Goal: Task Accomplishment & Management: Use online tool/utility

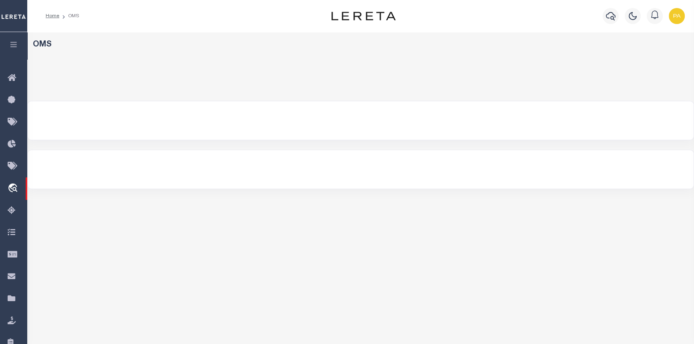
select select "200"
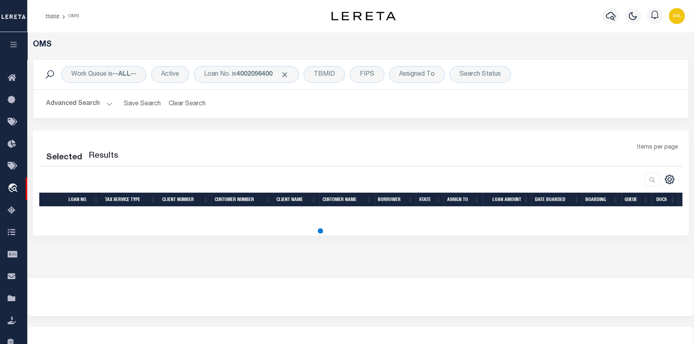
select select "200"
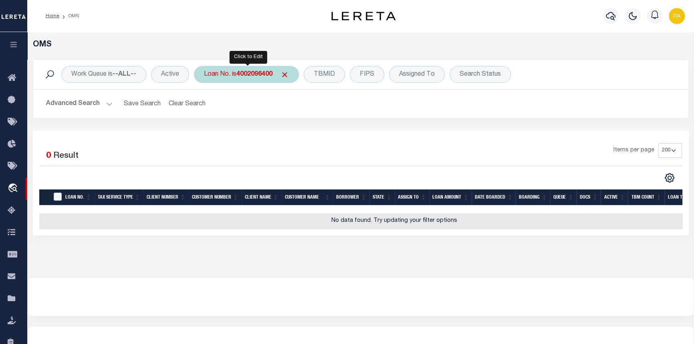
click at [251, 76] on b "4002096400" at bounding box center [254, 74] width 36 height 6
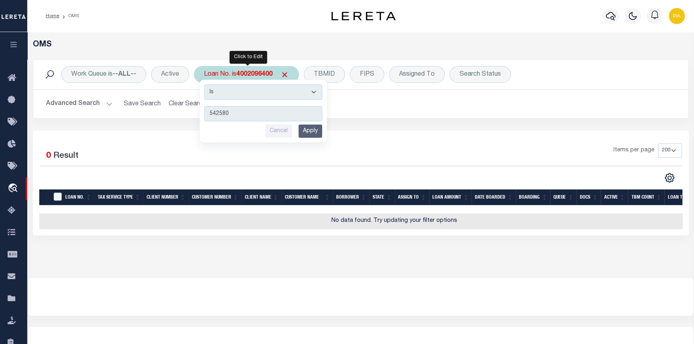
type input "5425806"
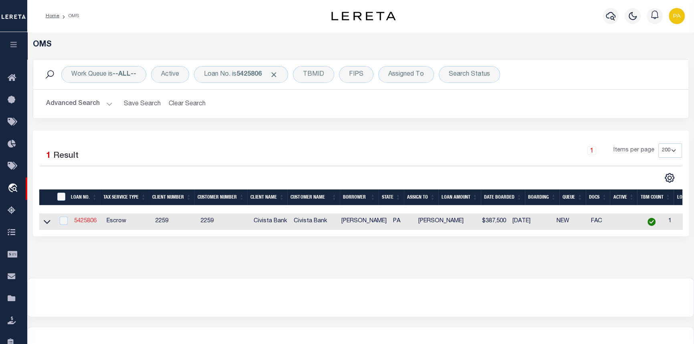
click at [83, 220] on link "5425806" at bounding box center [85, 221] width 22 height 6
type input "5425806"
type input "Ryan Wilson"
select select
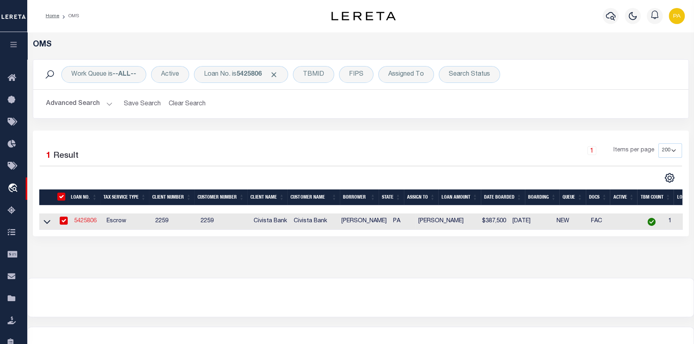
type input "120 Oakhurst Rd"
type input "Pittsburgh PA 152151452"
select select "Escrow"
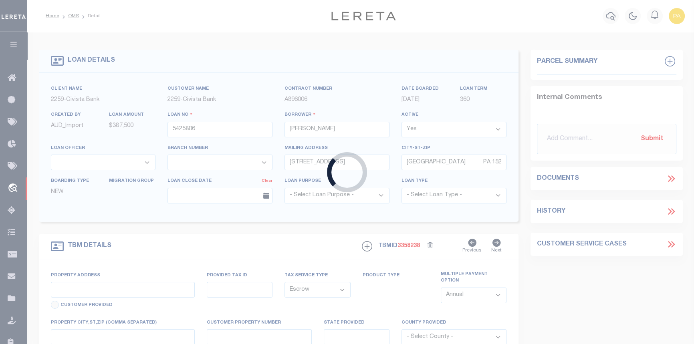
select select "14922"
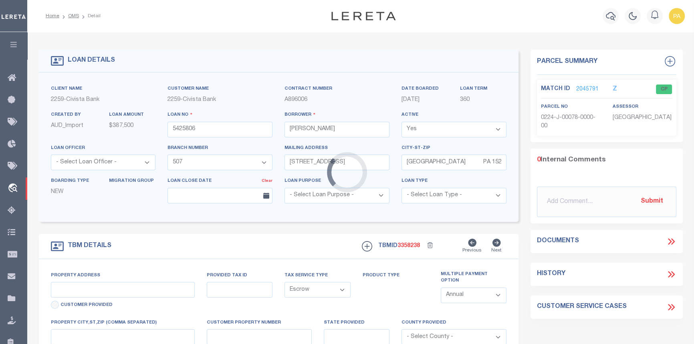
type input "120 OAKHURST RD"
type input "0224J00078000000"
select select
type input "PITTSBURGH PA 152151452"
type input "R"
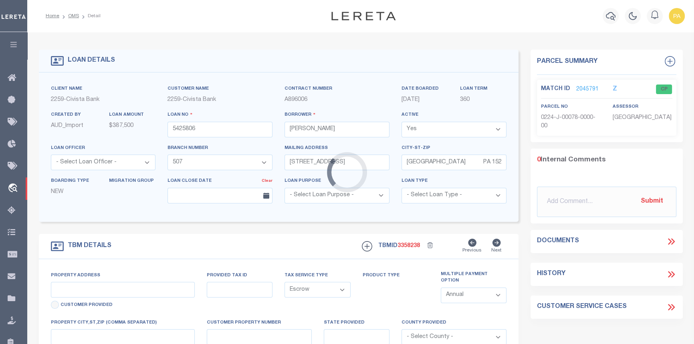
type input "PA"
select select
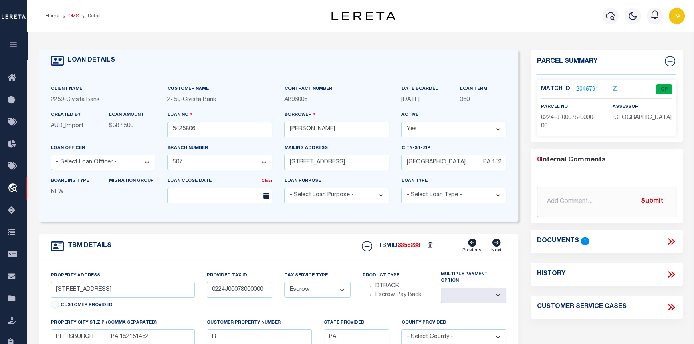
click at [78, 14] on link "OMS" at bounding box center [73, 16] width 11 height 5
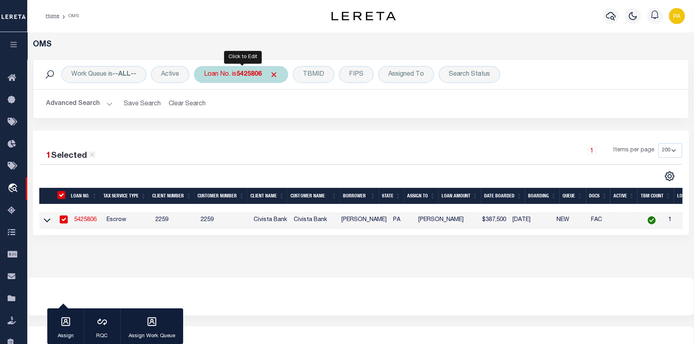
click at [250, 75] on b "5425806" at bounding box center [248, 74] width 25 height 6
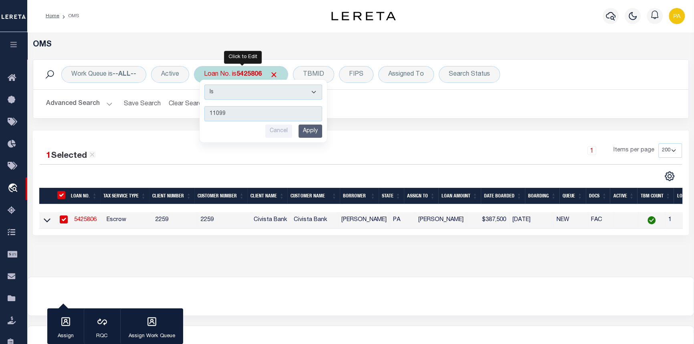
type input "110990"
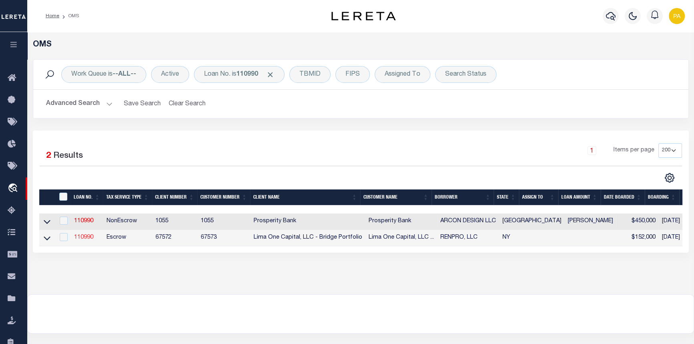
click at [85, 241] on link "110990" at bounding box center [83, 238] width 19 height 6
type input "110990"
type input "RENPRO, LLC"
select select
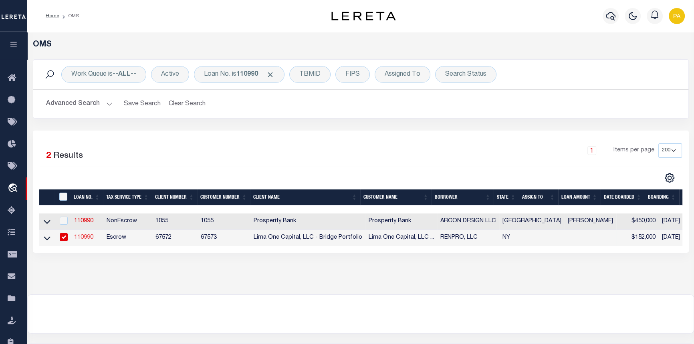
select select
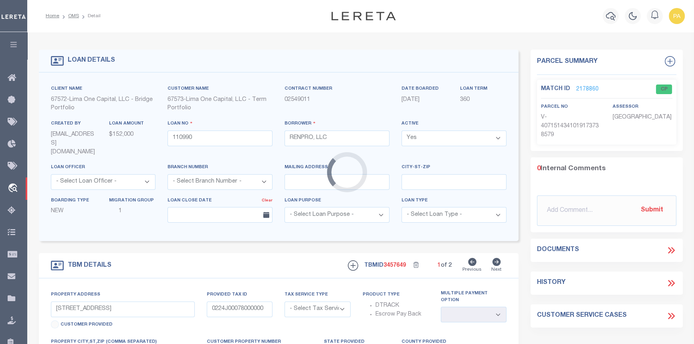
type input "18-20 WHEELER ST"
radio input "true"
select select "Escrow"
type input "AUBURN NY 13021"
type input "110990-1"
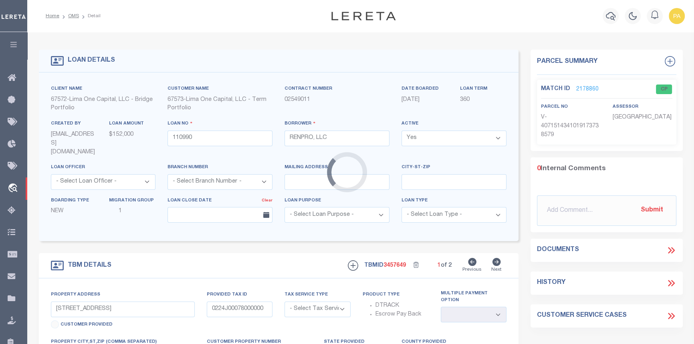
type input "NY"
select select "4"
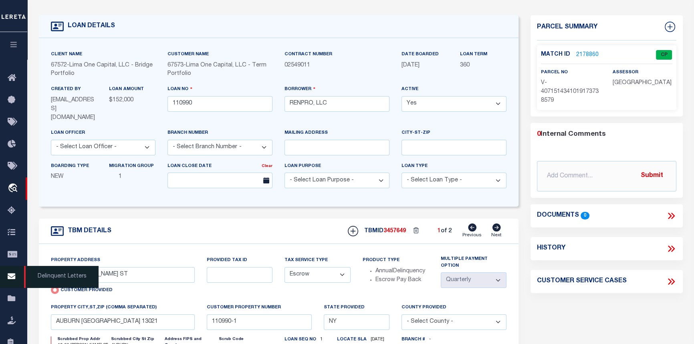
scroll to position [36, 0]
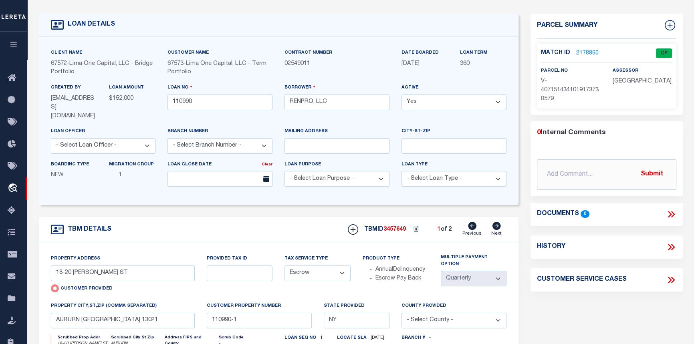
click at [497, 222] on icon at bounding box center [496, 226] width 9 height 8
type input "16-18 GAYLORD ST"
radio input "false"
type input "110990-2"
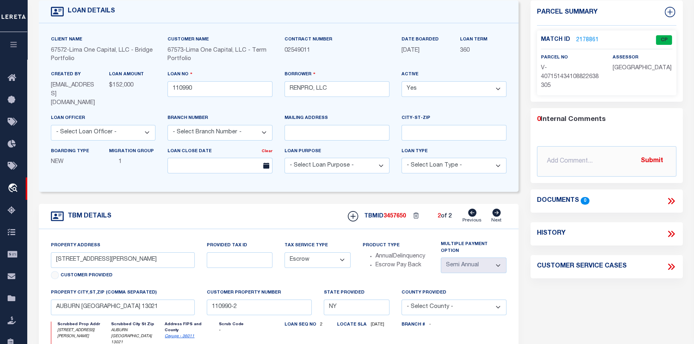
scroll to position [0, 0]
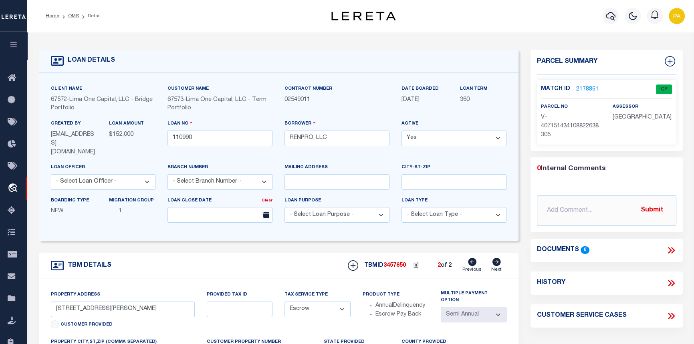
click at [472, 258] on icon at bounding box center [472, 262] width 8 height 8
type input "18-20 WHEELER ST"
radio input "true"
type input "110990-1"
click at [588, 88] on link "2178860" at bounding box center [587, 89] width 22 height 8
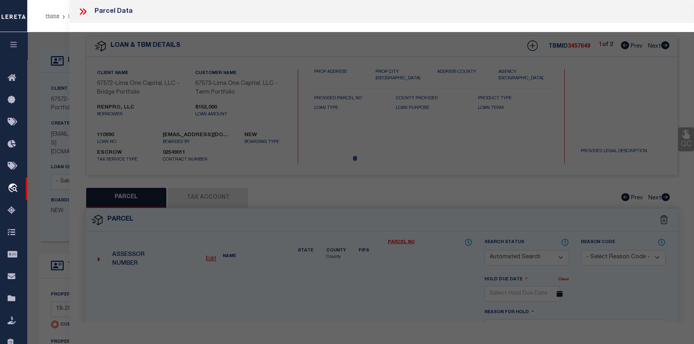
checkbox input "false"
select select "CP"
select select "AGW"
select select
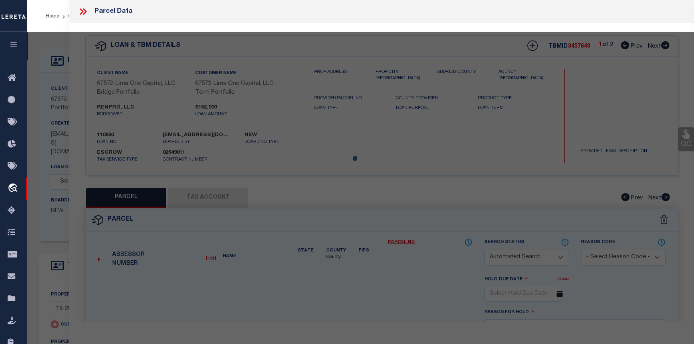
type input "18-20 WHEELER ST"
checkbox input "false"
type input "AUBURN NY 13021"
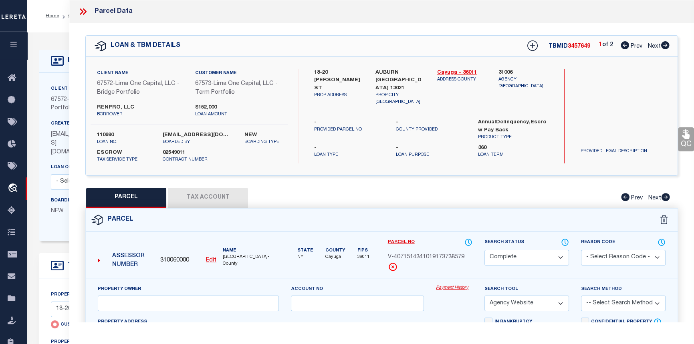
click at [663, 47] on icon at bounding box center [665, 45] width 8 height 8
select select "AS"
select select
checkbox input "false"
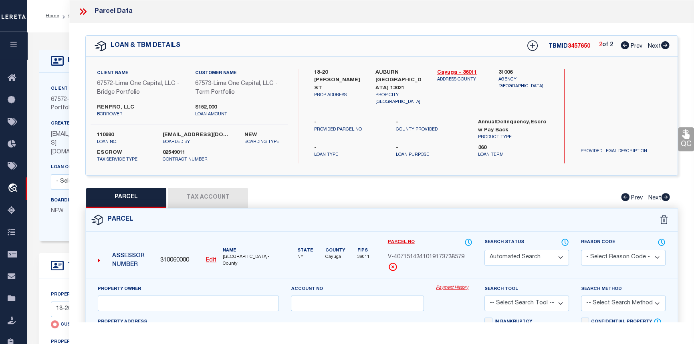
select select "CP"
select select "AGW"
select select
type input "16-18 GAYLORD ST"
checkbox input "false"
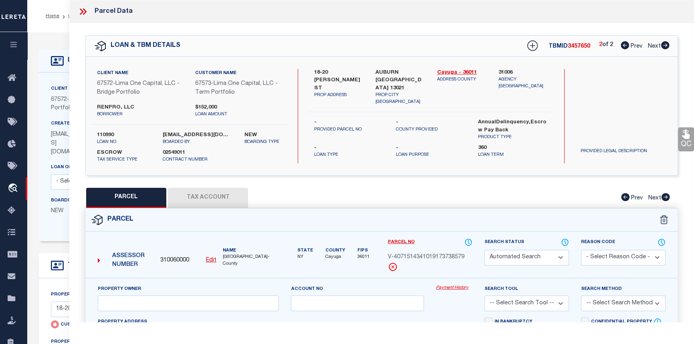
type input "AUBURN NY 13021"
click at [625, 46] on icon at bounding box center [625, 45] width 8 height 8
select select "AS"
select select
checkbox input "false"
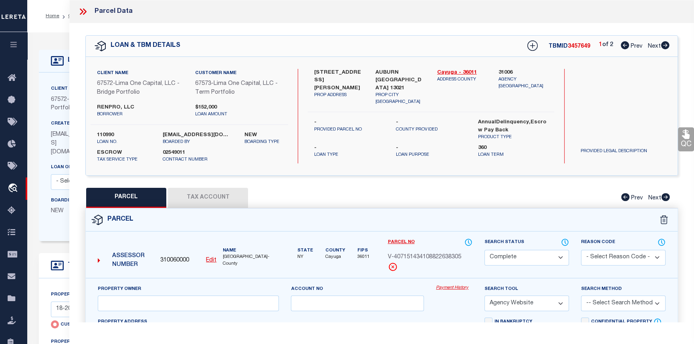
checkbox input "false"
select select "CP"
select select "AGW"
select select
type input "18-20 WHEELER ST"
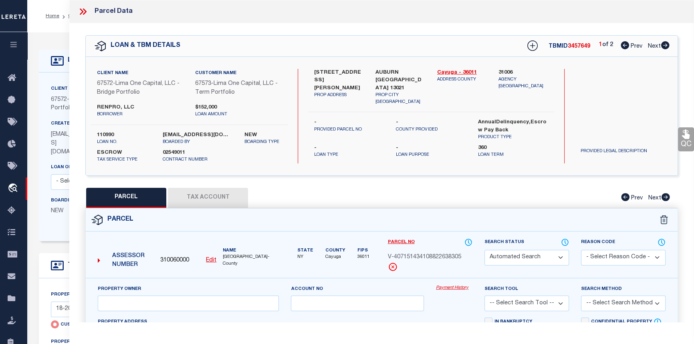
checkbox input "false"
type input "AUBURN NY 13021"
click at [451, 287] on link "Payment History" at bounding box center [454, 288] width 36 height 7
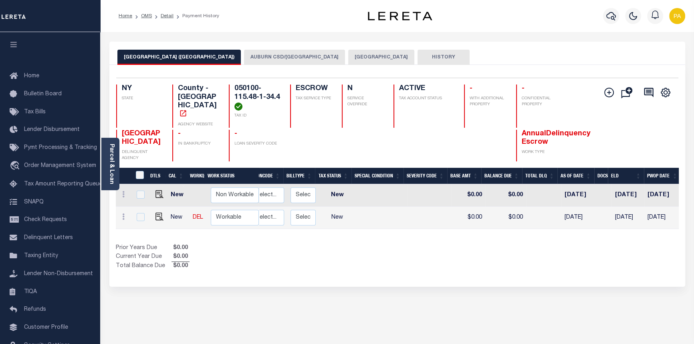
scroll to position [0, 155]
click at [348, 59] on button "AUBURN CITY" at bounding box center [381, 57] width 66 height 15
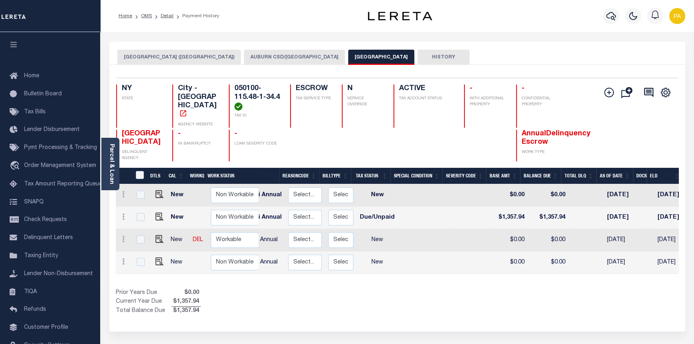
scroll to position [0, 0]
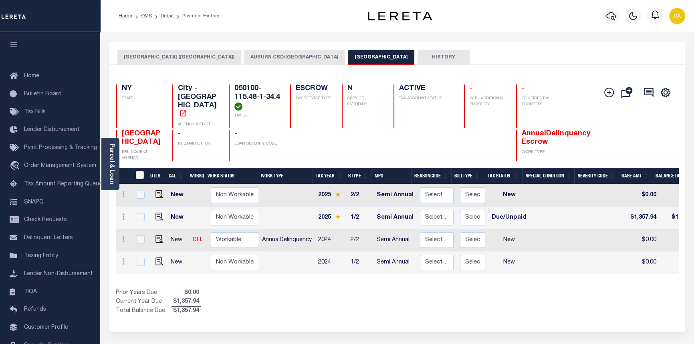
click at [257, 59] on button "AUBURN CSD/AUBURN CITY" at bounding box center [294, 57] width 101 height 15
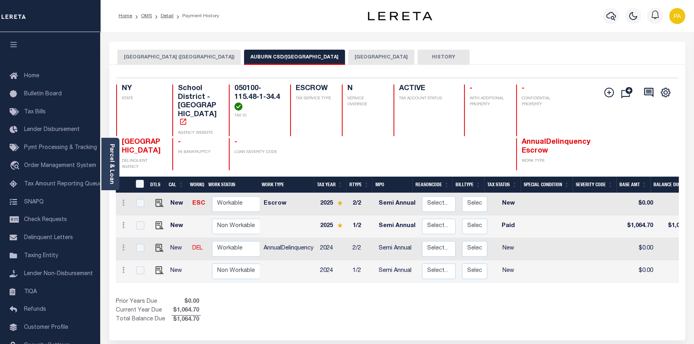
drag, startPoint x: 433, startPoint y: 272, endPoint x: 540, endPoint y: 273, distance: 106.6
click at [540, 273] on div "DTLS CAL WorkQ Work Status Work Type Tax Year RType MPO ReasonCode BillType Tax…" at bounding box center [397, 251] width 563 height 148
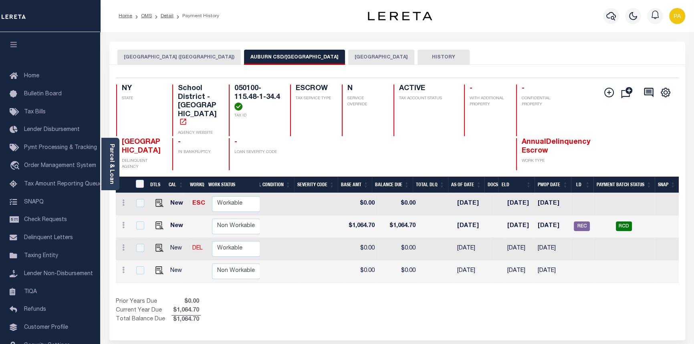
scroll to position [0, 117]
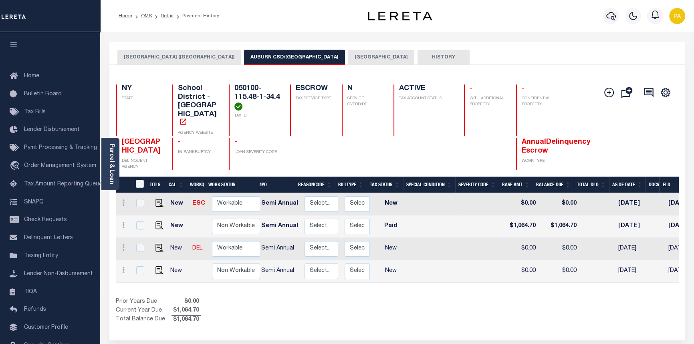
click at [348, 59] on button "AUBURN CITY" at bounding box center [381, 57] width 66 height 15
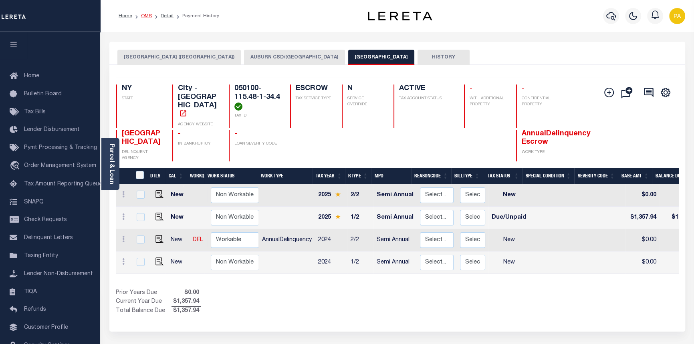
click at [146, 14] on link "OMS" at bounding box center [146, 16] width 11 height 5
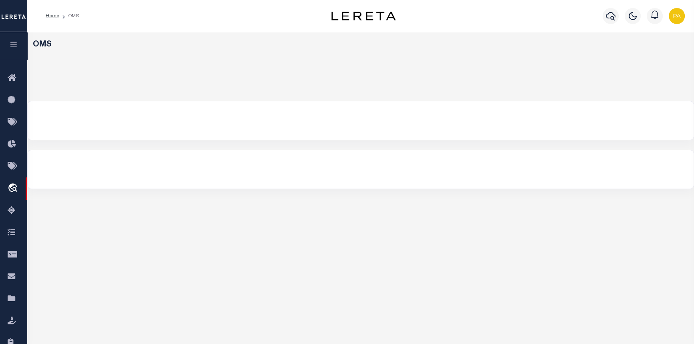
select select "200"
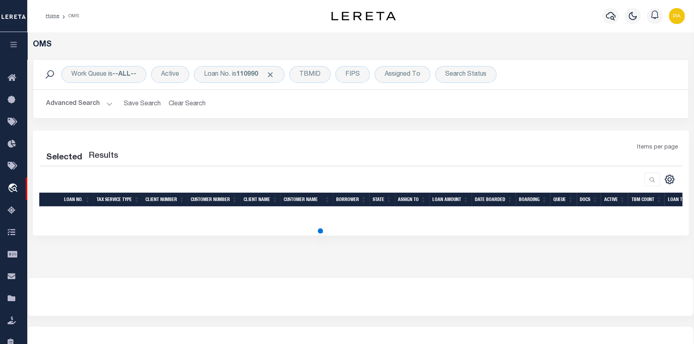
select select "200"
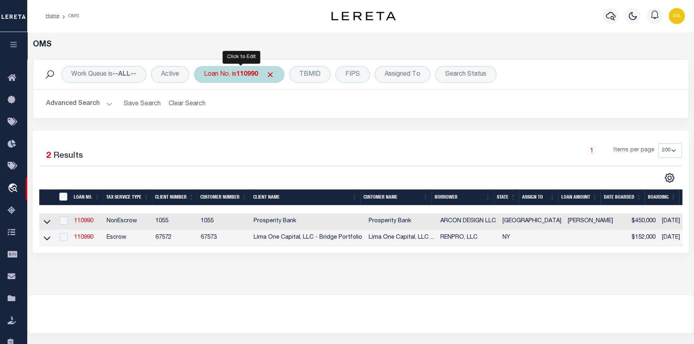
click at [236, 79] on div "Loan No. is 110990" at bounding box center [239, 74] width 91 height 17
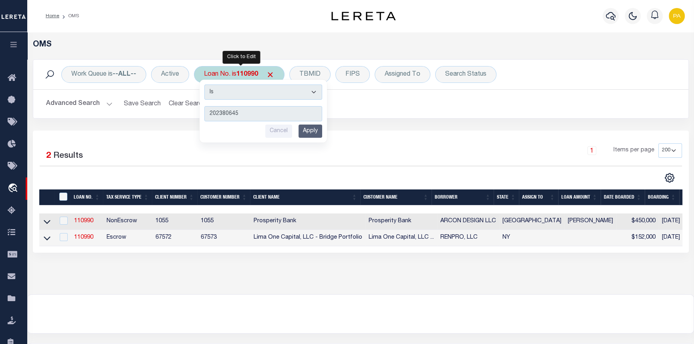
type input "202380645"
click at [309, 133] on input "Apply" at bounding box center [311, 131] width 24 height 13
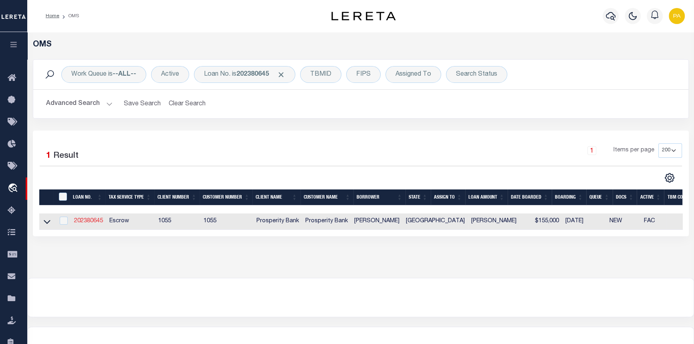
click at [84, 222] on link "202380645" at bounding box center [88, 221] width 29 height 6
type input "202380645"
type input "[PERSON_NAME]"
select select
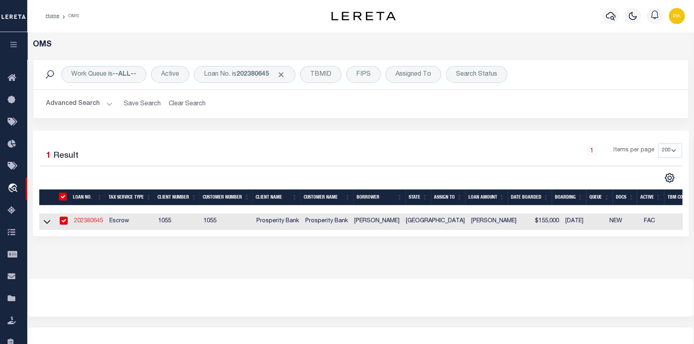
type input "[STREET_ADDRESS][PERSON_NAME]"
type input "BELTON TX 76513"
select select "100"
select select "Escrow"
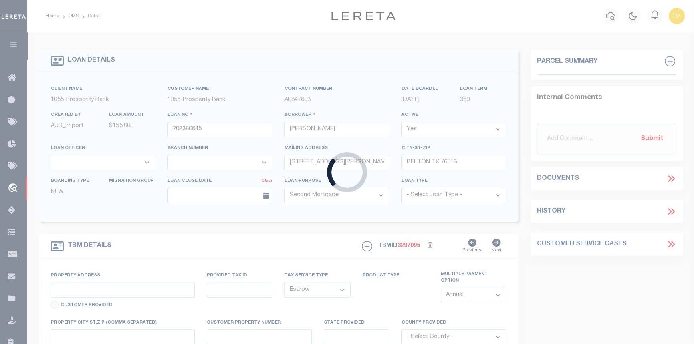
type input "[STREET_ADDRESS]"
type input "7958"
select select
type input "[GEOGRAPHIC_DATA]"
type textarea "S 1/2 LOTS 7 8 & 9 BLK 4 THE [PERSON_NAME]"
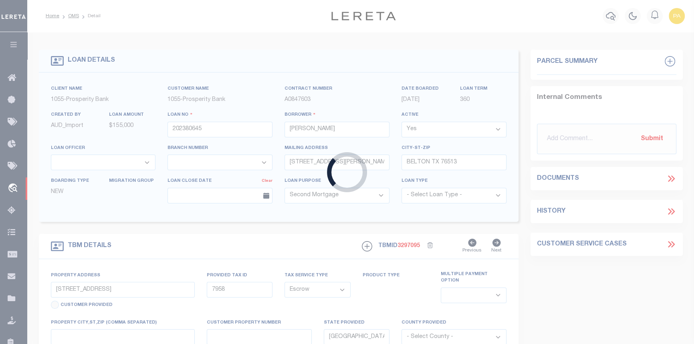
select select "10493"
select select "4028"
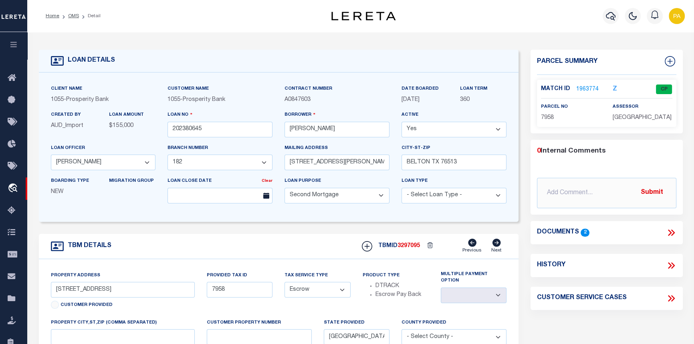
click at [589, 89] on link "1963774" at bounding box center [587, 89] width 22 height 8
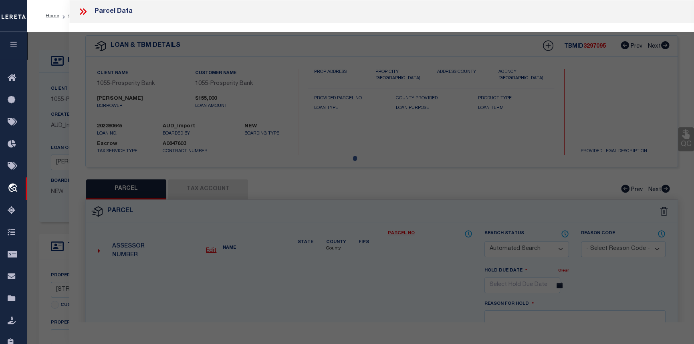
checkbox input "false"
select select "CP"
type input "STAFFORD JOSE"
select select
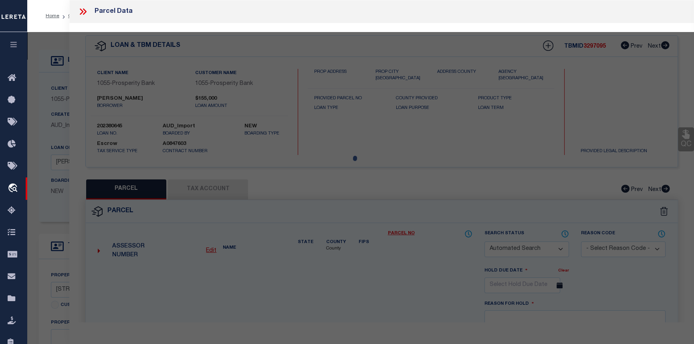
type input "[STREET_ADDRESS]"
checkbox input "false"
type input "GRAPELAND TX 75844"
type textarea "EDENS ADDN LOT S 1/2 OF 7, 8 AND 9 BLK 4"
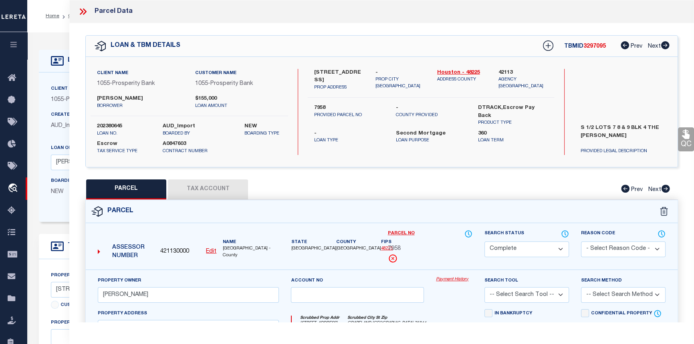
click at [456, 279] on link "Payment History" at bounding box center [454, 280] width 36 height 7
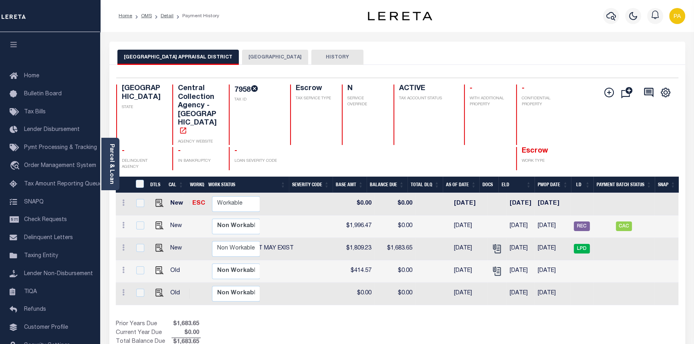
click at [252, 55] on button "[GEOGRAPHIC_DATA]" at bounding box center [275, 57] width 66 height 15
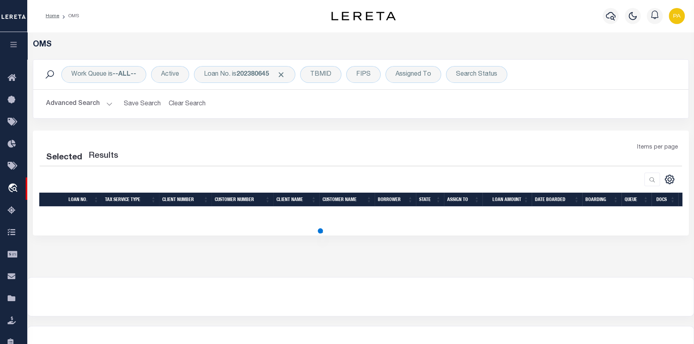
select select "200"
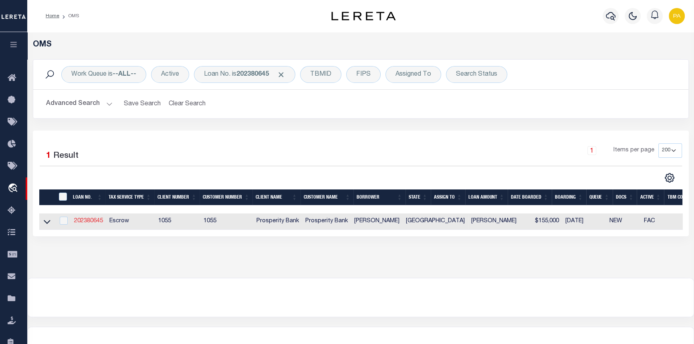
click at [83, 224] on link "202380645" at bounding box center [88, 221] width 29 height 6
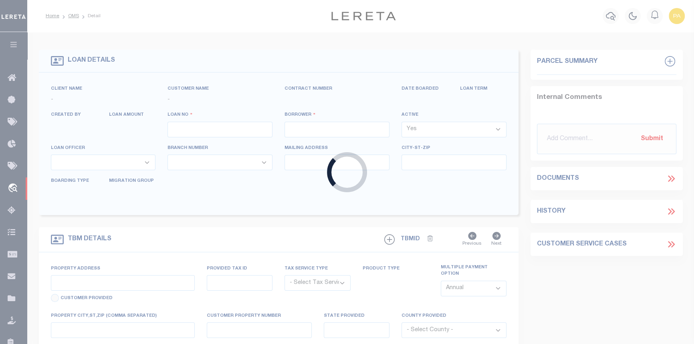
type input "202380645"
type input "[PERSON_NAME]"
select select
type input "[STREET_ADDRESS][PERSON_NAME]"
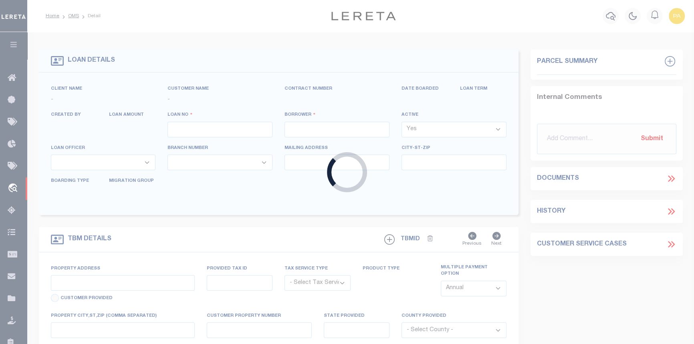
type input "BELTON TX 76513"
select select "100"
select select "Escrow"
select select "10493"
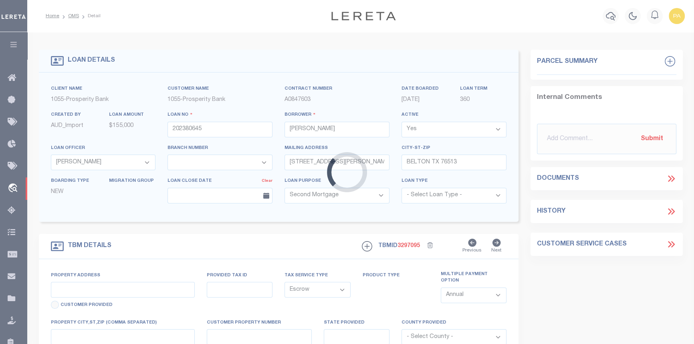
type input "[STREET_ADDRESS]"
type input "7958"
select select
type input "[GEOGRAPHIC_DATA]"
type textarea "S 1/2 LOTS 7 8 & 9 BLK 4 THE [PERSON_NAME]"
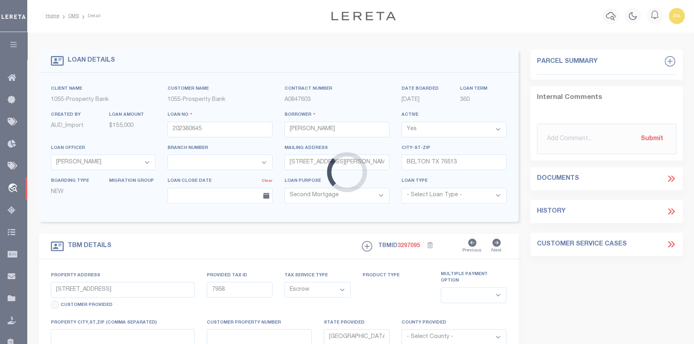
select select "4028"
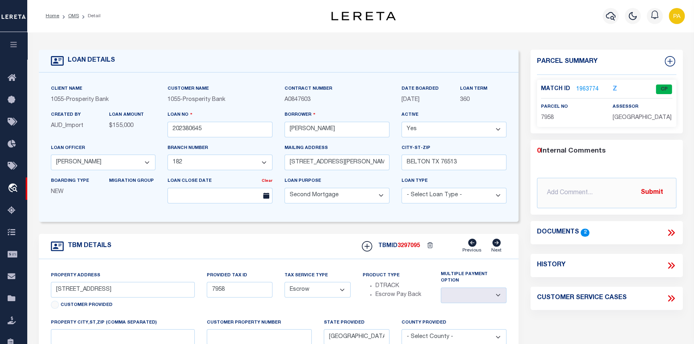
click at [580, 86] on link "1963774" at bounding box center [587, 89] width 22 height 8
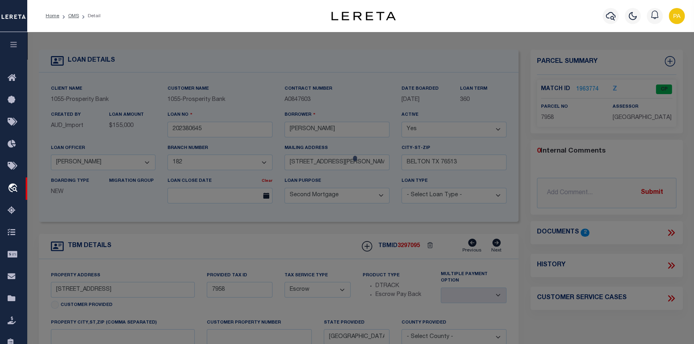
checkbox input "false"
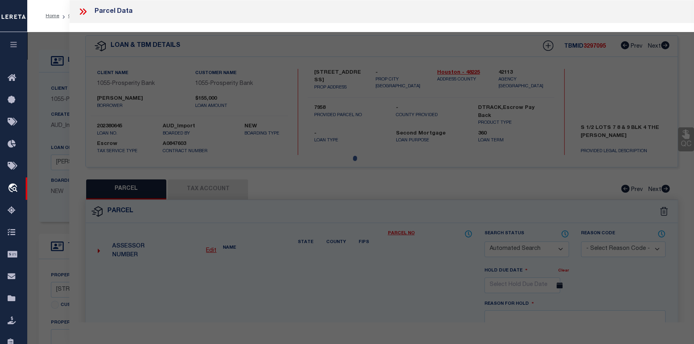
select select "CP"
type input "STAFFORD JOSE"
select select
type input "301 AUGUSTA ST"
checkbox input "false"
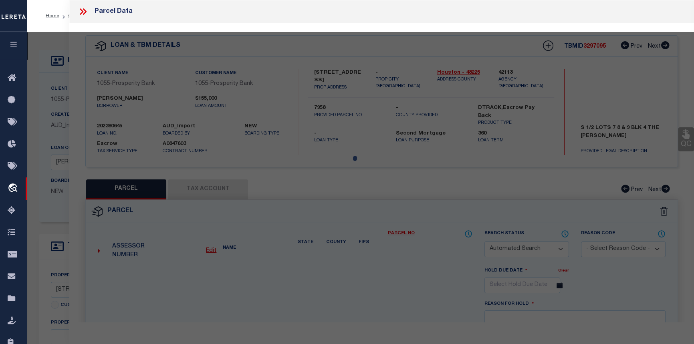
type input "GRAPELAND TX 75844"
type textarea "EDENS ADDN LOT S 1/2 OF 7, 8 AND 9 BLK 4"
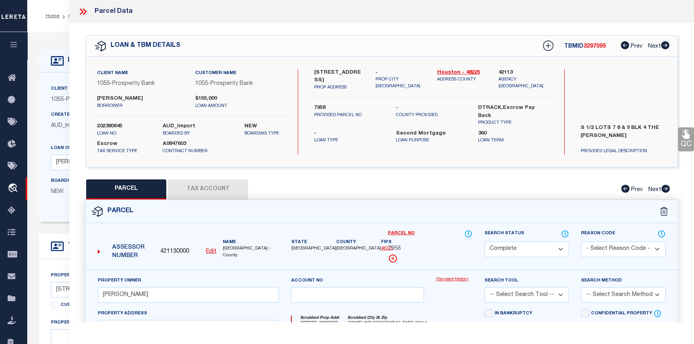
click at [450, 278] on link "Payment History" at bounding box center [454, 280] width 36 height 7
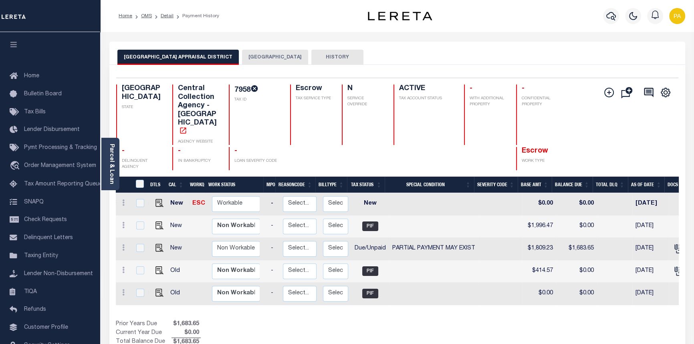
scroll to position [0, 83]
click at [252, 56] on button "[GEOGRAPHIC_DATA]" at bounding box center [275, 57] width 66 height 15
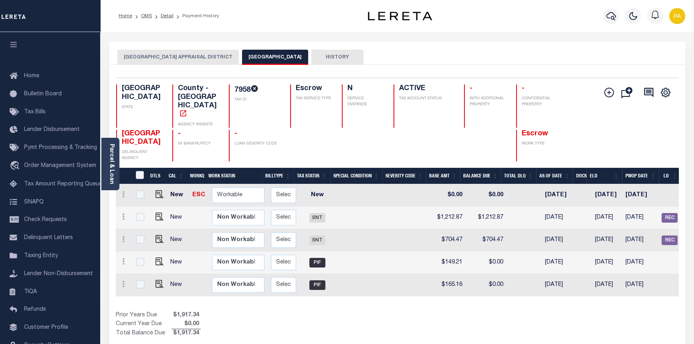
scroll to position [0, 0]
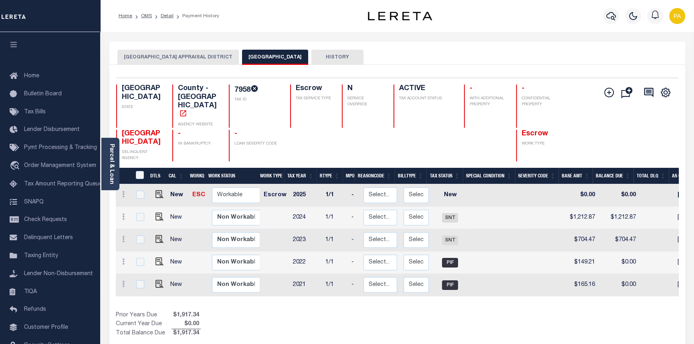
click at [163, 58] on button "[GEOGRAPHIC_DATA] APPRAISAL DISTRICT" at bounding box center [177, 57] width 121 height 15
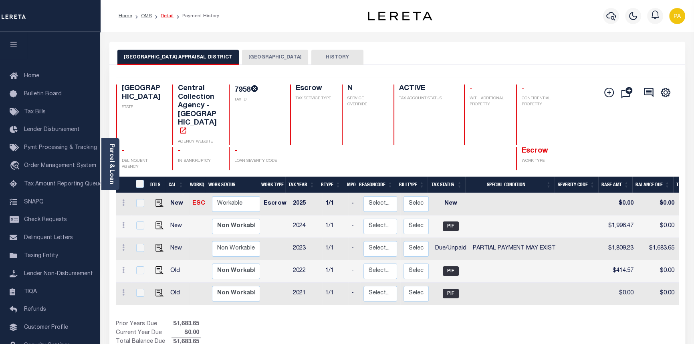
click at [168, 17] on link "Detail" at bounding box center [167, 16] width 13 height 5
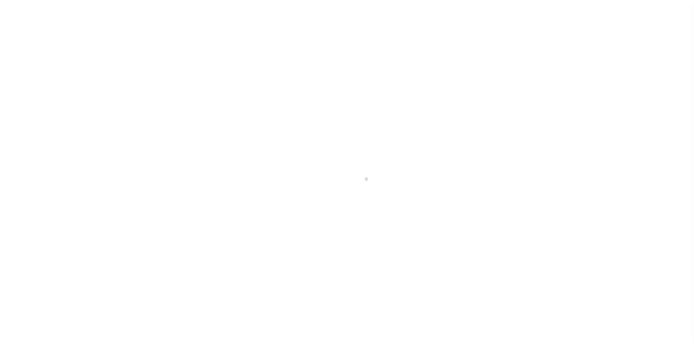
select select "100"
select select "Escrow"
type input "[STREET_ADDRESS]"
type input "7958"
select select
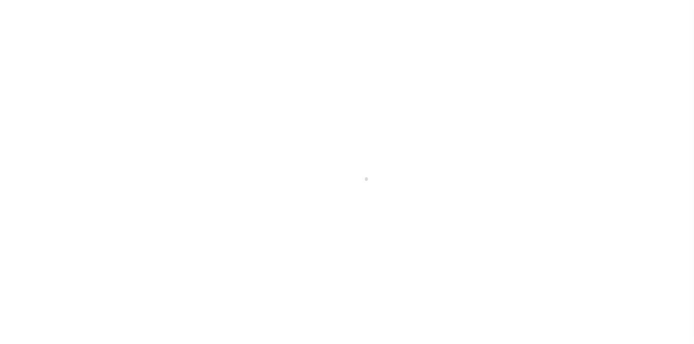
type input "[GEOGRAPHIC_DATA]"
type textarea "S 1/2 LOTS 7 8 & 9 BLK 4 THE [PERSON_NAME]"
select select "10493"
select select "4028"
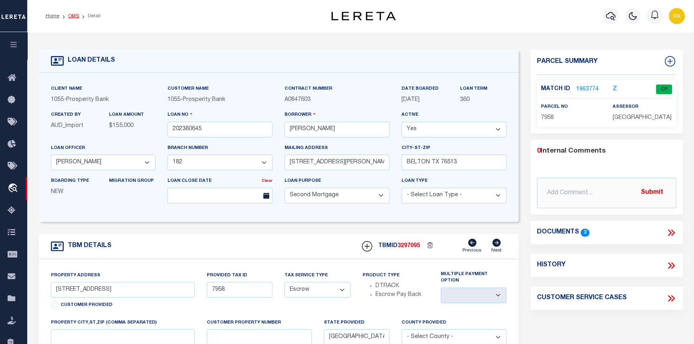
click at [72, 16] on link "OMS" at bounding box center [73, 16] width 11 height 5
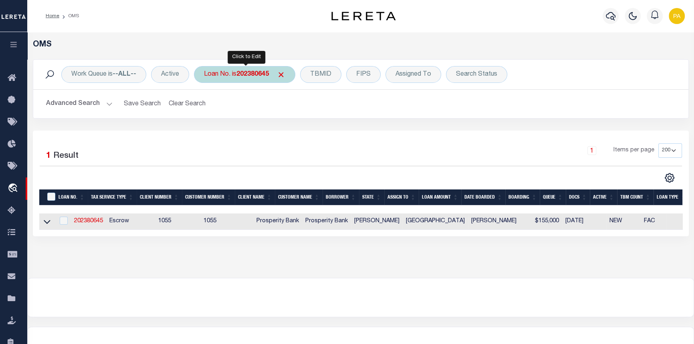
click at [249, 74] on b "202380645" at bounding box center [252, 74] width 32 height 6
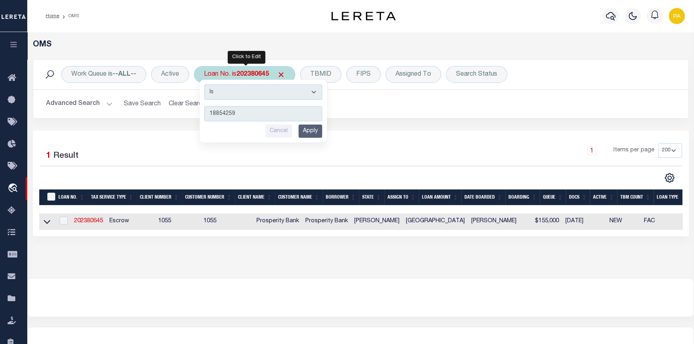
type input "188542596"
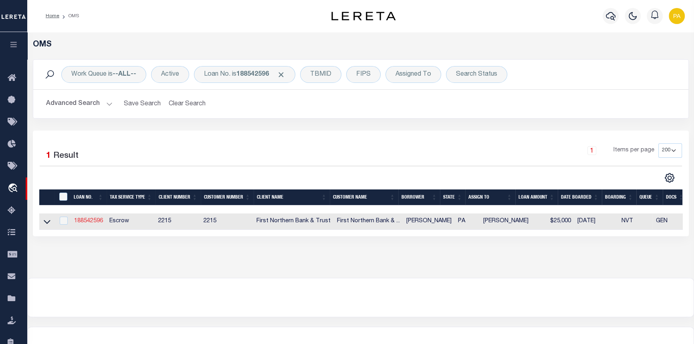
click at [87, 220] on link "188542596" at bounding box center [88, 221] width 29 height 6
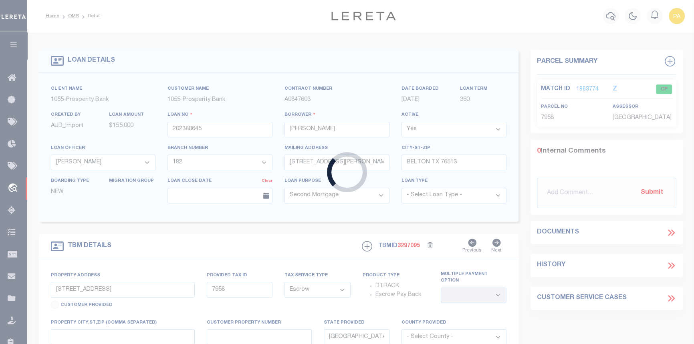
type input "188542596"
type input "[PERSON_NAME]"
select select
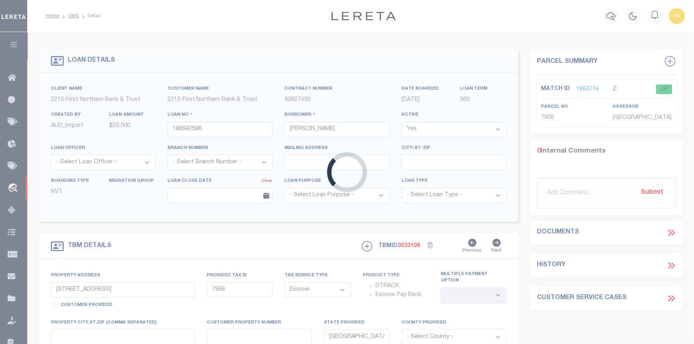
type input "[STREET_ADDRESS]"
type input "130-29-33-76.06"
select select
type input "[PERSON_NAME] PA 18071"
type input "PA"
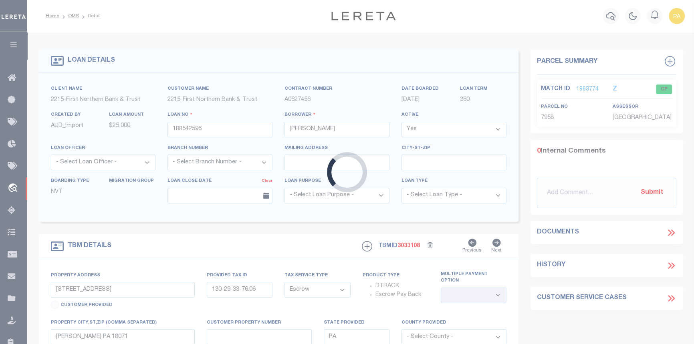
select select
type textarea "Liability subject to parcel provided"
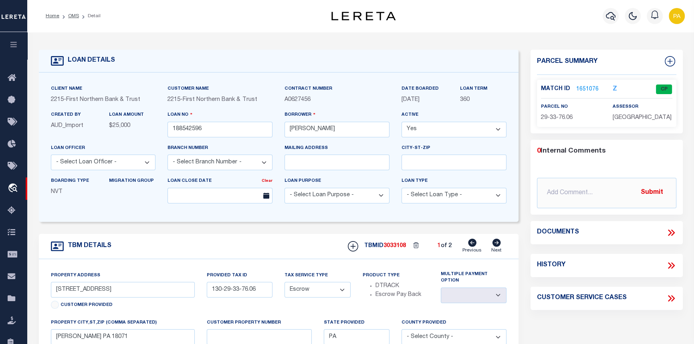
click at [580, 87] on link "1651076" at bounding box center [587, 89] width 22 height 8
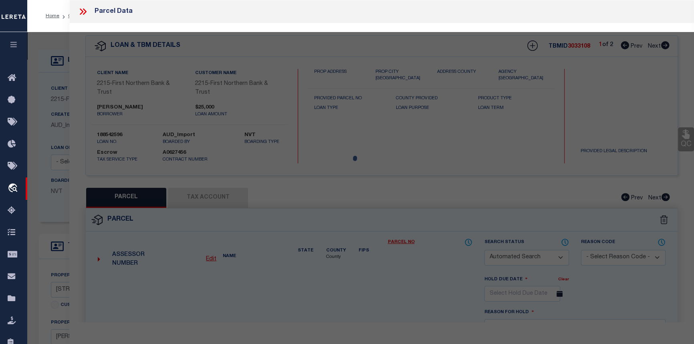
checkbox input "false"
select select "CP"
type input "Keinert, Kurtis J"
select select
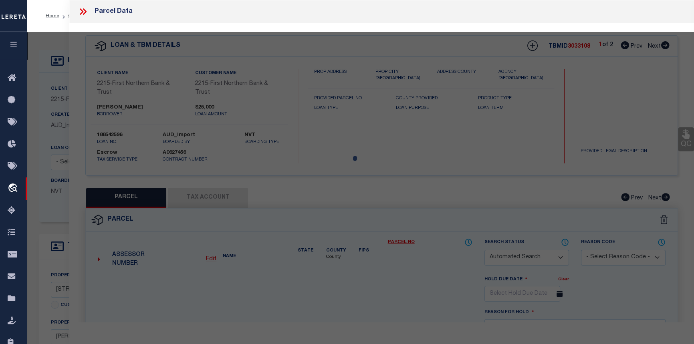
type input "Pine Street"
checkbox input "false"
type textarea "Total Acres for this Parcel 0.181"
type textarea "Located by parcel provided."
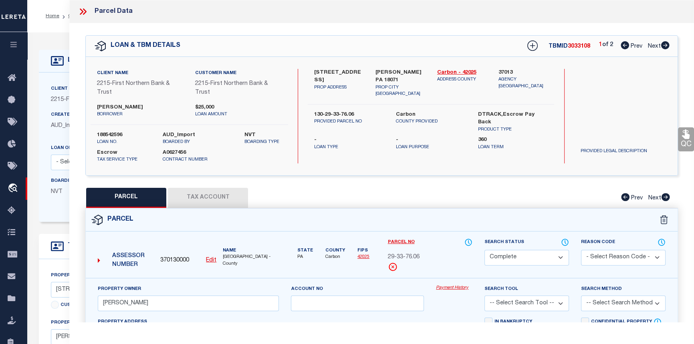
click at [458, 290] on link "Payment History" at bounding box center [454, 288] width 36 height 7
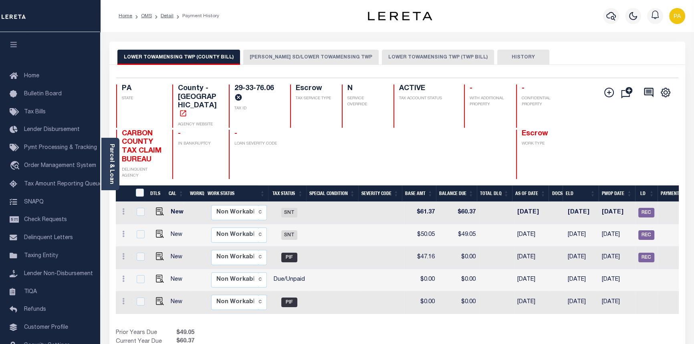
scroll to position [0, 221]
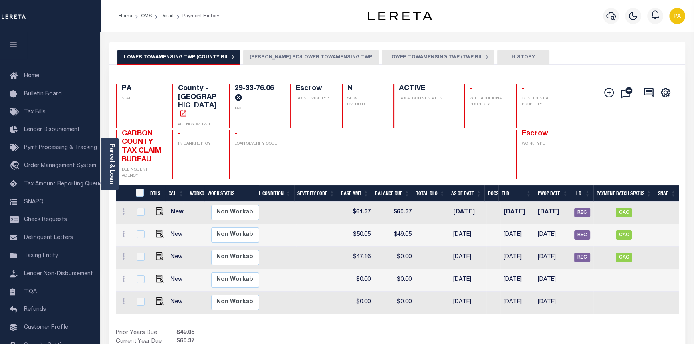
click at [280, 63] on button "PALMERTON SD/LOWER TOWAMENSING TWP" at bounding box center [310, 57] width 135 height 15
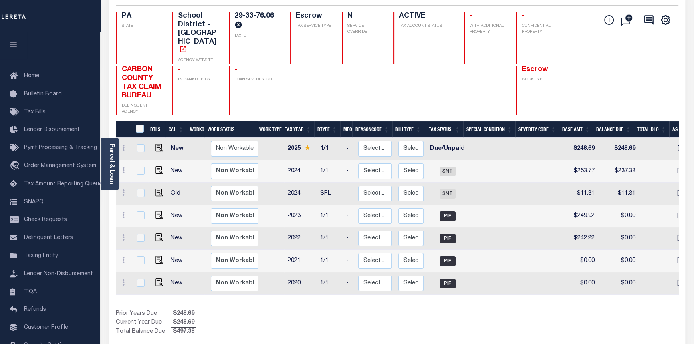
scroll to position [0, 226]
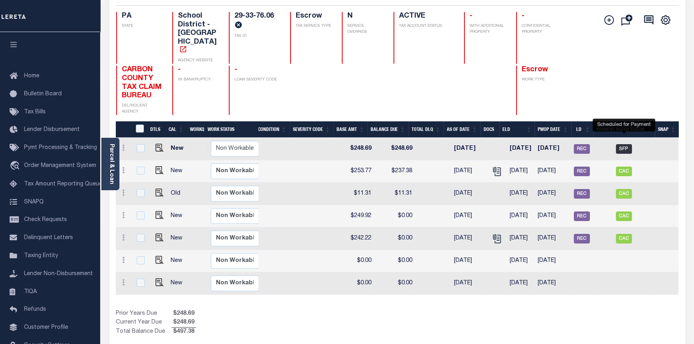
click at [623, 144] on span "SFP" at bounding box center [624, 149] width 16 height 10
checkbox input "true"
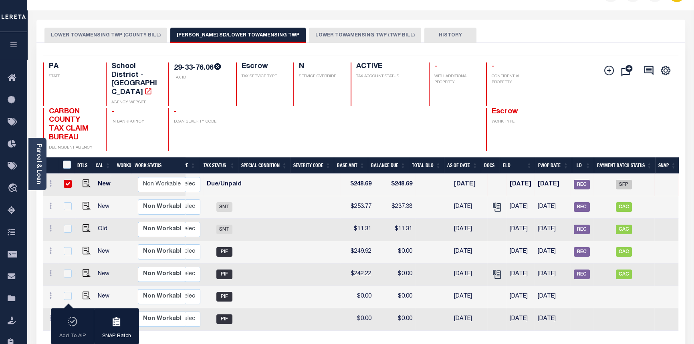
scroll to position [0, 0]
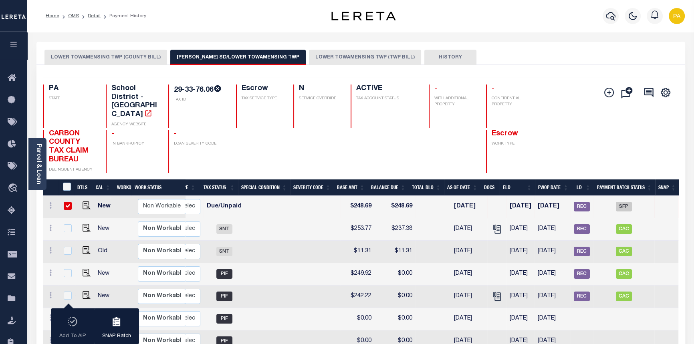
click at [347, 60] on button "LOWER TOWAMENSING TWP (TWP BILL)" at bounding box center [365, 57] width 112 height 15
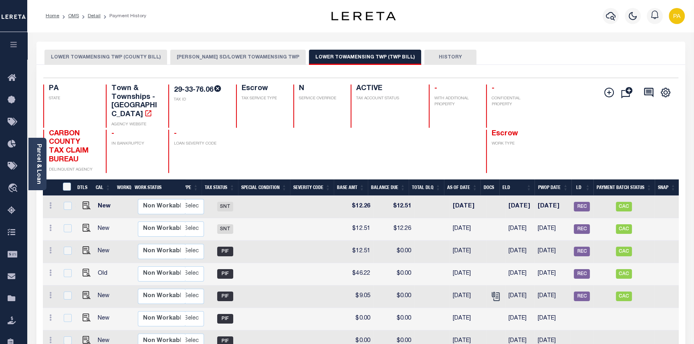
click at [224, 55] on button "PALMERTON SD/LOWER TOWAMENSING TWP" at bounding box center [237, 57] width 135 height 15
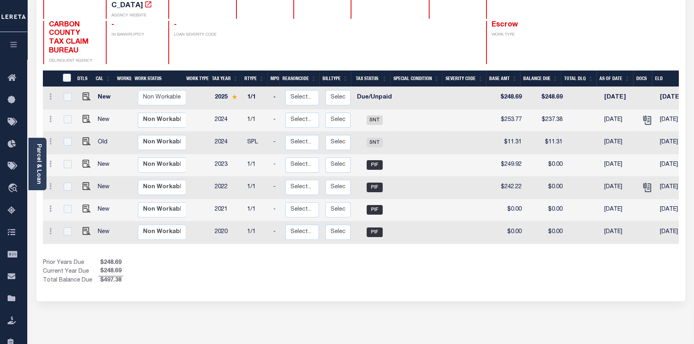
scroll to position [0, 152]
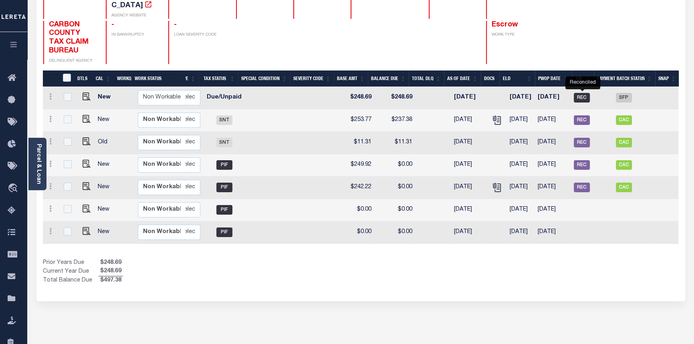
click at [585, 93] on span "REC" at bounding box center [582, 98] width 16 height 10
checkbox input "true"
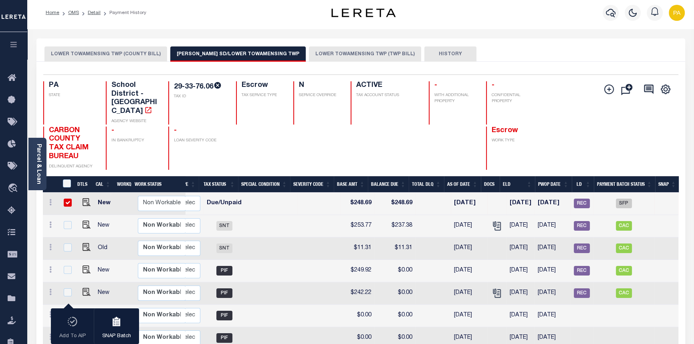
scroll to position [0, 0]
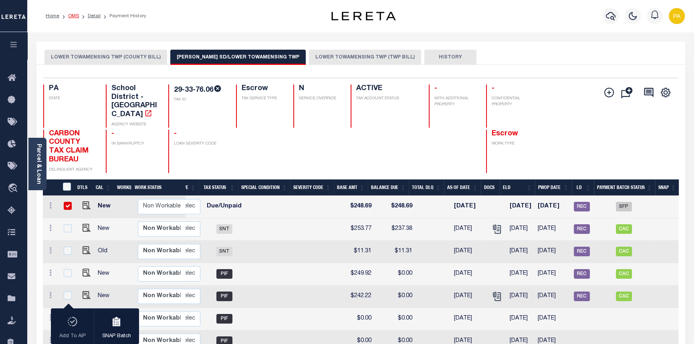
click at [73, 14] on link "OMS" at bounding box center [73, 16] width 11 height 5
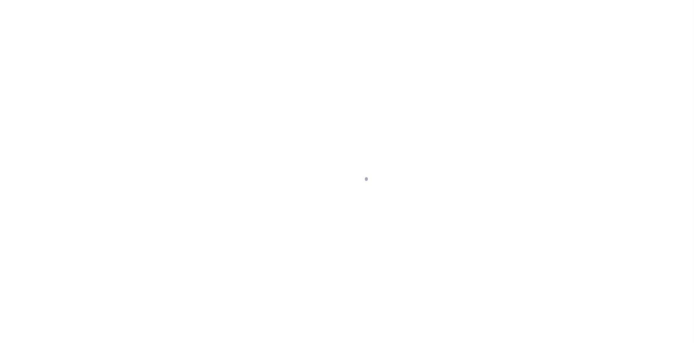
select select "SFP"
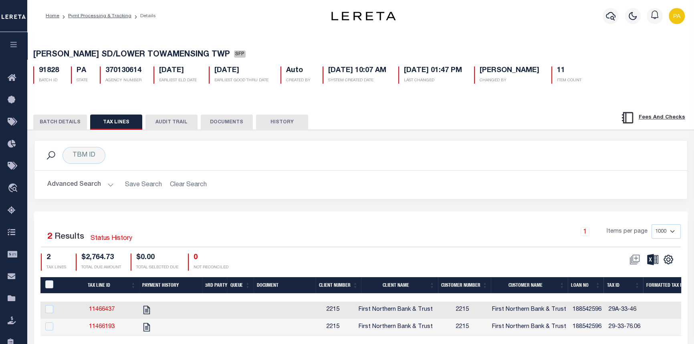
click at [52, 122] on button "BATCH DETAILS" at bounding box center [60, 122] width 54 height 15
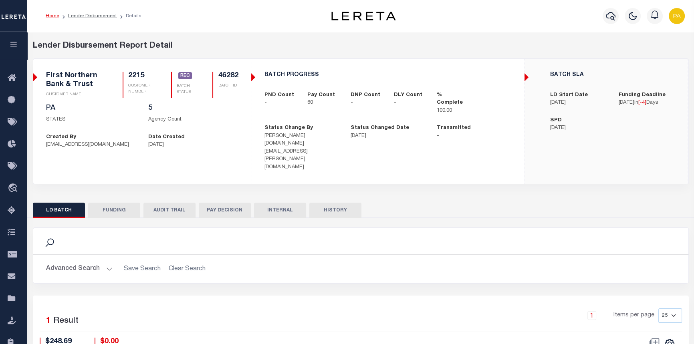
click at [115, 203] on button "FUNDING" at bounding box center [114, 210] width 52 height 15
type input "$193,164.94"
type input "$0"
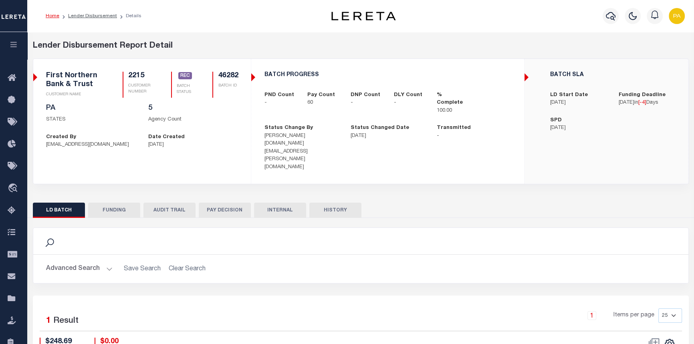
type input "09/24/2025"
type input "20250924MMQFMP2700252009241515FT03"
type input "09/25/2025"
select select "100"
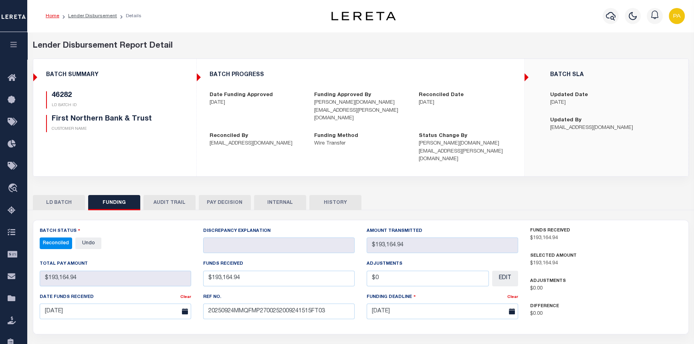
select select "100"
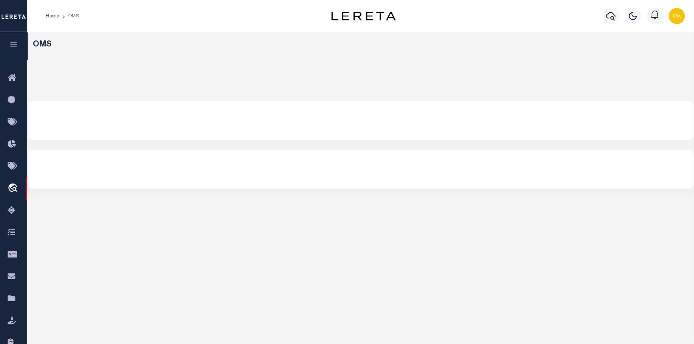
select select "200"
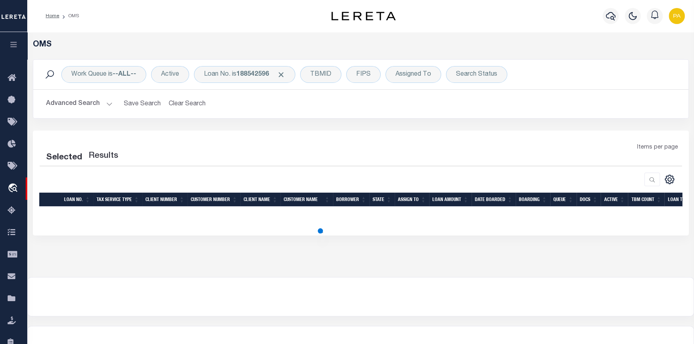
select select "200"
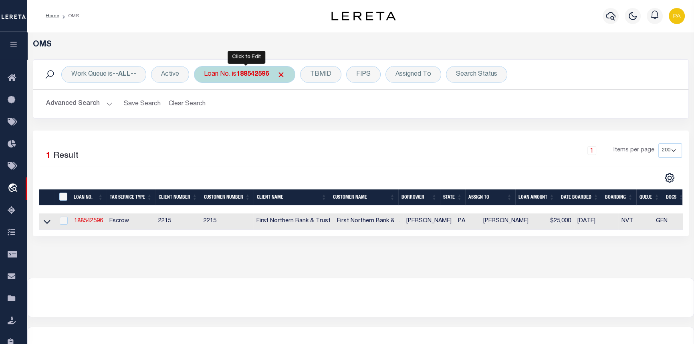
click at [243, 74] on b "188542596" at bounding box center [252, 74] width 32 height 6
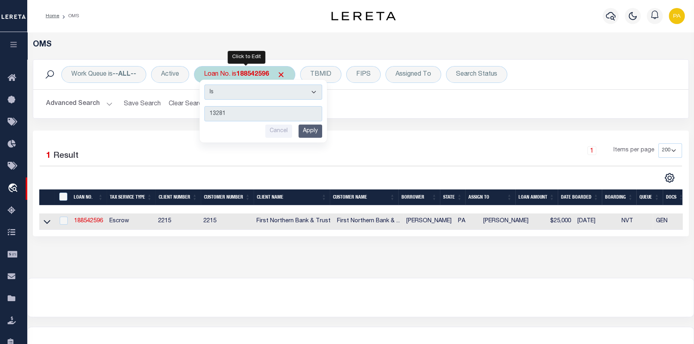
type input "132811"
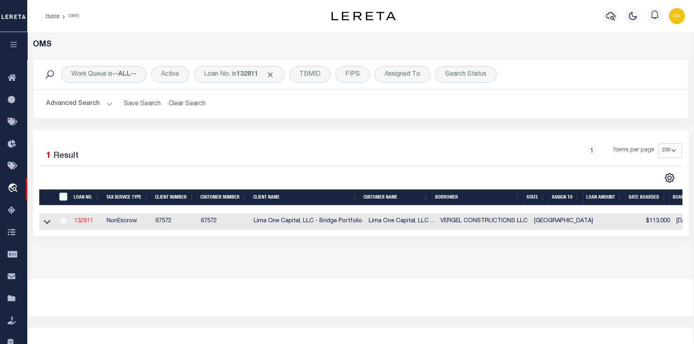
click at [83, 220] on link "132811" at bounding box center [83, 221] width 19 height 6
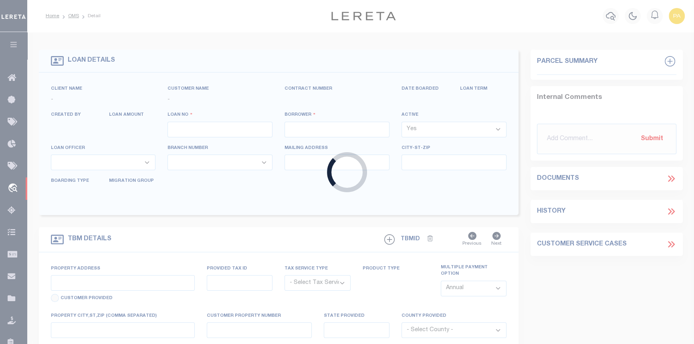
type input "132811"
type input "VERGEL CONSTRUCTIONS LLC"
select select
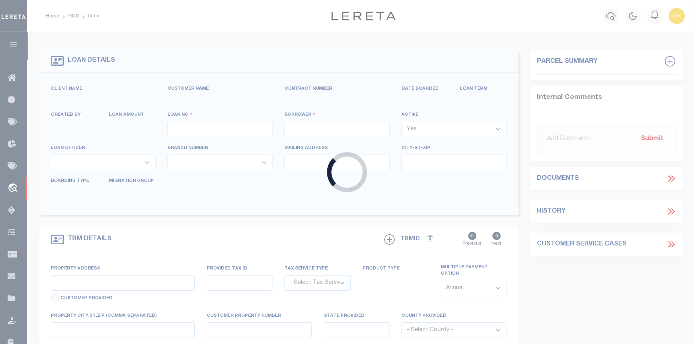
select select
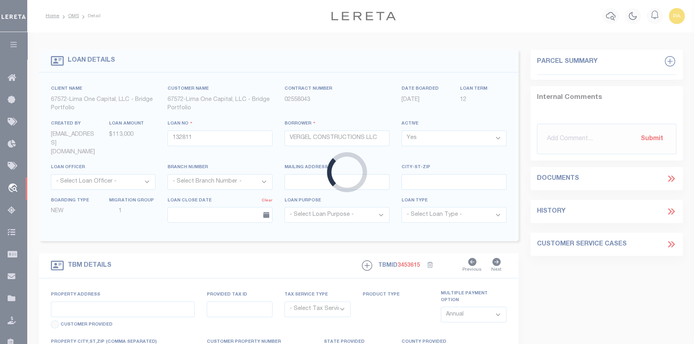
type input "[STREET_ADDRESS][PERSON_NAME]"
radio input "true"
select select "NonEscrow"
select select
type input "[GEOGRAPHIC_DATA]"
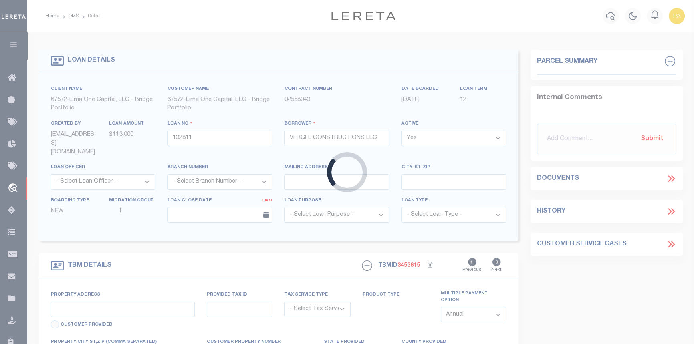
type input "132811-1"
type input "[GEOGRAPHIC_DATA]"
type textarea "COLLECTOR: ENTITY: PARCEL: 16090330310"
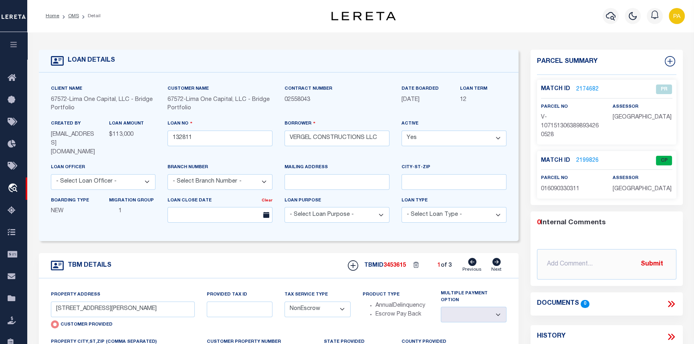
click at [581, 158] on link "2199826" at bounding box center [587, 161] width 22 height 8
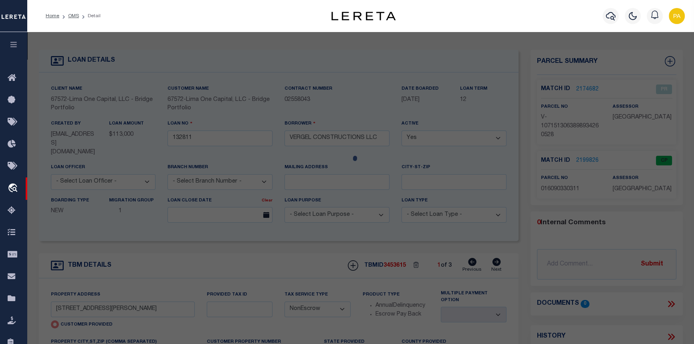
checkbox input "false"
select select "CP"
type input "VERGEL CONSTRUCTIONS LLC"
select select "AGW"
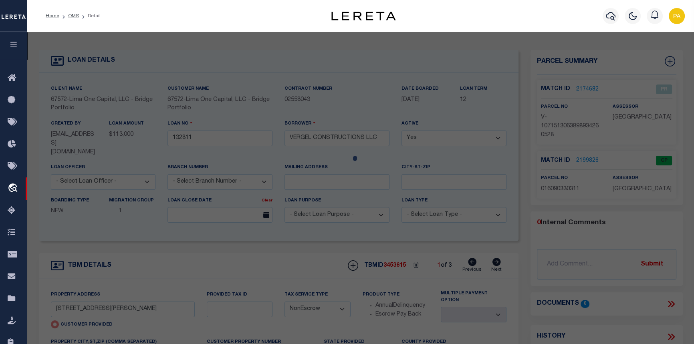
select select "ADD"
type input "315 PORTER ST"
type input "SAN ANTONIO, TX 78210"
type textarea "NCB 1609 BLK 33 LOT 31"
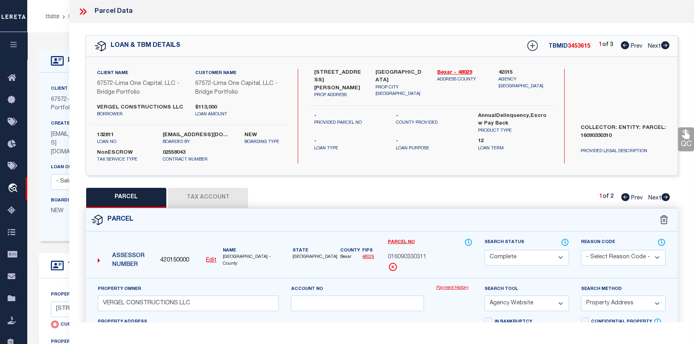
click at [455, 287] on link "Payment History" at bounding box center [454, 288] width 36 height 7
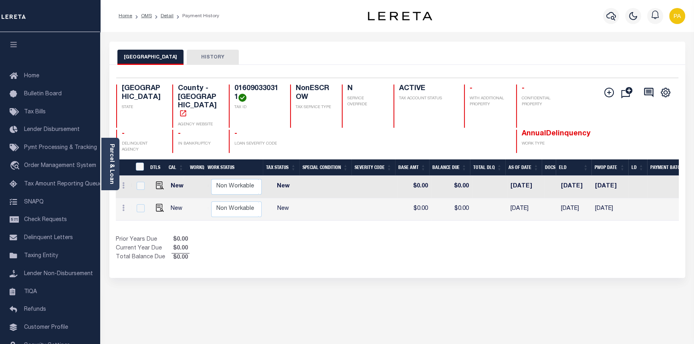
scroll to position [0, 137]
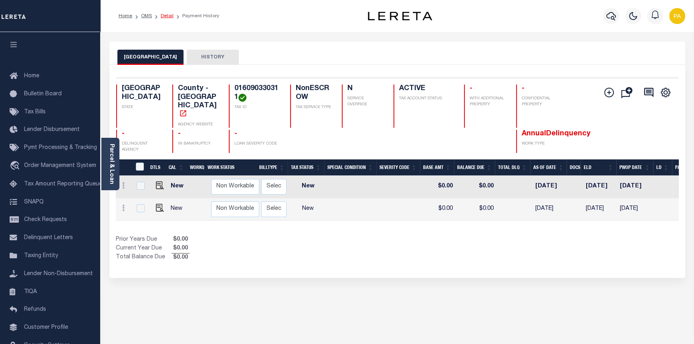
click at [165, 17] on link "Detail" at bounding box center [167, 16] width 13 height 5
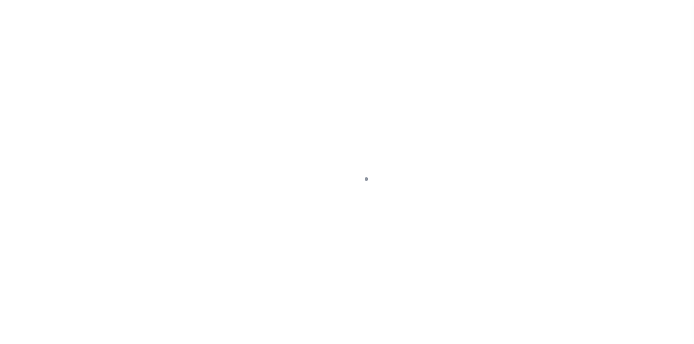
type input "[STREET_ADDRESS][PERSON_NAME]"
radio input "true"
select select "NonEscrow"
select select
type input "[GEOGRAPHIC_DATA]"
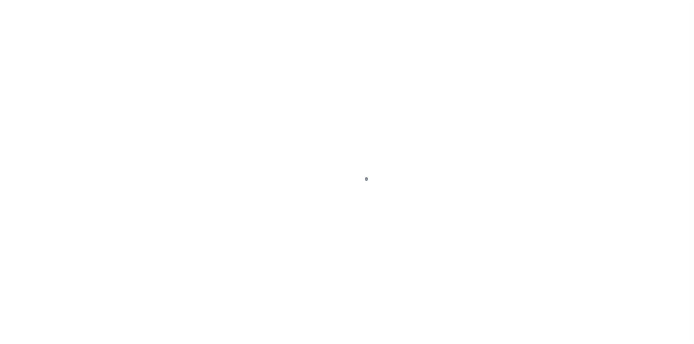
type input "132811-1"
type input "[GEOGRAPHIC_DATA]"
type textarea "COLLECTOR: ENTITY: PARCEL: 16090330310"
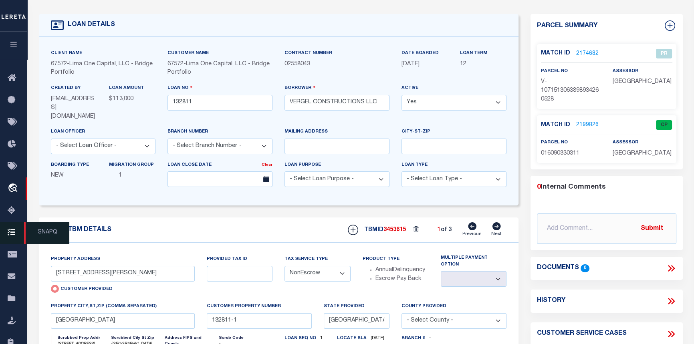
scroll to position [36, 0]
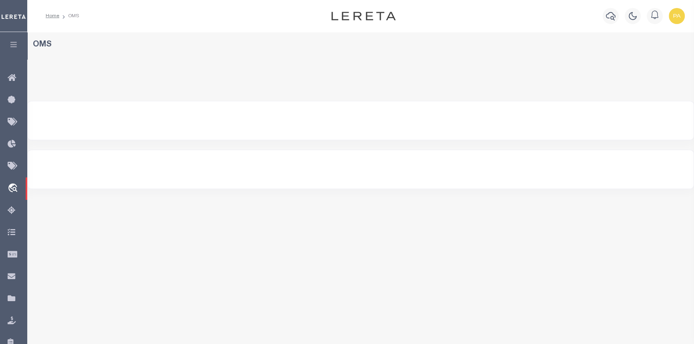
select select "200"
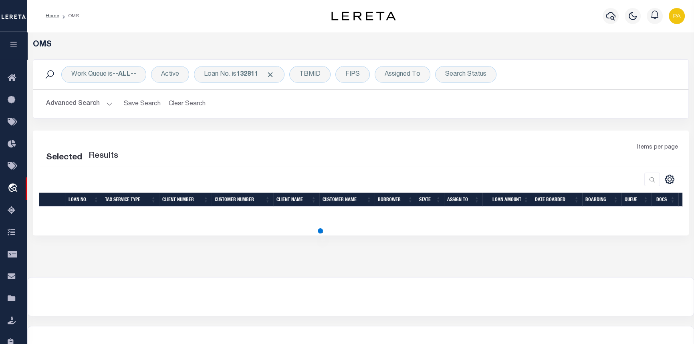
select select "200"
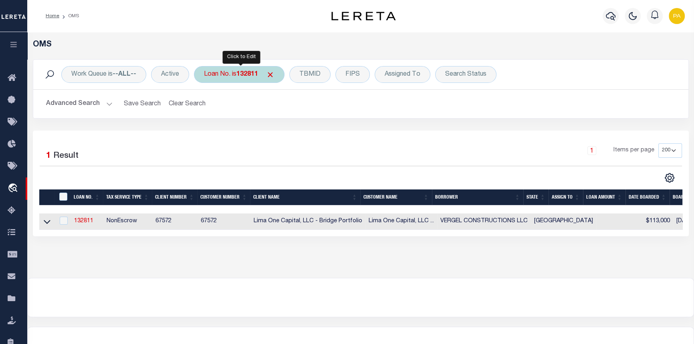
click at [244, 73] on b "132811" at bounding box center [247, 74] width 22 height 6
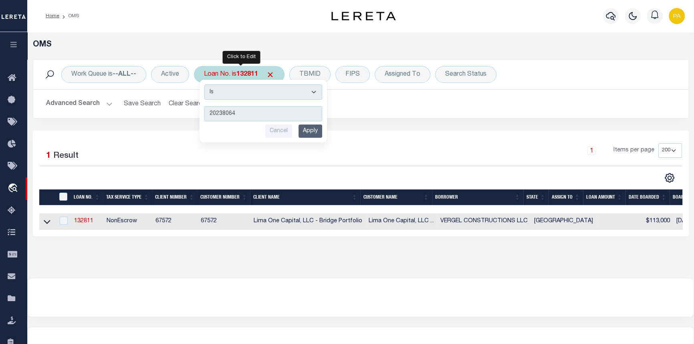
type input "202380645"
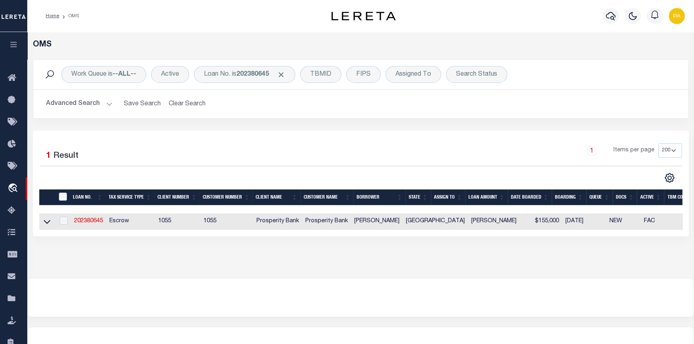
click at [94, 216] on td "202380645" at bounding box center [88, 222] width 35 height 16
checkbox input "true"
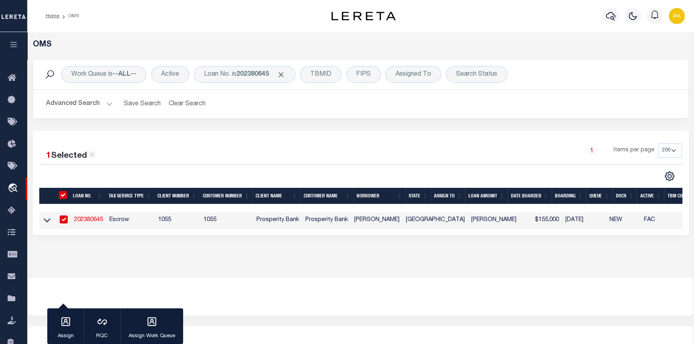
click at [92, 222] on link "202380645" at bounding box center [88, 220] width 29 height 6
type input "202380645"
type input "JOSE STAFFORD"
select select
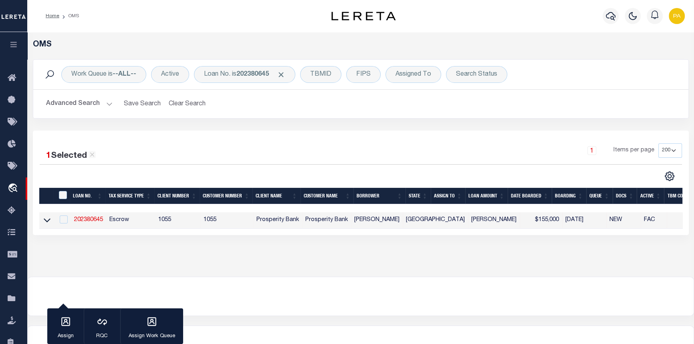
type input "909 CONNELL ST"
type input "BELTON TX 76513"
select select "100"
select select "Escrow"
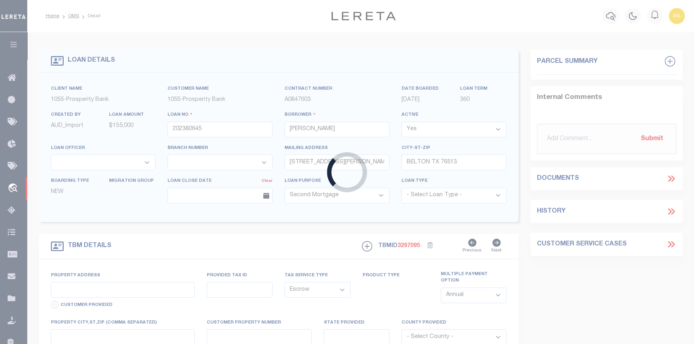
type input "301 AUGUSTA ST"
type input "7958"
select select
type input "[GEOGRAPHIC_DATA]"
type textarea "S 1/2 LOTS 7 8 & 9 BLK 4 THE EDENS"
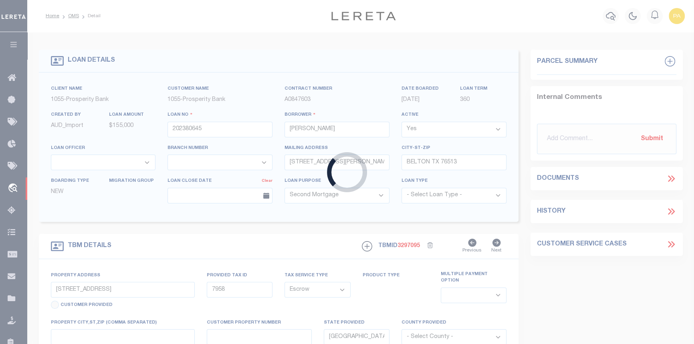
select select "10493"
select select "4028"
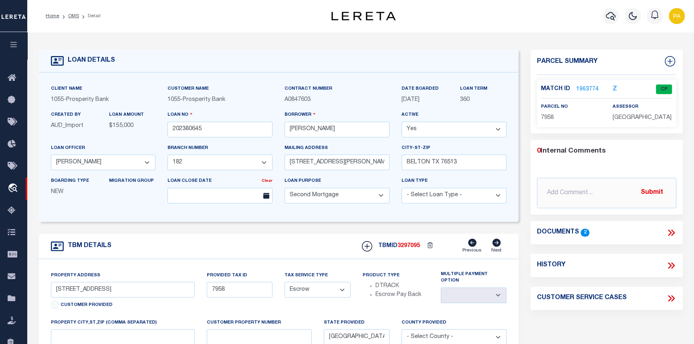
click at [594, 89] on link "1963774" at bounding box center [587, 89] width 22 height 8
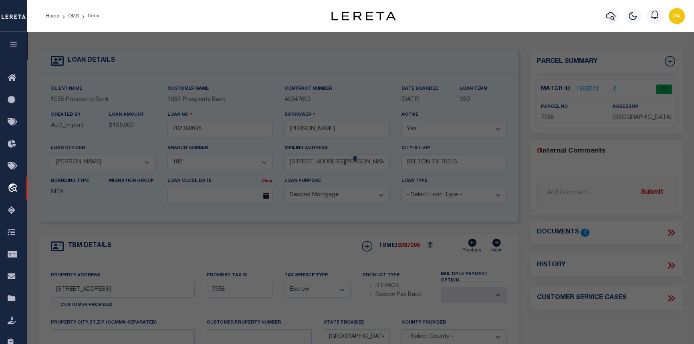
checkbox input "false"
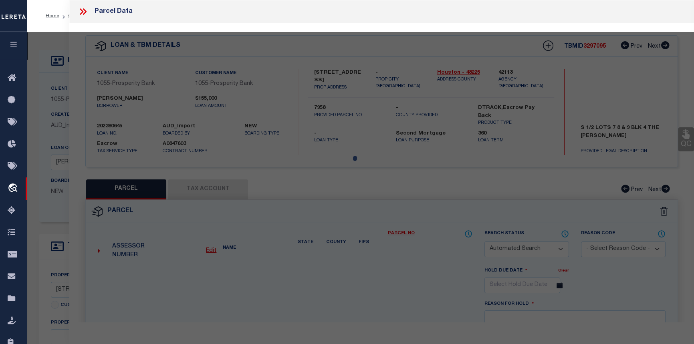
select select "CP"
type input "STAFFORD JOSE"
select select
type input "301 AUGUSTA ST"
checkbox input "false"
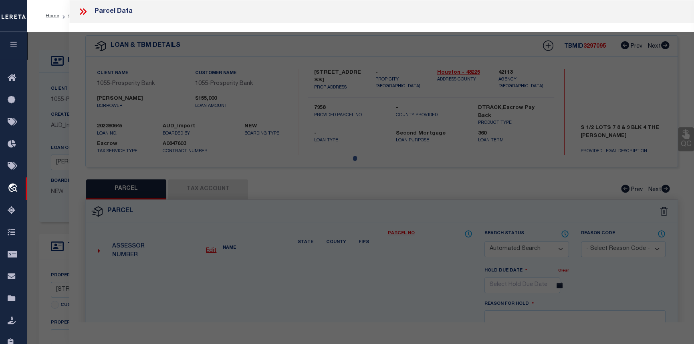
type input "GRAPELAND TX 75844"
type textarea "EDENS ADDN LOT S 1/2 OF 7, 8 AND 9 BLK 4"
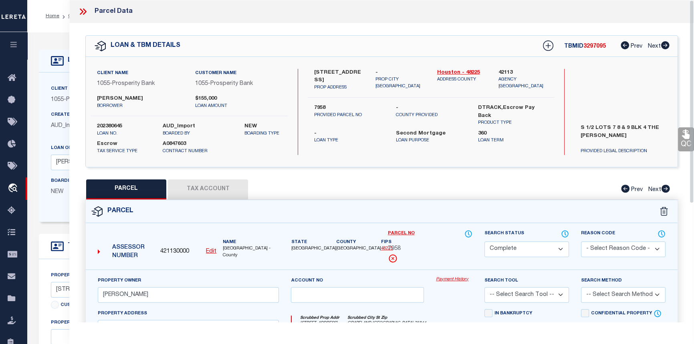
click at [457, 277] on link "Payment History" at bounding box center [454, 280] width 36 height 7
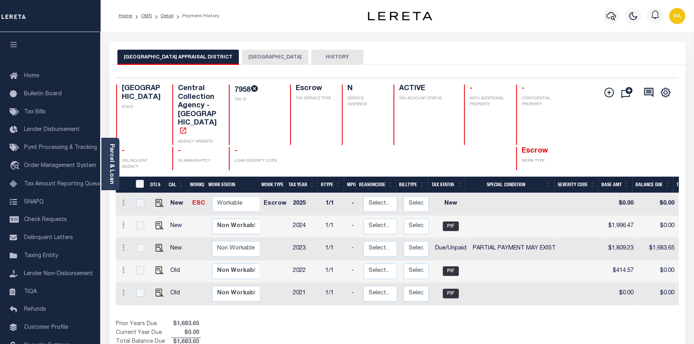
click at [247, 56] on button "HOUSTON COUNTY" at bounding box center [275, 57] width 66 height 15
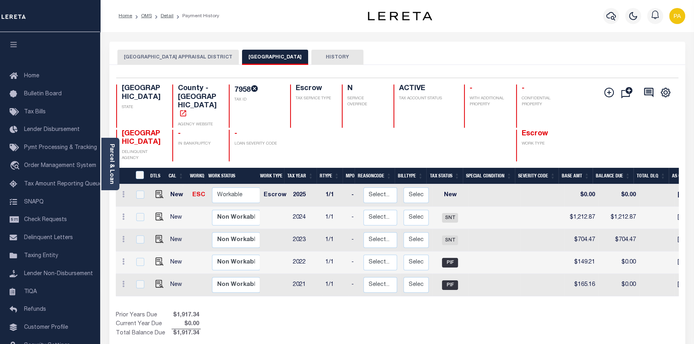
click at [164, 53] on button "HOUSTON COUNTY APPRAISAL DISTRICT" at bounding box center [177, 57] width 121 height 15
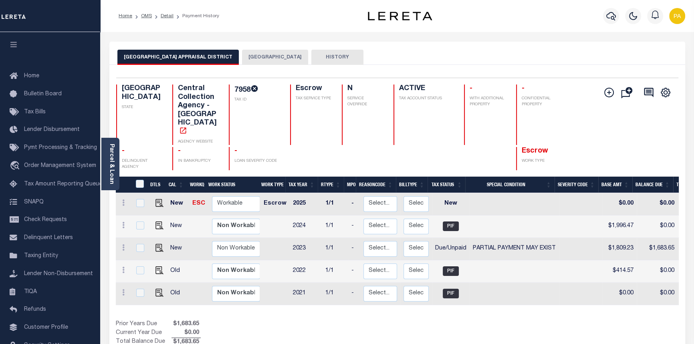
scroll to position [0, 1]
click at [263, 45] on div "HOUSTON COUNTY APPRAISAL DISTRICT HOUSTON COUNTY HISTORY" at bounding box center [397, 53] width 576 height 23
click at [259, 59] on button "HOUSTON COUNTY" at bounding box center [275, 57] width 66 height 15
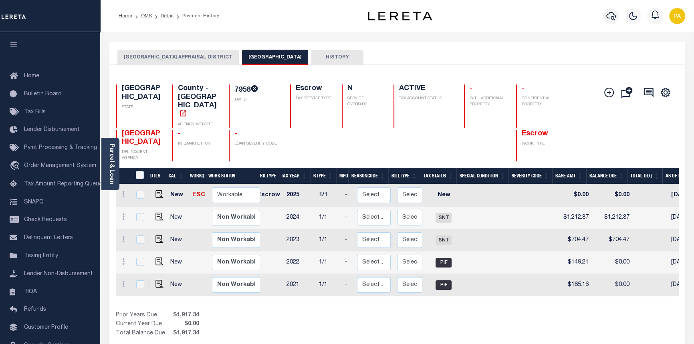
scroll to position [0, 5]
click at [162, 58] on button "HOUSTON COUNTY APPRAISAL DISTRICT" at bounding box center [177, 57] width 121 height 15
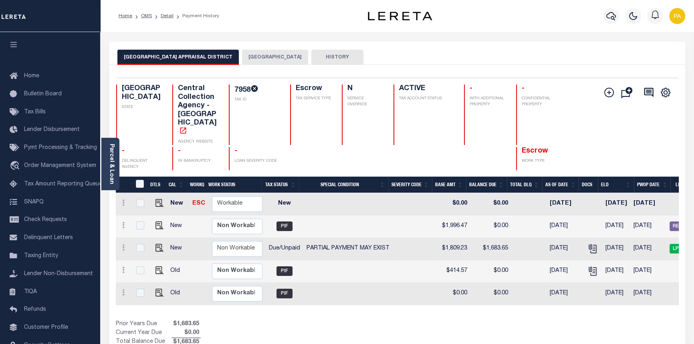
scroll to position [0, 0]
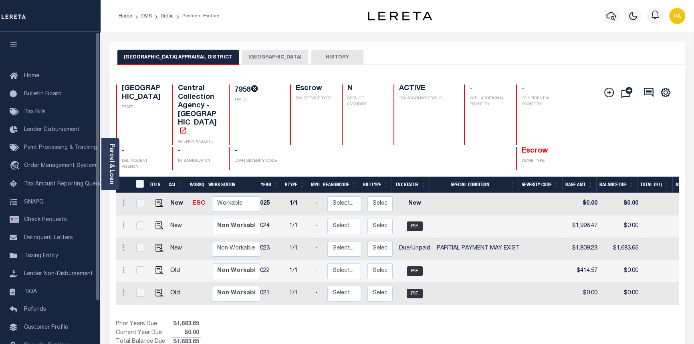
click at [275, 56] on button "HOUSTON COUNTY" at bounding box center [275, 57] width 66 height 15
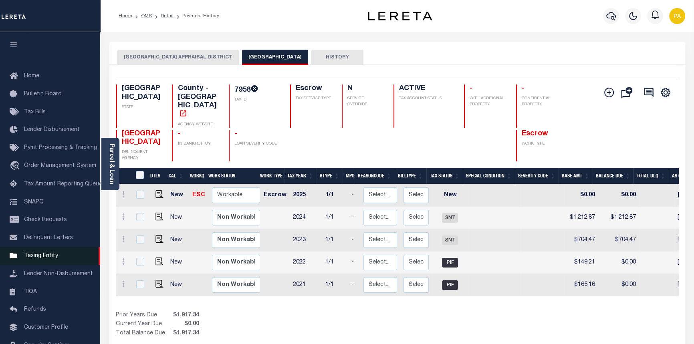
click at [38, 259] on span "Taxing Entity" at bounding box center [41, 256] width 34 height 6
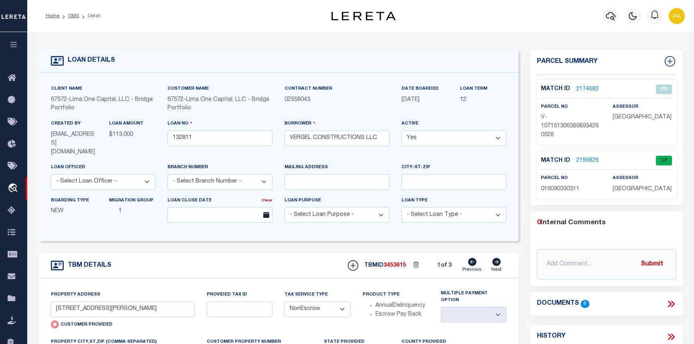
select select "NonEscrow"
click at [72, 14] on link "OMS" at bounding box center [73, 16] width 11 height 5
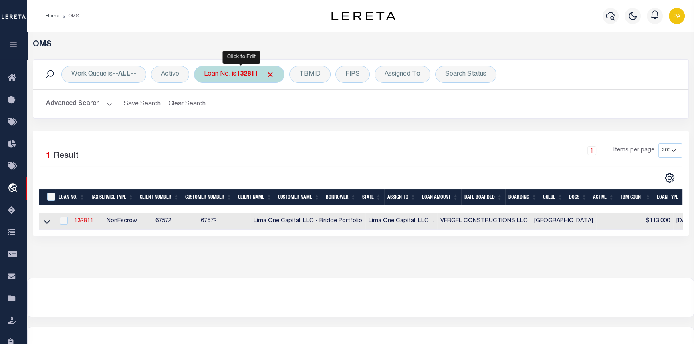
click at [246, 78] on div "Loan No. is 132811" at bounding box center [239, 74] width 91 height 17
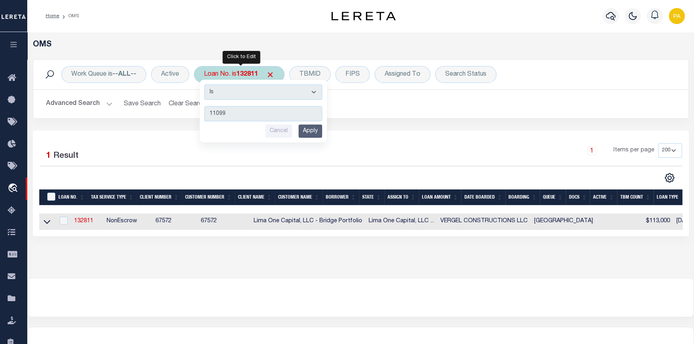
type input "110990"
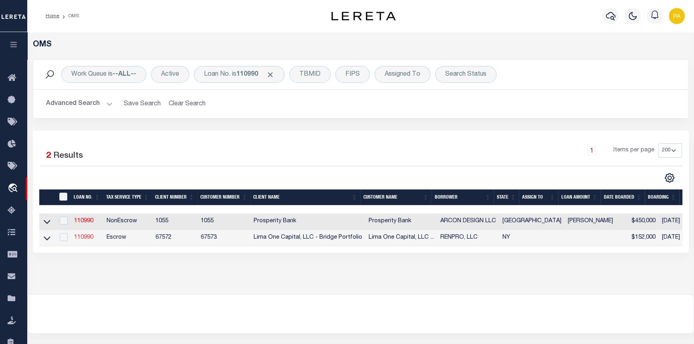
click at [82, 238] on link "110990" at bounding box center [83, 238] width 19 height 6
type input "110990"
type input "RENPRO, LLC"
select select
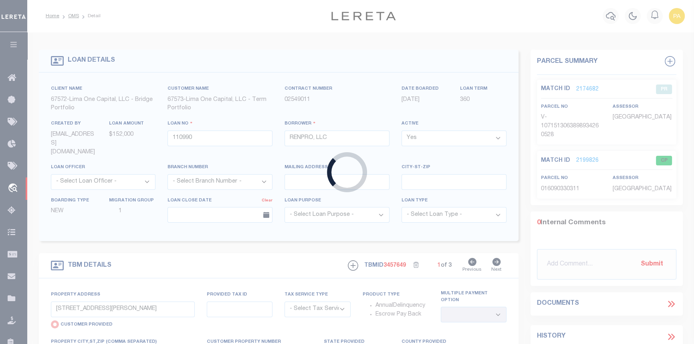
type input "18-20 [PERSON_NAME] ST"
select select "Escrow"
type input "AUBURN [GEOGRAPHIC_DATA] 13021"
type input "110990-1"
type input "NY"
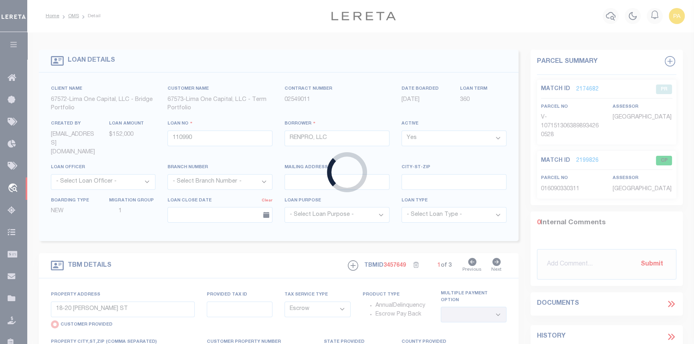
select select "4"
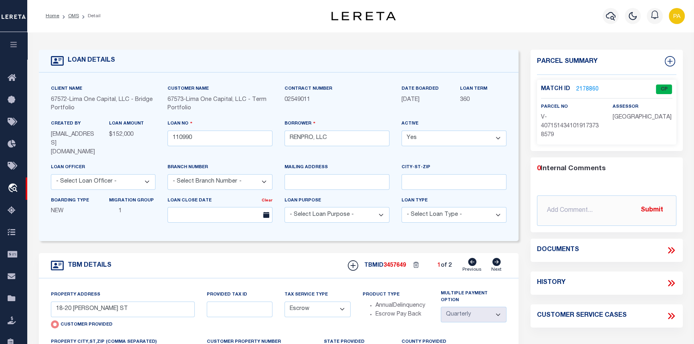
click at [582, 85] on link "2178860" at bounding box center [587, 89] width 22 height 8
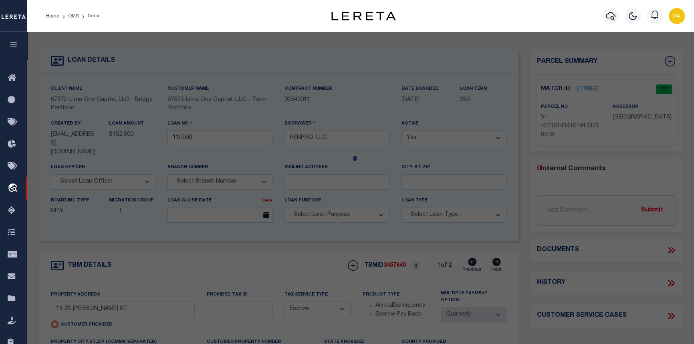
checkbox input "false"
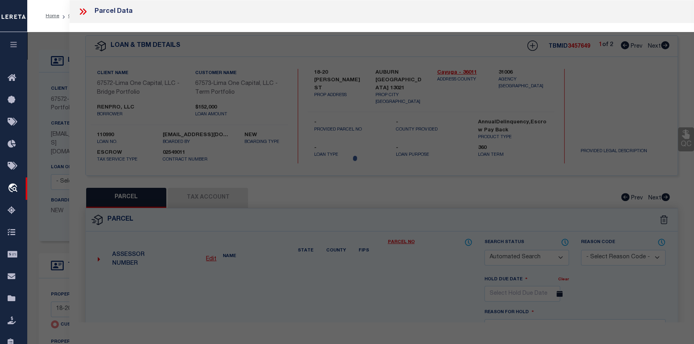
select select "CP"
select select "AGW"
select select
type input "18-20 [PERSON_NAME] ST"
checkbox input "false"
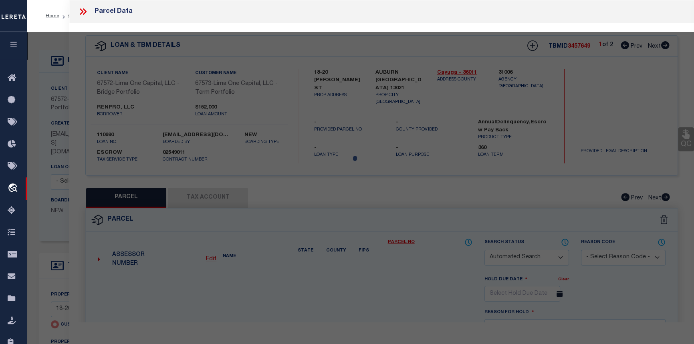
type input "AUBURN [GEOGRAPHIC_DATA] 13021"
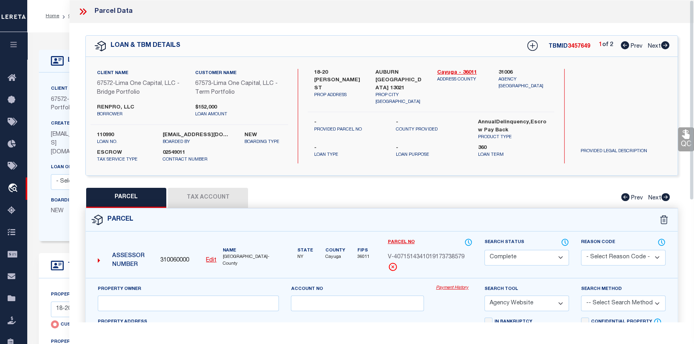
click at [448, 287] on link "Payment History" at bounding box center [454, 288] width 36 height 7
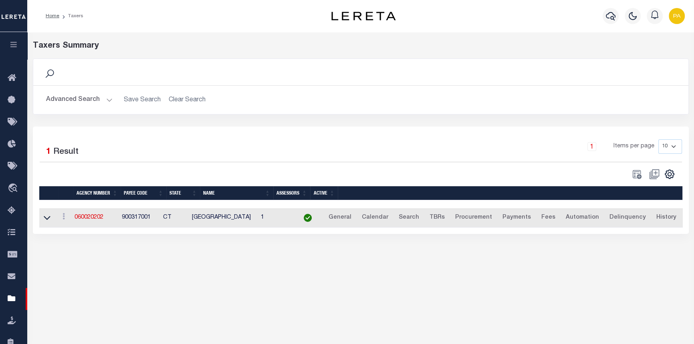
click at [107, 100] on button "Advanced Search" at bounding box center [79, 100] width 67 height 16
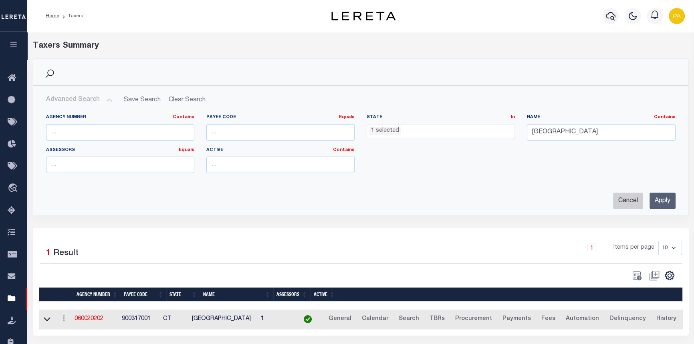
click at [626, 207] on input "Cancel" at bounding box center [628, 201] width 30 height 16
checkbox input "true"
select select
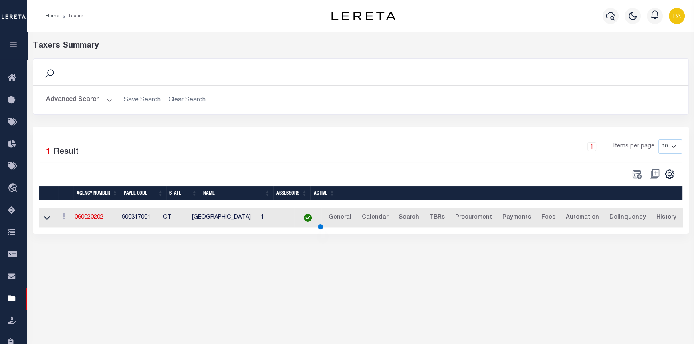
scroll to position [44, 0]
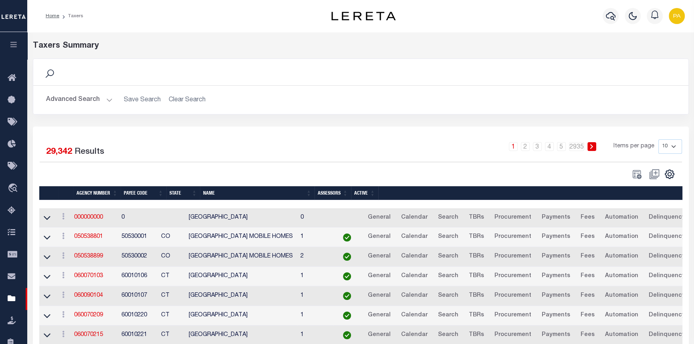
click at [107, 99] on button "Advanced Search" at bounding box center [79, 100] width 67 height 16
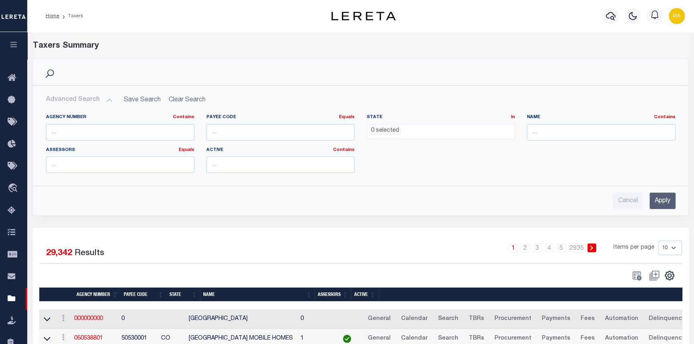
click at [393, 134] on li "0 selected" at bounding box center [385, 131] width 32 height 9
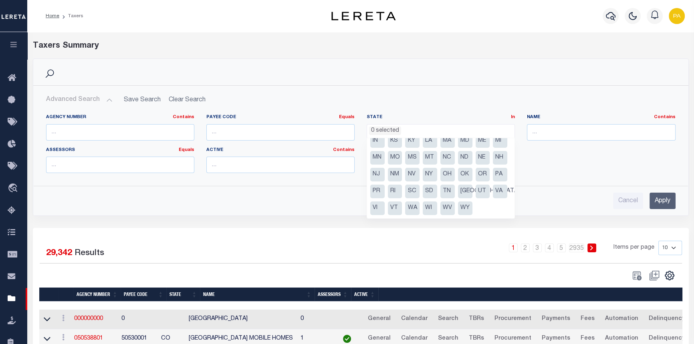
scroll to position [57, 0]
click at [423, 175] on li "NY" at bounding box center [430, 175] width 14 height 14
select select "NY"
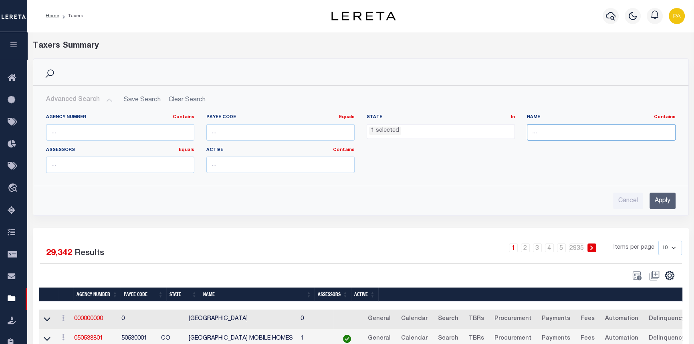
click at [542, 130] on input "text" at bounding box center [601, 132] width 148 height 16
type input "AUBURN CITY"
click at [667, 199] on input "Apply" at bounding box center [663, 201] width 26 height 16
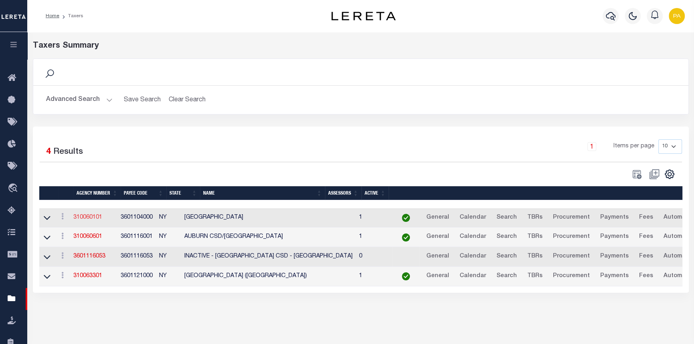
click at [90, 217] on link "310060101" at bounding box center [87, 218] width 29 height 6
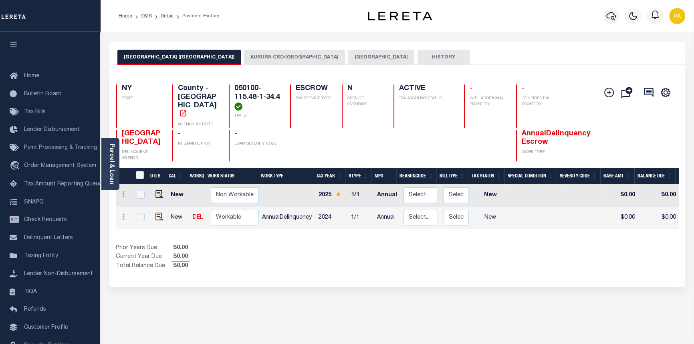
click at [348, 57] on button "[GEOGRAPHIC_DATA]" at bounding box center [381, 57] width 66 height 15
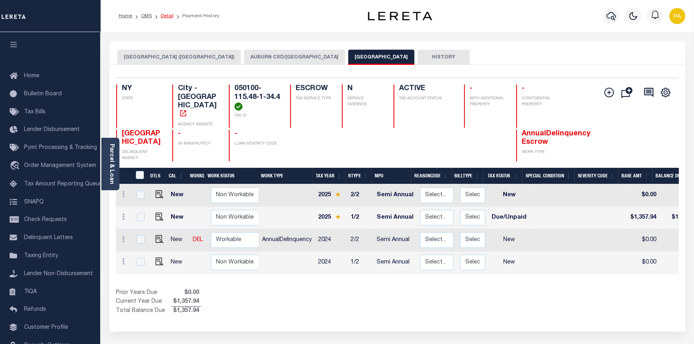
click at [167, 15] on link "Detail" at bounding box center [167, 16] width 13 height 5
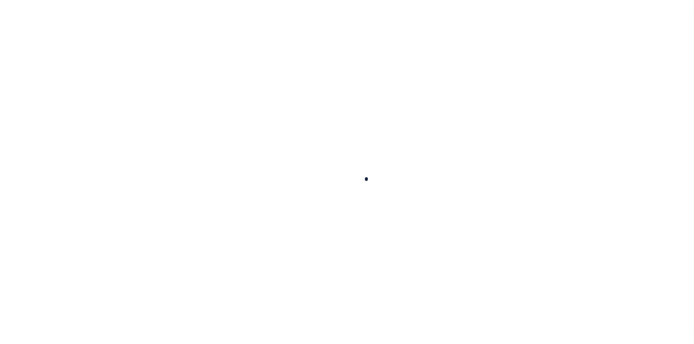
select select
checkbox input "false"
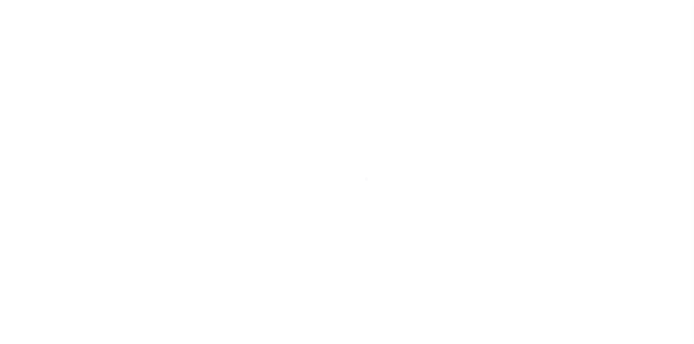
checkbox input "false"
type input "3601104000"
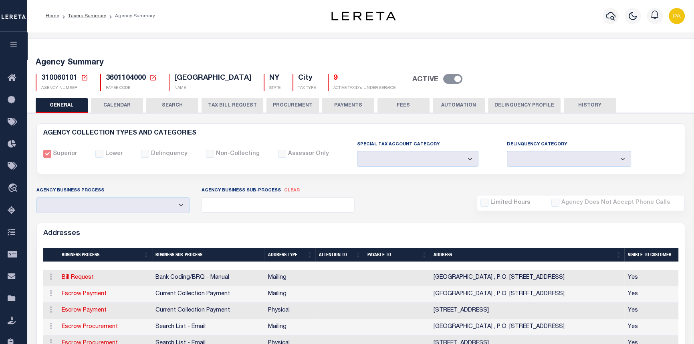
click at [171, 104] on button "SEARCH" at bounding box center [172, 105] width 52 height 15
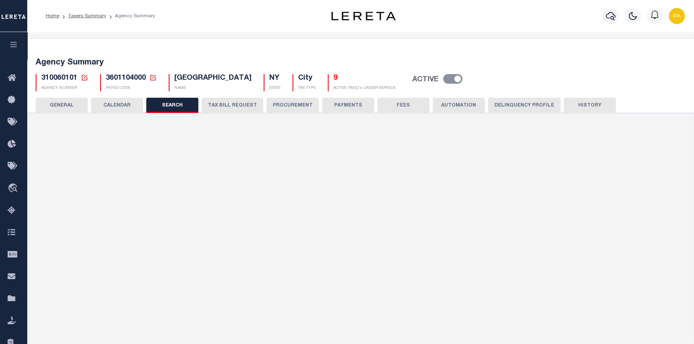
checkbox input "false"
type input "310063301"
type input "[GEOGRAPHIC_DATA] ([GEOGRAPHIC_DATA])"
type input "25000"
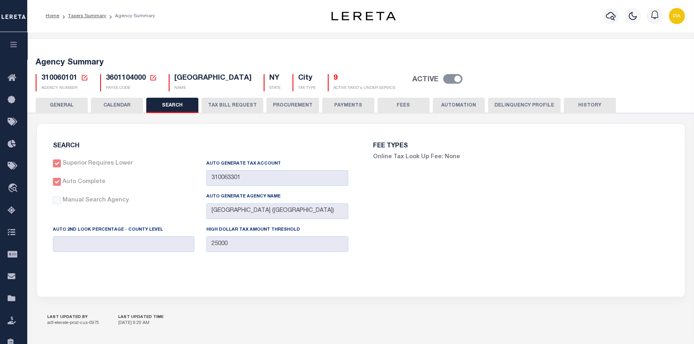
click at [343, 104] on button "PAYMENTS" at bounding box center [348, 105] width 52 height 15
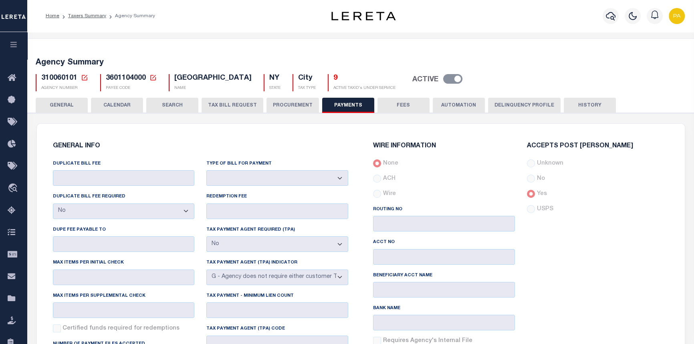
click at [290, 106] on button "PROCUREMENT" at bounding box center [293, 105] width 53 height 15
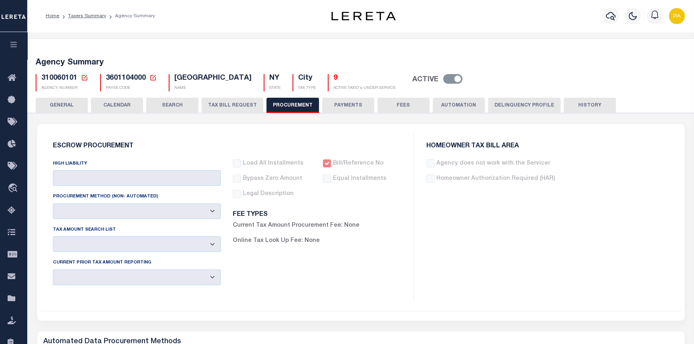
type input "$25,000"
select select "1"
select select "4"
checkbox input "true"
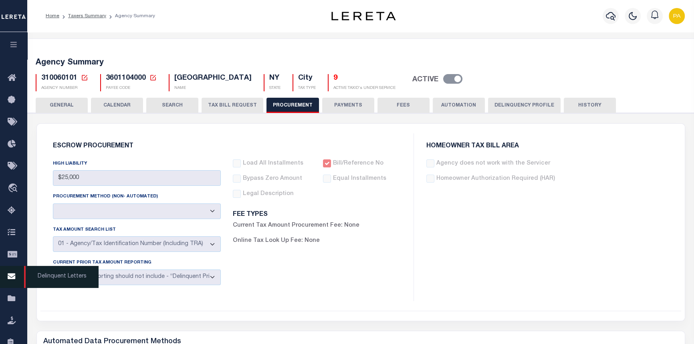
scroll to position [146, 0]
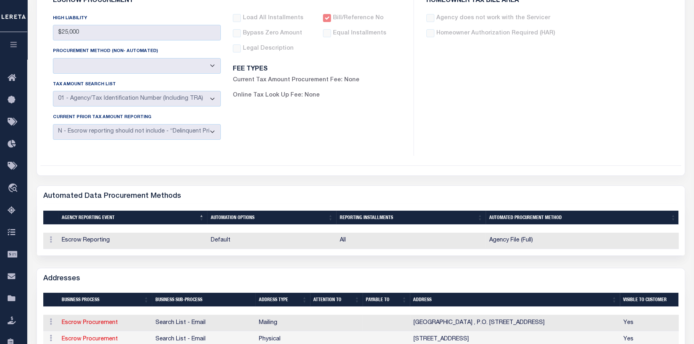
drag, startPoint x: 12, startPoint y: 42, endPoint x: 13, endPoint y: 46, distance: 4.6
click at [12, 42] on icon "button" at bounding box center [13, 44] width 9 height 7
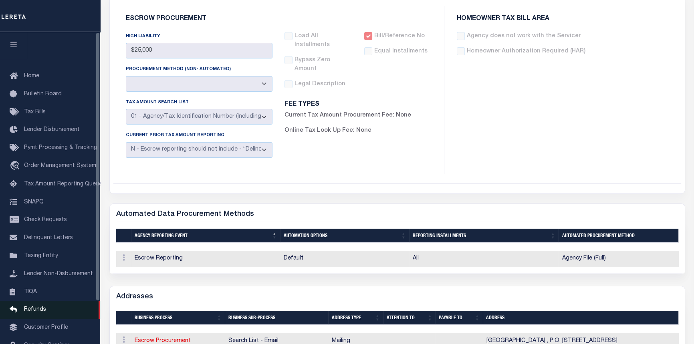
click at [32, 313] on span "Refunds" at bounding box center [35, 310] width 22 height 6
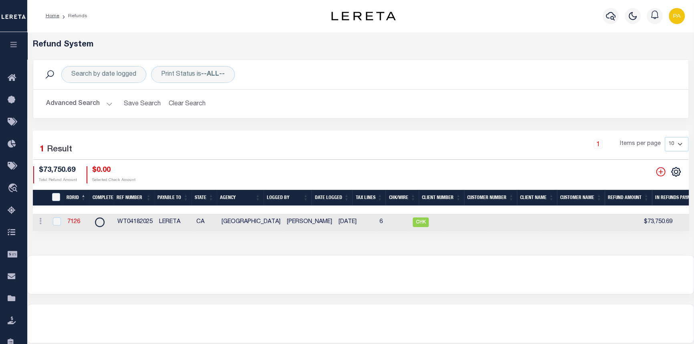
click at [104, 101] on button "Advanced Search" at bounding box center [79, 104] width 67 height 16
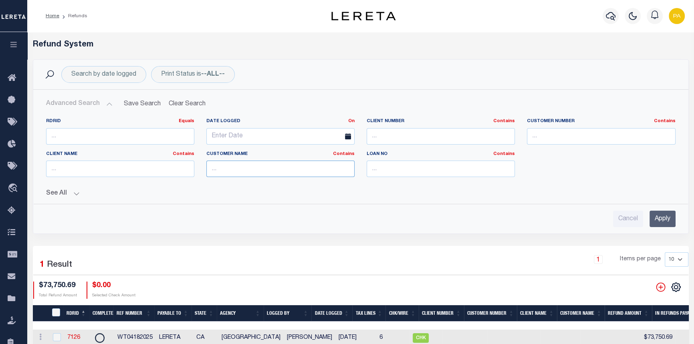
click at [233, 167] on input "text" at bounding box center [280, 169] width 148 height 16
type input "LIMA ONE"
click at [673, 218] on input "Apply" at bounding box center [663, 219] width 26 height 16
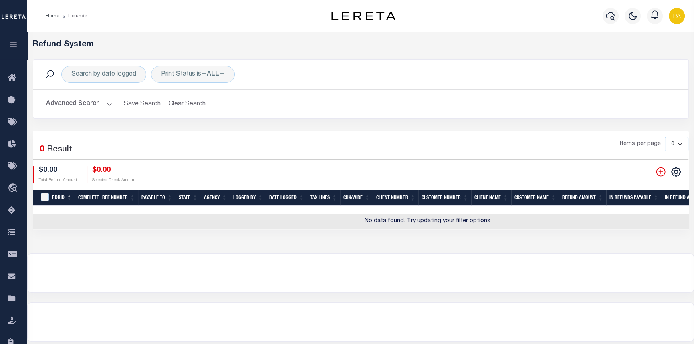
click at [110, 103] on button "Advanced Search" at bounding box center [79, 104] width 67 height 16
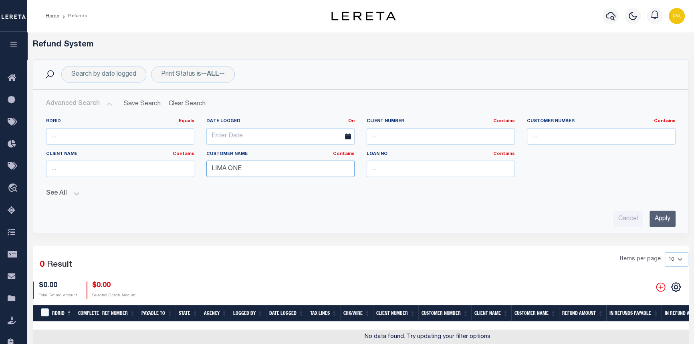
drag, startPoint x: 248, startPoint y: 172, endPoint x: 150, endPoint y: 160, distance: 98.5
click at [150, 160] on div "RDRID Equals Equals Is Not Equal To Is Greater Than Is Less Than Date Logged On…" at bounding box center [361, 150] width 642 height 65
click at [121, 170] on input "text" at bounding box center [120, 169] width 148 height 16
type input "LIMA ONE"
click at [658, 222] on input "Apply" at bounding box center [663, 219] width 26 height 16
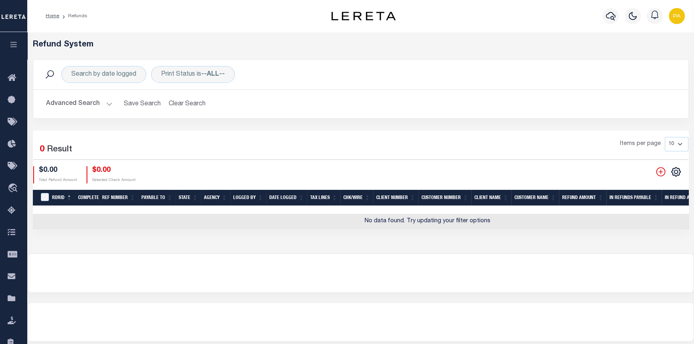
click at [108, 102] on button "Advanced Search" at bounding box center [79, 104] width 67 height 16
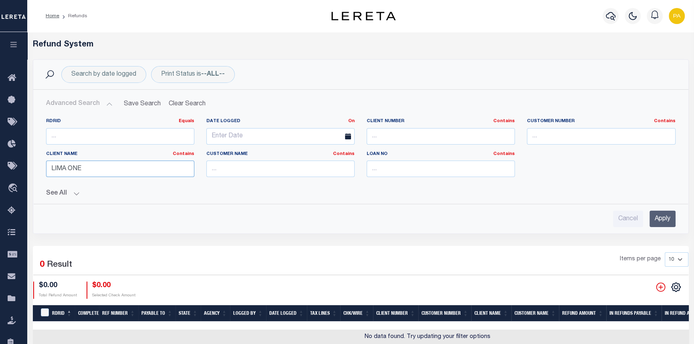
drag, startPoint x: 88, startPoint y: 171, endPoint x: -31, endPoint y: 175, distance: 119.1
click at [0, 175] on html "Home Refunds" at bounding box center [347, 233] width 694 height 467
click at [75, 193] on button "See All" at bounding box center [361, 194] width 630 height 8
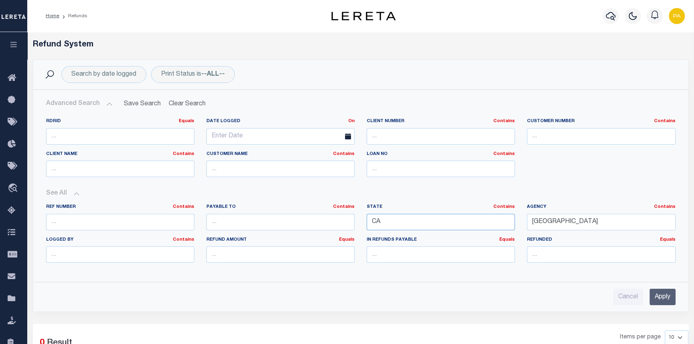
drag, startPoint x: 386, startPoint y: 220, endPoint x: 360, endPoint y: 222, distance: 26.6
click at [360, 222] on div "Ref Number Contains Contains Is Payable To Contains Contains Is Contains Is CA" at bounding box center [361, 236] width 642 height 65
type input "NY"
drag, startPoint x: 579, startPoint y: 222, endPoint x: 481, endPoint y: 277, distance: 111.8
click at [509, 226] on div "Ref Number Contains Contains Is Payable To Contains Contains Is Contains Is NY" at bounding box center [361, 236] width 642 height 65
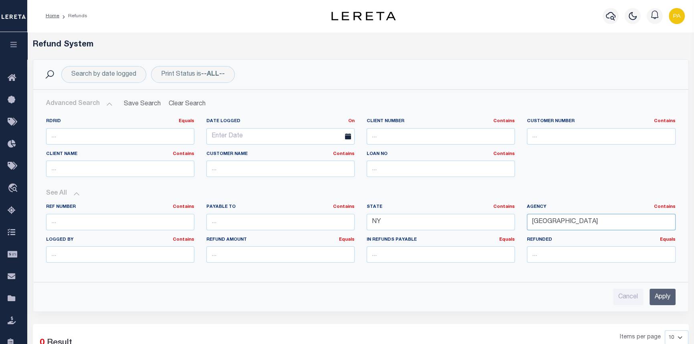
type input "AUBURN CITY"
click at [668, 297] on input "Apply" at bounding box center [663, 297] width 26 height 16
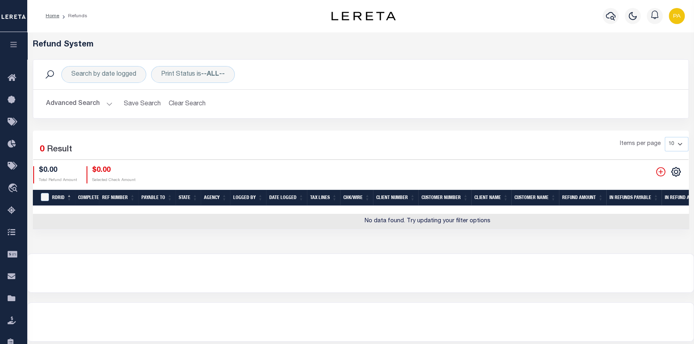
click at [106, 103] on button "Advanced Search" at bounding box center [79, 104] width 67 height 16
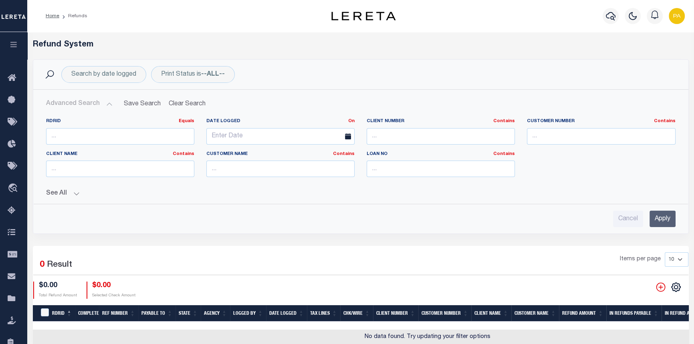
click at [78, 192] on button "See All" at bounding box center [361, 194] width 630 height 8
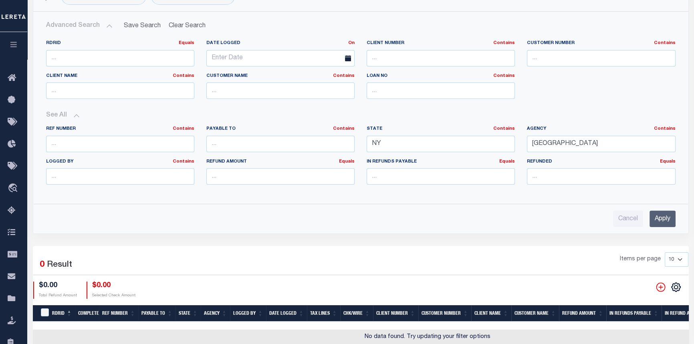
scroll to position [36, 0]
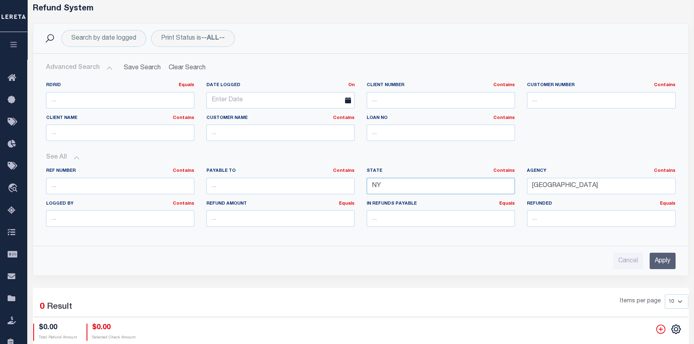
drag, startPoint x: 383, startPoint y: 186, endPoint x: 285, endPoint y: 182, distance: 98.7
click at [291, 183] on div "Ref Number Contains Contains Is Payable To Contains Contains Is Contains Is NY" at bounding box center [361, 200] width 642 height 65
drag, startPoint x: 585, startPoint y: 184, endPoint x: 505, endPoint y: 186, distance: 79.8
click at [521, 186] on div "Agency Contains Contains Is AUBURN CITY" at bounding box center [601, 184] width 160 height 33
click at [75, 129] on input "text" at bounding box center [120, 133] width 148 height 16
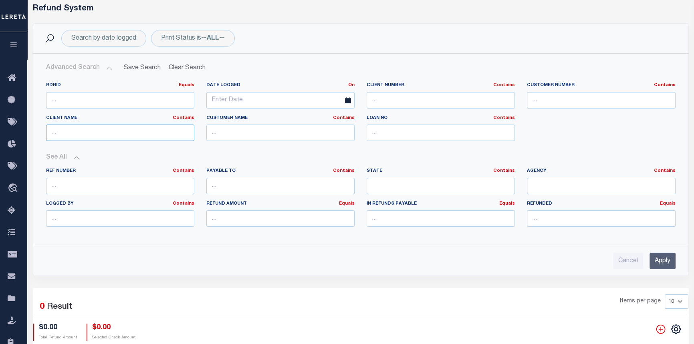
paste input "Lima One Capital, LLC - Bridge Portfolio"
type input "Lima One Capital, LLC - Bridge Portfolio"
click at [663, 263] on input "Apply" at bounding box center [663, 261] width 26 height 16
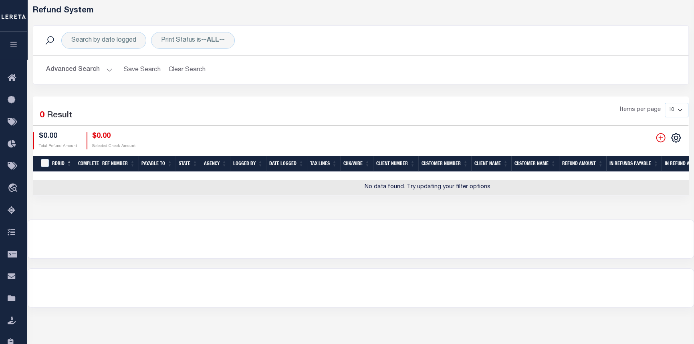
scroll to position [0, 0]
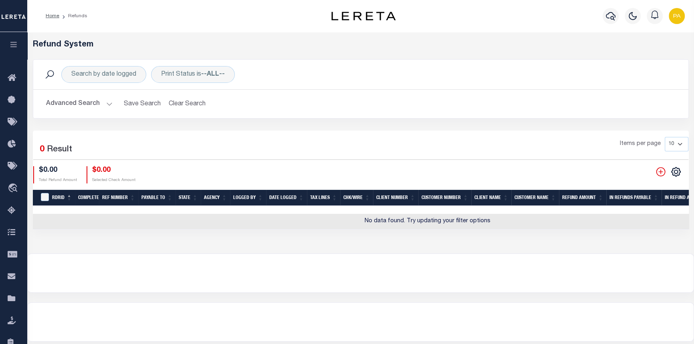
click at [105, 104] on button "Advanced Search" at bounding box center [79, 104] width 67 height 16
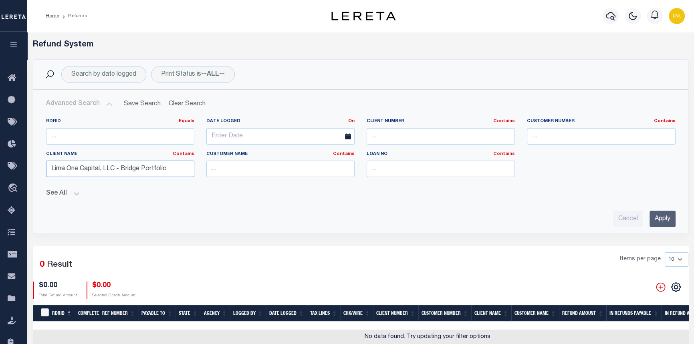
drag, startPoint x: 179, startPoint y: 170, endPoint x: -124, endPoint y: 150, distance: 303.7
click at [0, 150] on html "Home Refunds" at bounding box center [347, 233] width 694 height 467
click at [240, 162] on input "text" at bounding box center [280, 169] width 148 height 16
paste input "Lima One Capital, LLC - Term Portfolio"
type input "Lima One Capital, LLC - Term Portfolio"
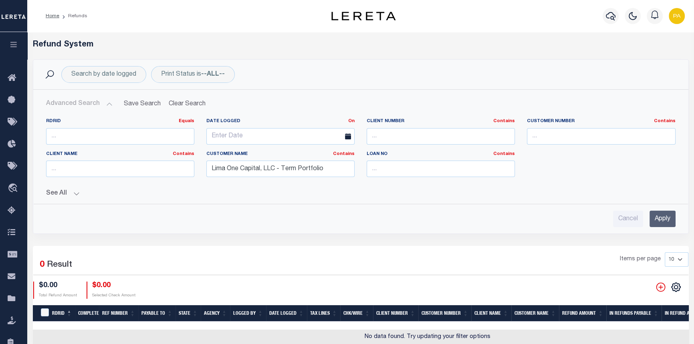
click at [666, 218] on input "Apply" at bounding box center [663, 219] width 26 height 16
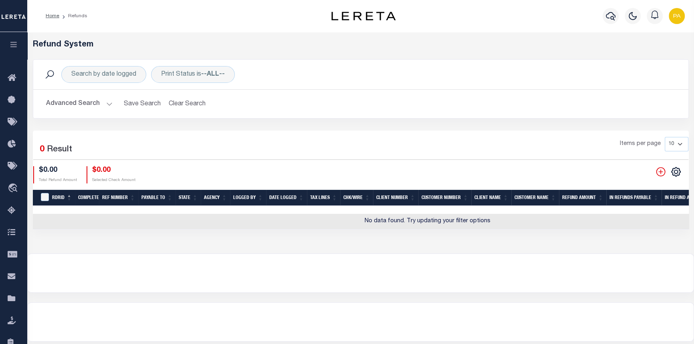
click at [111, 102] on button "Advanced Search" at bounding box center [79, 104] width 67 height 16
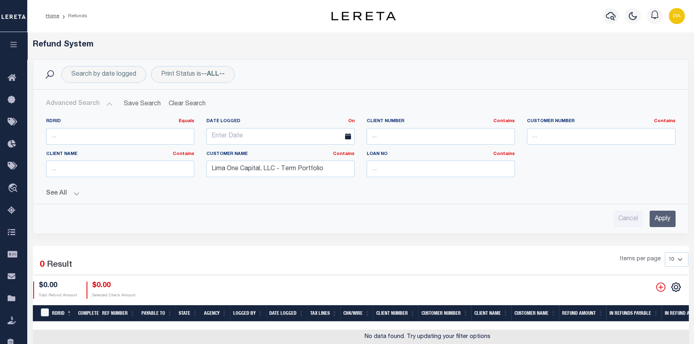
click at [74, 195] on button "See All" at bounding box center [361, 194] width 630 height 8
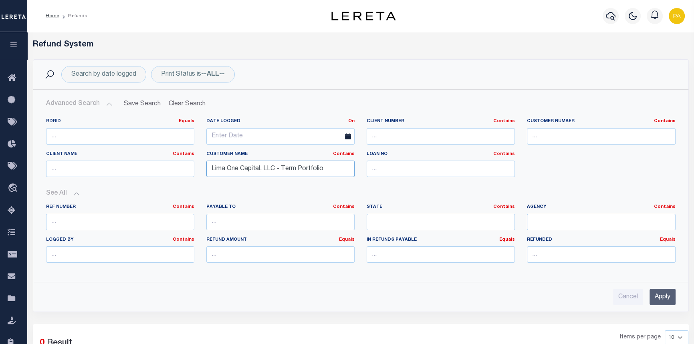
drag, startPoint x: 324, startPoint y: 168, endPoint x: 133, endPoint y: 185, distance: 191.9
click at [144, 176] on div "RDRID Equals Equals Is Not Equal To Is Greater Than Is Less Than Date Logged On…" at bounding box center [361, 150] width 642 height 65
click at [234, 222] on input "text" at bounding box center [280, 222] width 148 height 16
paste input "Lima One Capital, LLC - Term Portfolio"
type input "Lima One Capital, LLC - Term Portfolio"
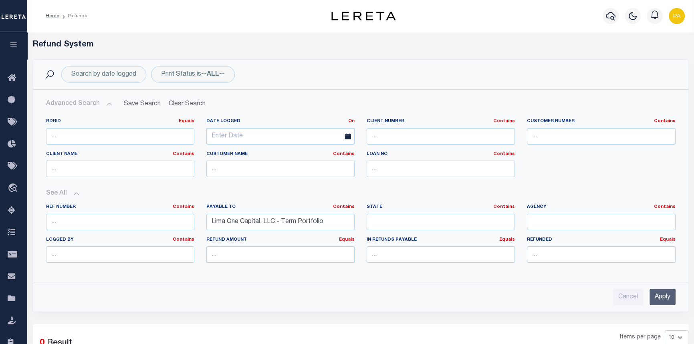
click at [661, 296] on input "Apply" at bounding box center [663, 297] width 26 height 16
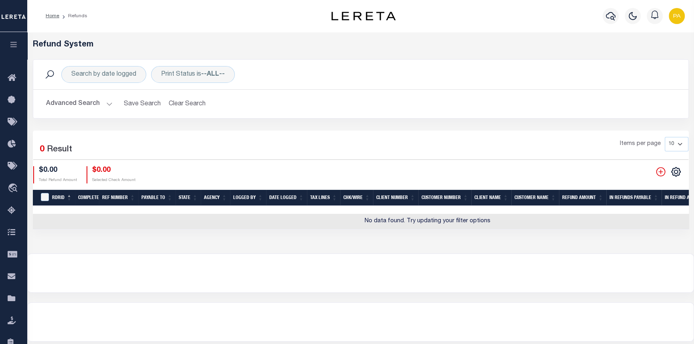
click at [107, 104] on button "Advanced Search" at bounding box center [79, 104] width 67 height 16
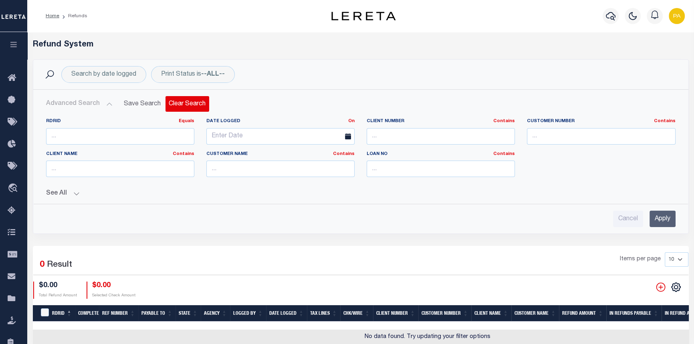
click at [187, 101] on button "Clear Search" at bounding box center [188, 104] width 44 height 16
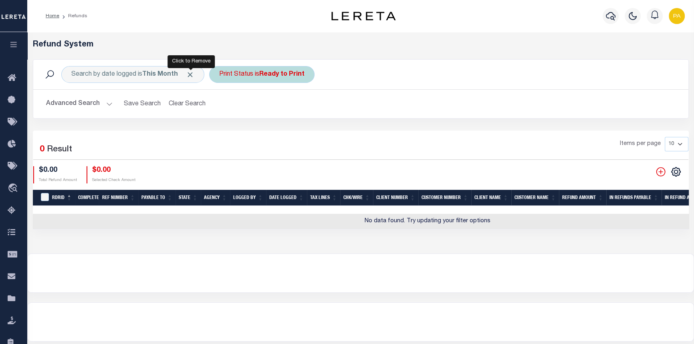
click at [192, 73] on span "Click to Remove" at bounding box center [190, 75] width 8 height 8
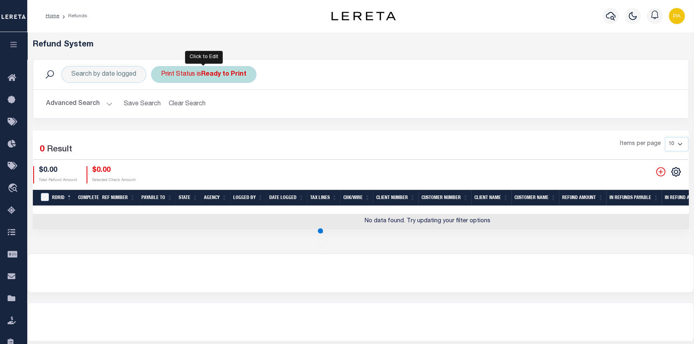
click at [251, 77] on div "Print Status is Ready to Print" at bounding box center [203, 74] width 105 height 17
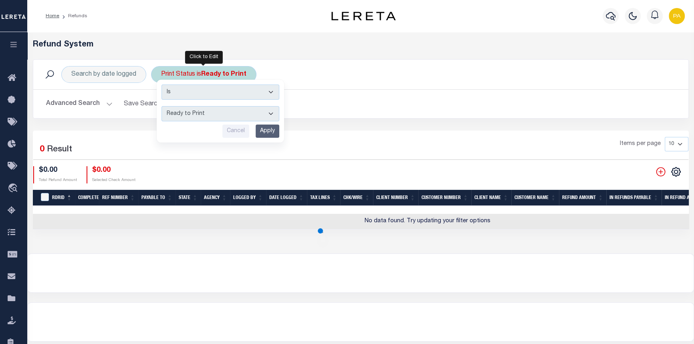
click at [271, 115] on select "--ALL-- Ready to Write Ready to Print Printed" at bounding box center [221, 113] width 118 height 15
select select "All"
click at [162, 106] on select "--ALL-- Ready to Write Ready to Print Printed" at bounding box center [221, 113] width 118 height 15
click at [263, 131] on input "Apply" at bounding box center [268, 131] width 24 height 13
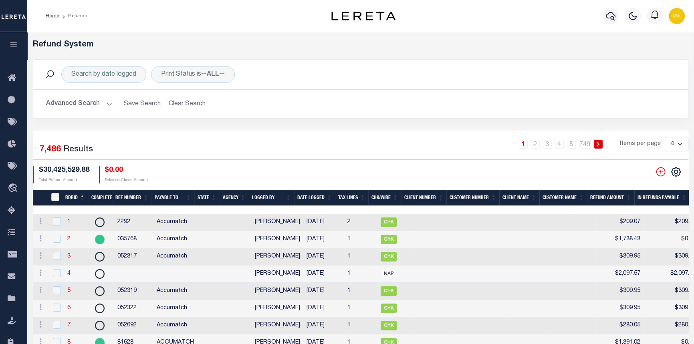
click at [107, 102] on button "Advanced Search" at bounding box center [79, 104] width 67 height 16
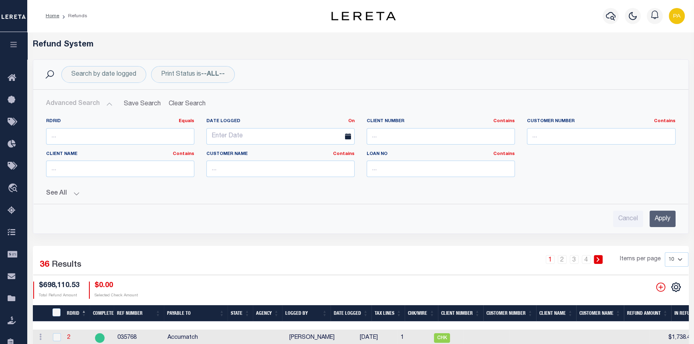
click at [78, 192] on button "See All" at bounding box center [361, 194] width 630 height 8
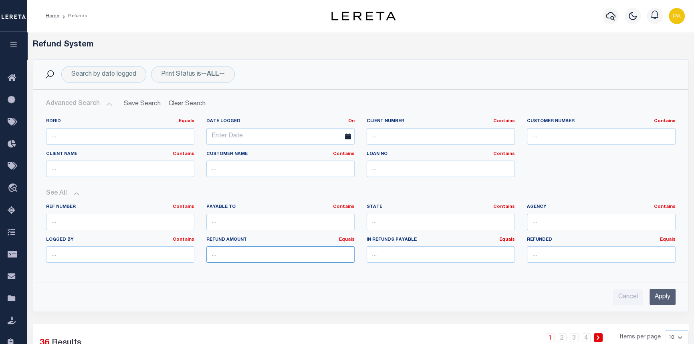
click at [237, 258] on input "number" at bounding box center [280, 255] width 148 height 16
type input "1064.70"
click at [657, 292] on input "Apply" at bounding box center [663, 297] width 26 height 16
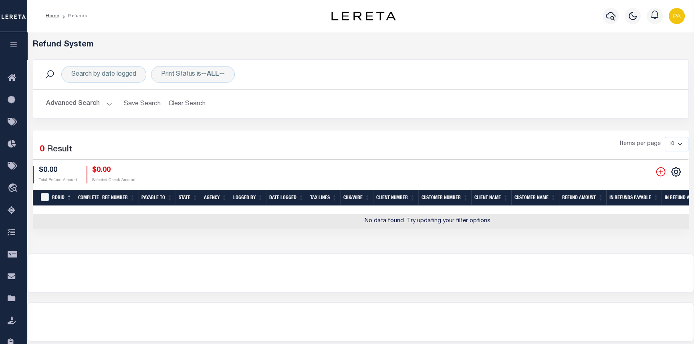
click at [107, 104] on button "Advanced Search" at bounding box center [79, 104] width 67 height 16
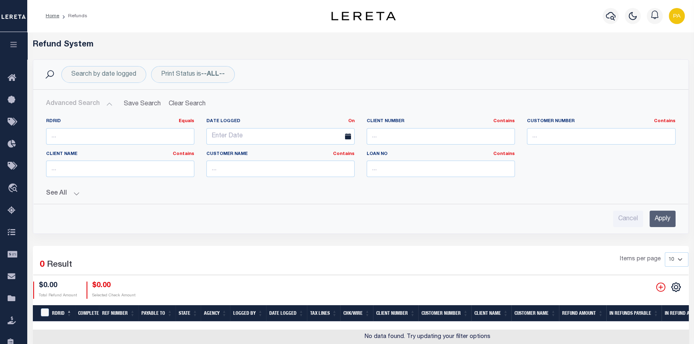
click at [77, 195] on button "See All" at bounding box center [361, 194] width 630 height 8
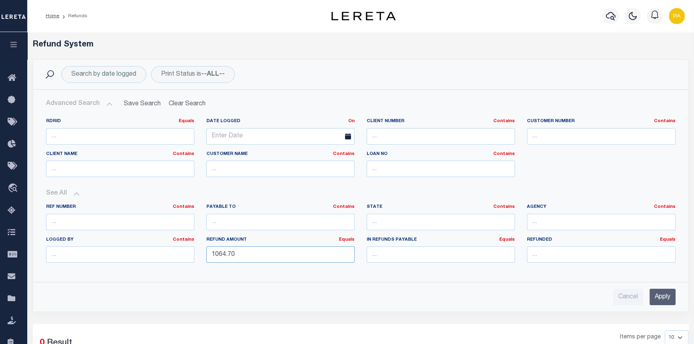
drag, startPoint x: 252, startPoint y: 259, endPoint x: 0, endPoint y: 237, distance: 253.5
click at [0, 237] on html "Home Refunds" at bounding box center [347, 273] width 694 height 546
click at [528, 251] on input "number" at bounding box center [601, 255] width 148 height 16
click at [536, 255] on input "1064.70" at bounding box center [601, 255] width 148 height 16
click at [655, 295] on input "Apply" at bounding box center [663, 297] width 26 height 16
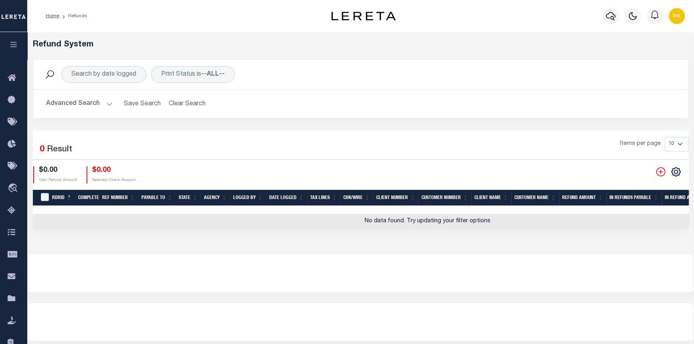
click at [106, 103] on button "Advanced Search" at bounding box center [79, 104] width 67 height 16
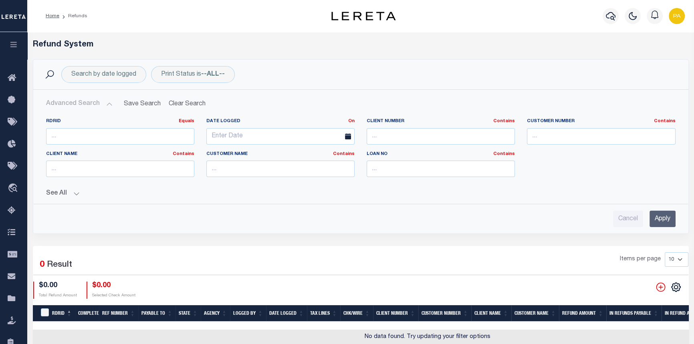
click at [76, 193] on button "See All" at bounding box center [361, 194] width 630 height 8
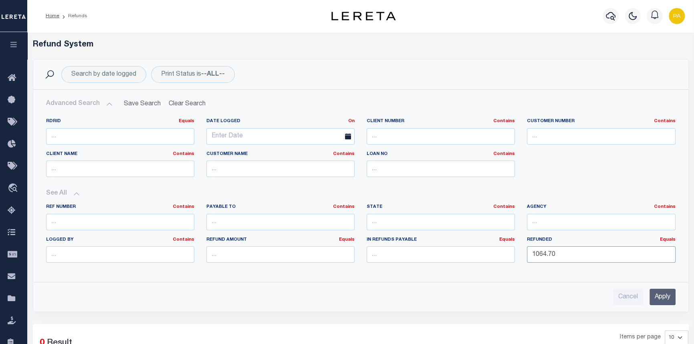
drag, startPoint x: 562, startPoint y: 255, endPoint x: 490, endPoint y: 251, distance: 72.6
click at [490, 251] on div "Ref Number Contains Contains Is Payable To Contains Contains Is Contains Is Is" at bounding box center [361, 236] width 642 height 65
type input "934.01"
click at [670, 300] on input "Apply" at bounding box center [663, 297] width 26 height 16
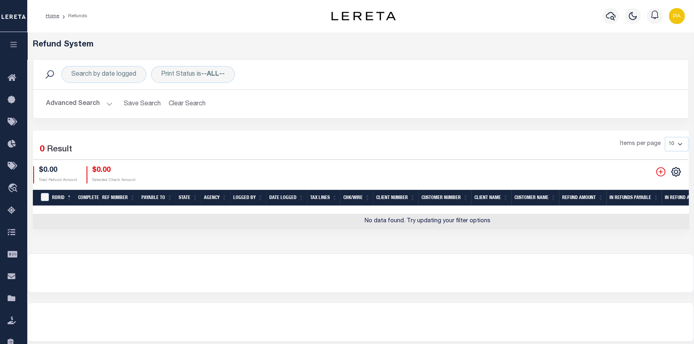
click at [108, 103] on button "Advanced Search" at bounding box center [79, 104] width 67 height 16
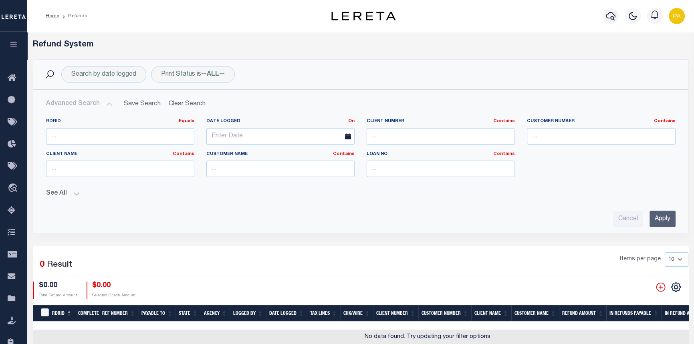
click at [74, 194] on button "See All" at bounding box center [361, 194] width 630 height 8
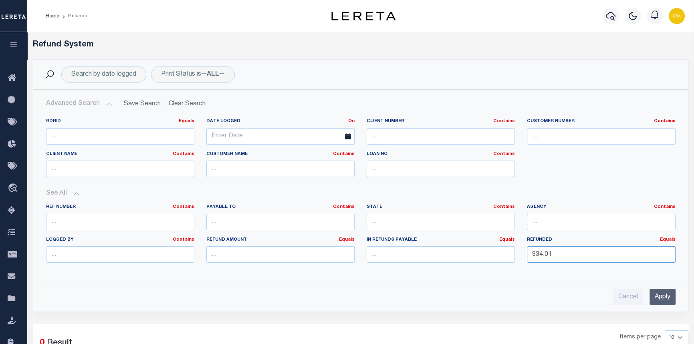
drag, startPoint x: 556, startPoint y: 255, endPoint x: 251, endPoint y: 245, distance: 305.2
click at [300, 247] on div "Ref Number Contains Contains Is Payable To Contains Contains Is Contains Is Is" at bounding box center [361, 236] width 642 height 65
click at [237, 253] on input "number" at bounding box center [280, 255] width 148 height 16
type input "934.01"
click at [660, 301] on input "Apply" at bounding box center [663, 297] width 26 height 16
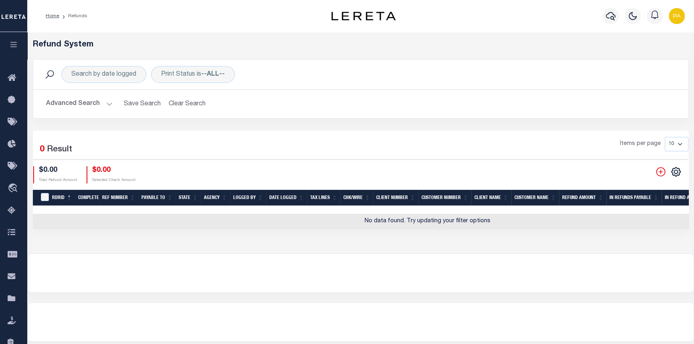
click at [106, 103] on button "Advanced Search" at bounding box center [79, 104] width 67 height 16
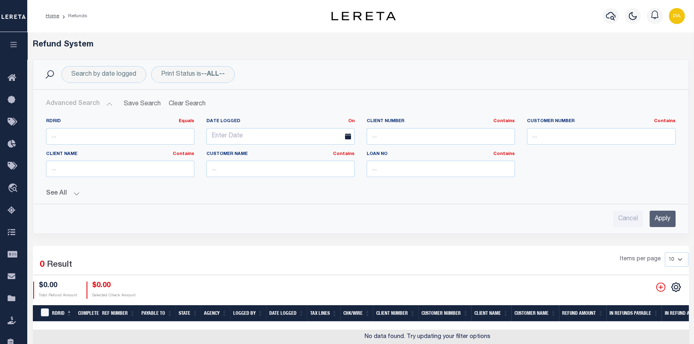
click at [75, 194] on button "See All" at bounding box center [361, 194] width 630 height 8
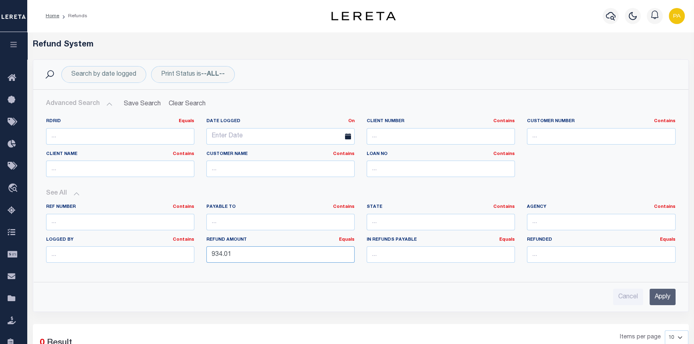
drag, startPoint x: 234, startPoint y: 257, endPoint x: 129, endPoint y: 251, distance: 104.8
click at [159, 253] on div "Ref Number Contains Contains Is Payable To Contains Contains Is Contains Is Is" at bounding box center [361, 236] width 642 height 65
type input "1244.24"
click at [658, 299] on input "Apply" at bounding box center [663, 297] width 26 height 16
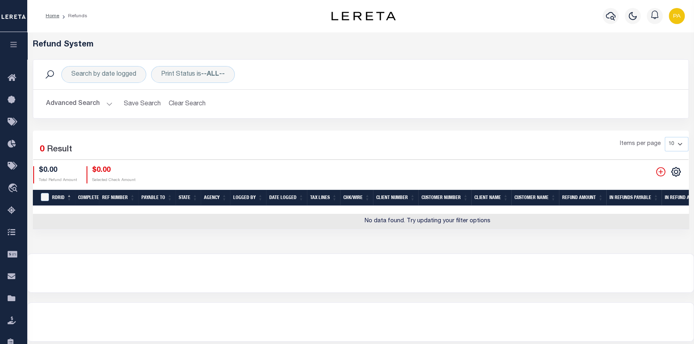
click at [108, 101] on button "Advanced Search" at bounding box center [79, 104] width 67 height 16
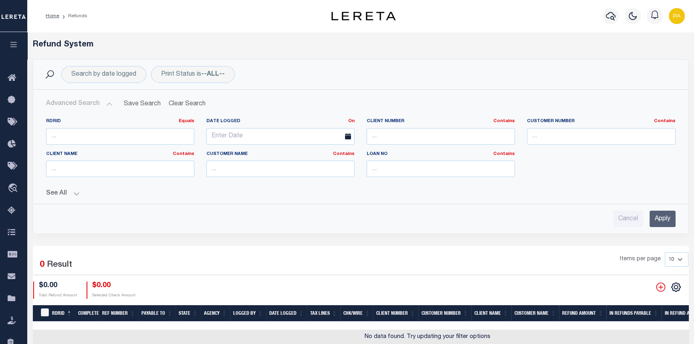
click at [77, 195] on button "See All" at bounding box center [361, 194] width 630 height 8
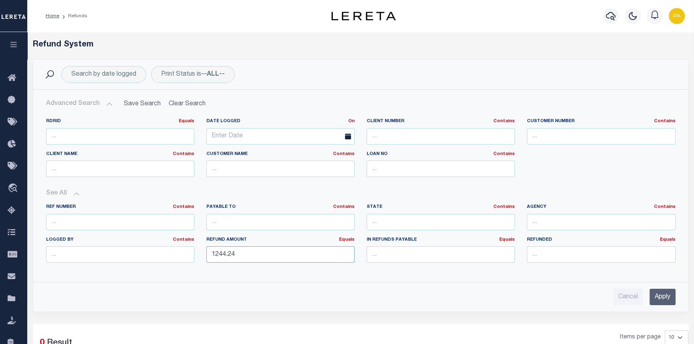
drag, startPoint x: 241, startPoint y: 256, endPoint x: -12, endPoint y: 245, distance: 252.8
click at [0, 245] on html "Home Refunds" at bounding box center [347, 273] width 694 height 546
click at [564, 251] on input "number" at bounding box center [601, 255] width 148 height 16
type input "1224.24"
click at [670, 299] on input "Apply" at bounding box center [663, 297] width 26 height 16
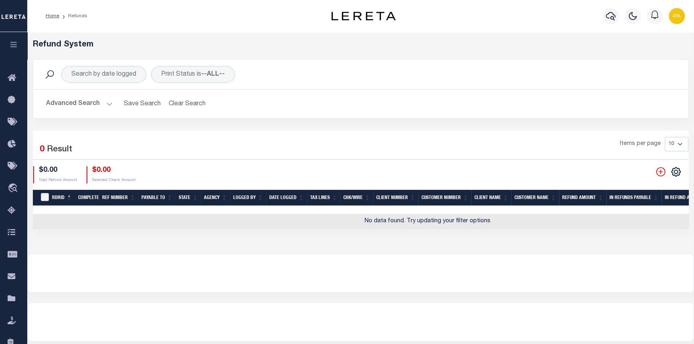
click at [106, 104] on button "Advanced Search" at bounding box center [79, 104] width 67 height 16
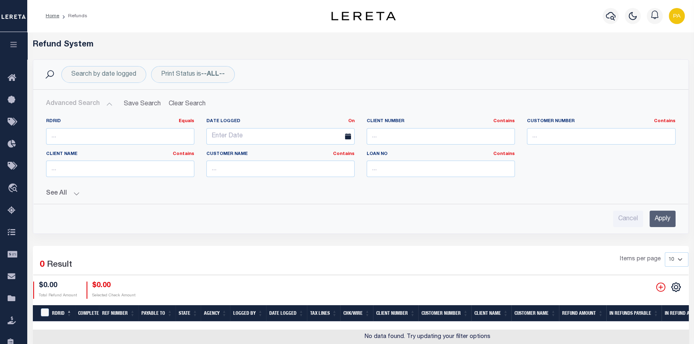
click at [75, 194] on button "See All" at bounding box center [361, 194] width 630 height 8
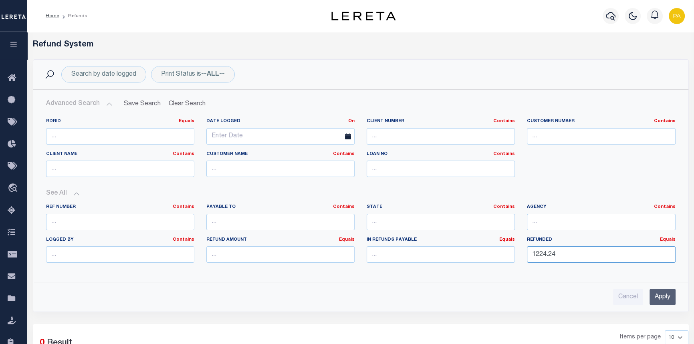
click at [549, 253] on input "1224.24" at bounding box center [601, 255] width 148 height 16
drag, startPoint x: 565, startPoint y: 253, endPoint x: 443, endPoint y: 247, distance: 122.4
click at [443, 247] on div "Ref Number Contains Contains Is Payable To Contains Contains Is Contains Is Is" at bounding box center [361, 236] width 642 height 65
click at [297, 256] on input "number" at bounding box center [280, 255] width 148 height 16
type input "1357.94"
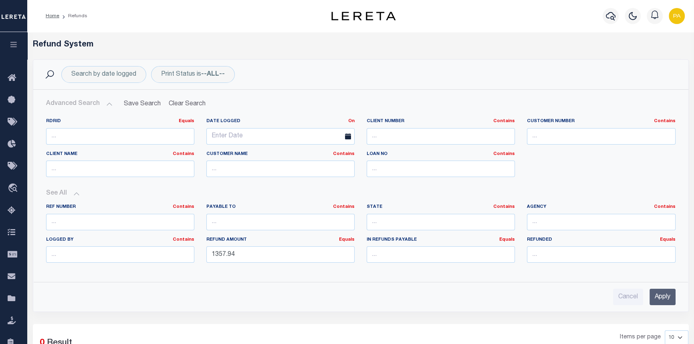
click at [666, 295] on input "Apply" at bounding box center [663, 297] width 26 height 16
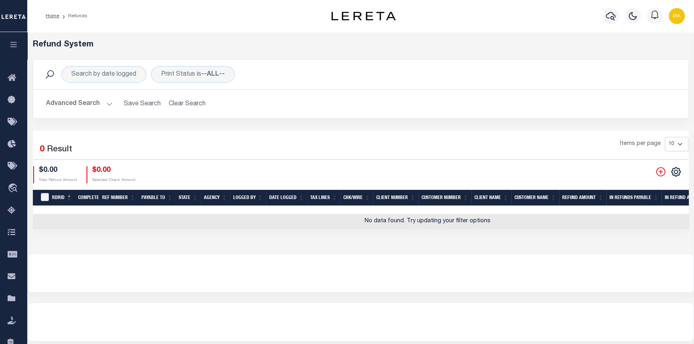
click at [107, 102] on button "Advanced Search" at bounding box center [79, 104] width 67 height 16
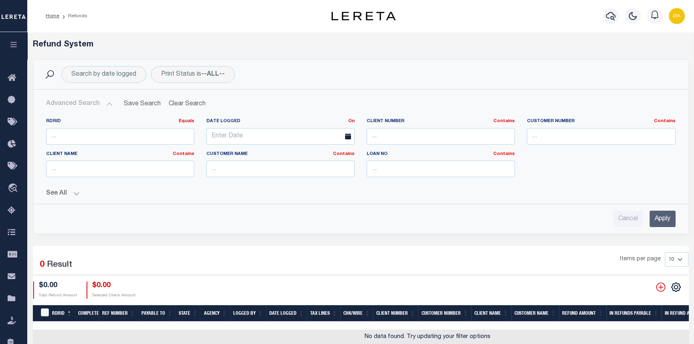
click at [78, 194] on button "See All" at bounding box center [361, 194] width 630 height 8
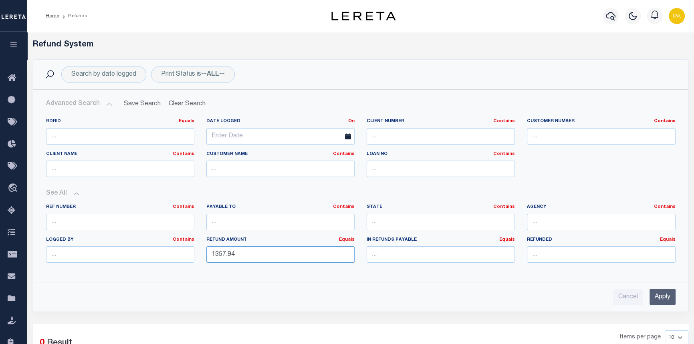
drag, startPoint x: 263, startPoint y: 253, endPoint x: -22, endPoint y: 250, distance: 284.6
click at [0, 250] on html "Home Refunds" at bounding box center [347, 273] width 694 height 546
click at [428, 262] on input "number" at bounding box center [441, 255] width 148 height 16
type input "1357.94"
drag, startPoint x: 653, startPoint y: 293, endPoint x: 657, endPoint y: 293, distance: 4.4
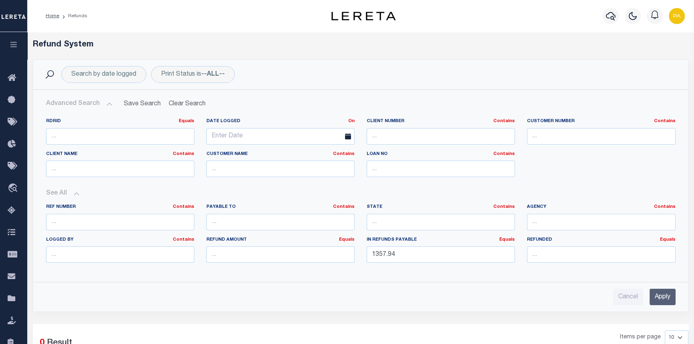
click at [654, 293] on input "Apply" at bounding box center [663, 297] width 26 height 16
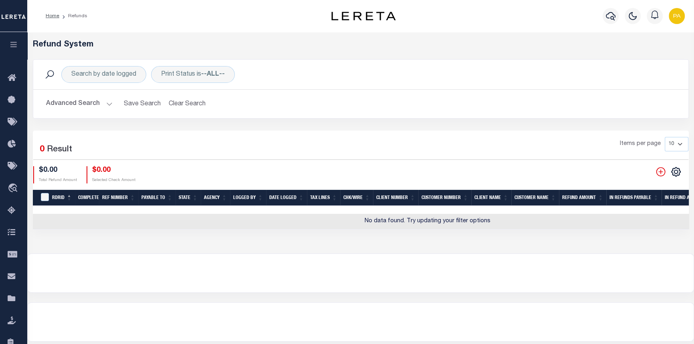
click at [105, 104] on button "Advanced Search" at bounding box center [79, 104] width 67 height 16
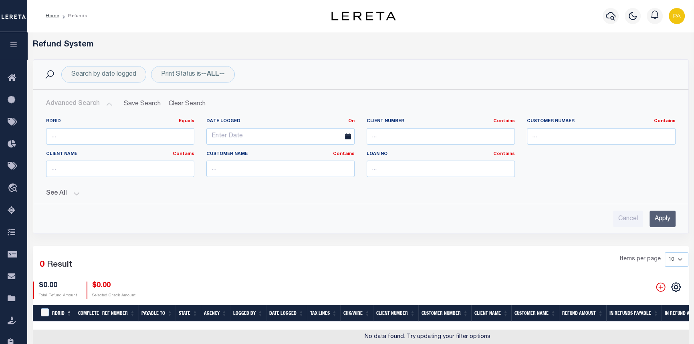
click at [76, 194] on button "See All" at bounding box center [361, 194] width 630 height 8
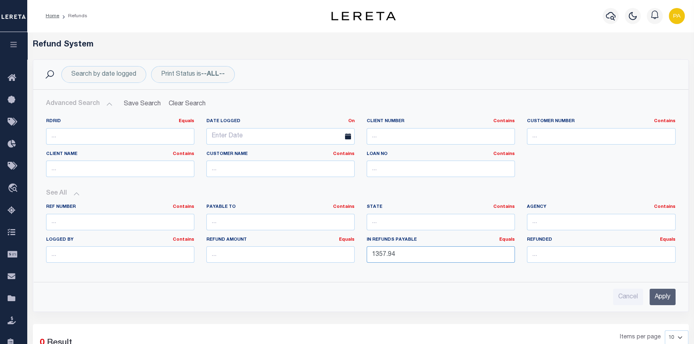
drag, startPoint x: 404, startPoint y: 253, endPoint x: 207, endPoint y: 263, distance: 196.7
click at [220, 263] on div "Ref Number Contains Contains Is Payable To Contains Contains Is Contains Is Is" at bounding box center [361, 236] width 642 height 65
click at [555, 257] on input "number" at bounding box center [601, 255] width 148 height 16
type input "1357.94"
click at [663, 296] on input "Apply" at bounding box center [663, 297] width 26 height 16
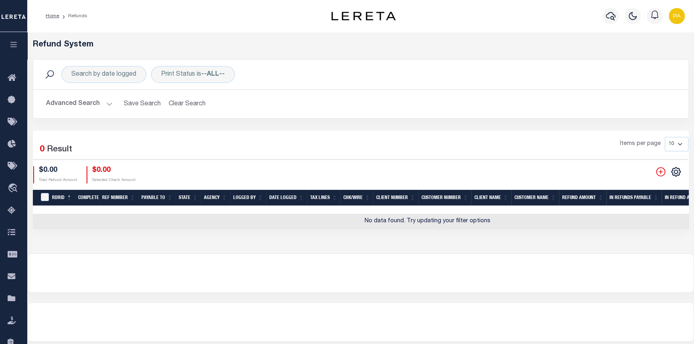
click at [103, 103] on button "Advanced Search" at bounding box center [79, 104] width 67 height 16
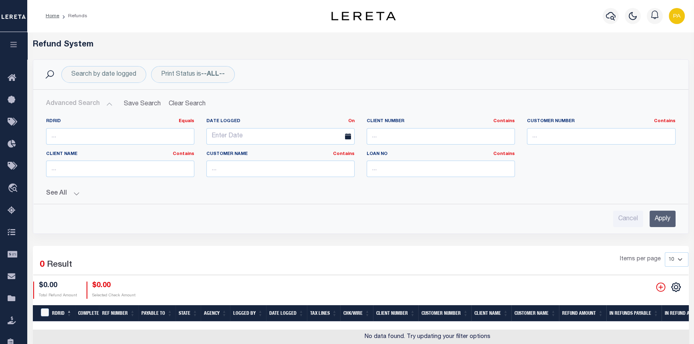
click at [75, 195] on button "See All" at bounding box center [361, 194] width 630 height 8
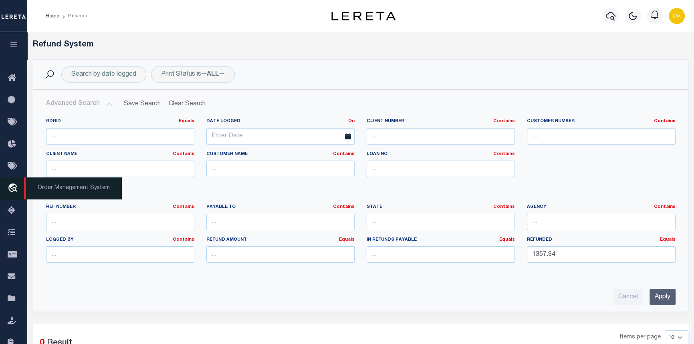
click at [62, 192] on span "Order Management System" at bounding box center [73, 189] width 98 height 22
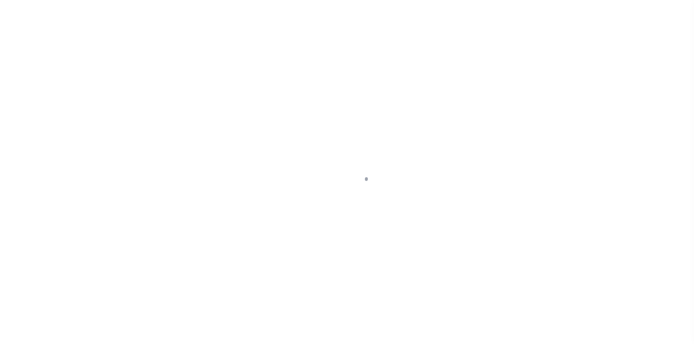
type input "18-20 [PERSON_NAME] ST"
radio input "true"
select select "Escrow"
type input "AUBURN [GEOGRAPHIC_DATA] 13021"
type input "110990-1"
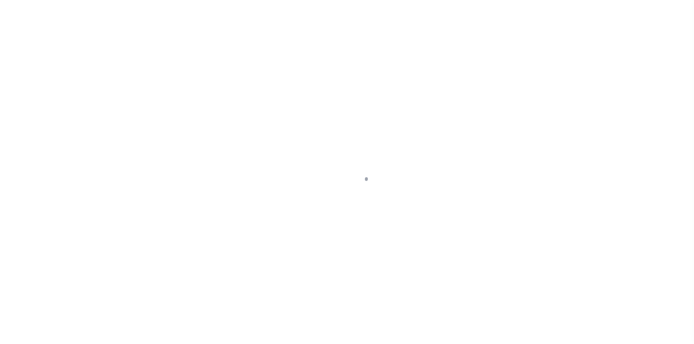
type input "NY"
select select "4"
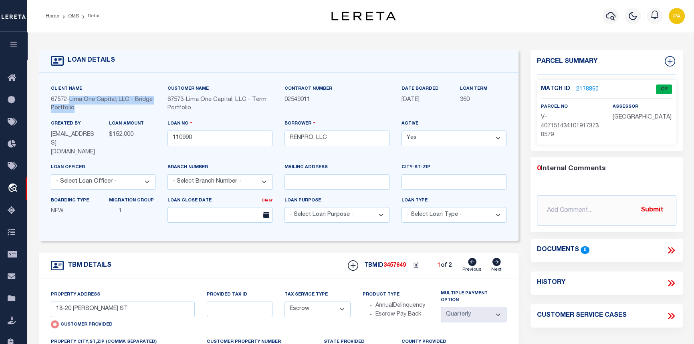
drag, startPoint x: 72, startPoint y: 99, endPoint x: 125, endPoint y: 107, distance: 53.5
click at [125, 107] on p "67572 - Lima One Capital, LLC - Bridge Portfolio" at bounding box center [103, 105] width 105 height 18
copy span "Lima One Capital, LLC - Bridge Portfolio"
drag, startPoint x: 189, startPoint y: 100, endPoint x: 209, endPoint y: 106, distance: 20.9
click at [209, 106] on div "67573 - Lima One Capital, LLC - Term Portfolio" at bounding box center [220, 105] width 105 height 18
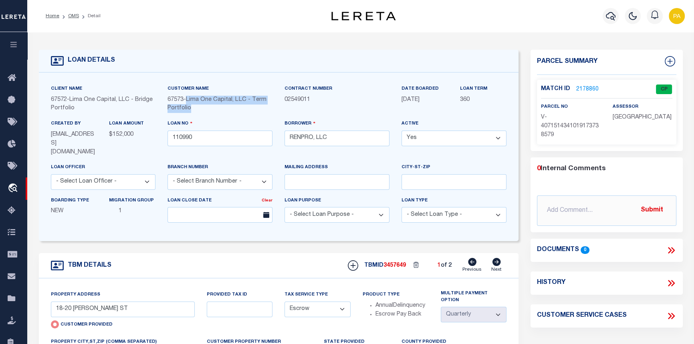
copy span "Lima One Capital, LLC - Term Portfolio"
click at [590, 86] on link "2178860" at bounding box center [587, 89] width 22 height 8
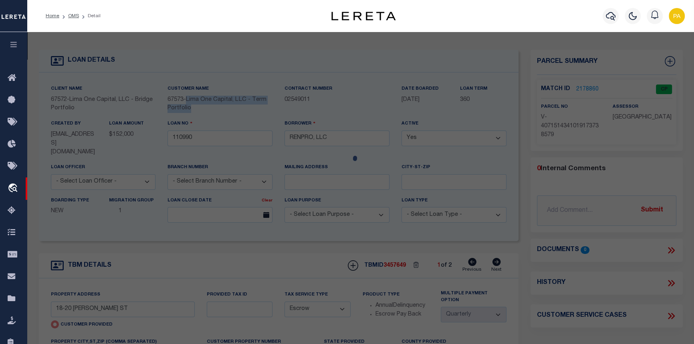
checkbox input "false"
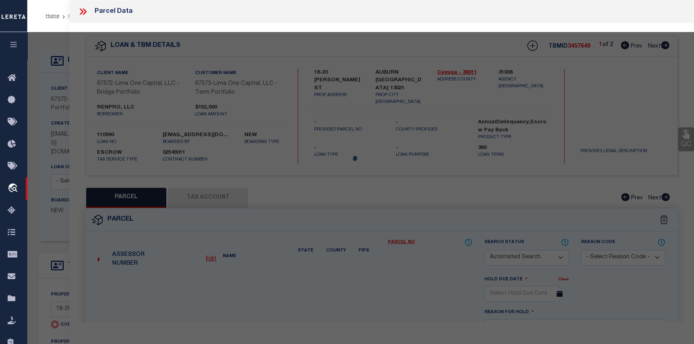
select select "CP"
select select "AGW"
select select
type input "18-20 [PERSON_NAME] ST"
checkbox input "false"
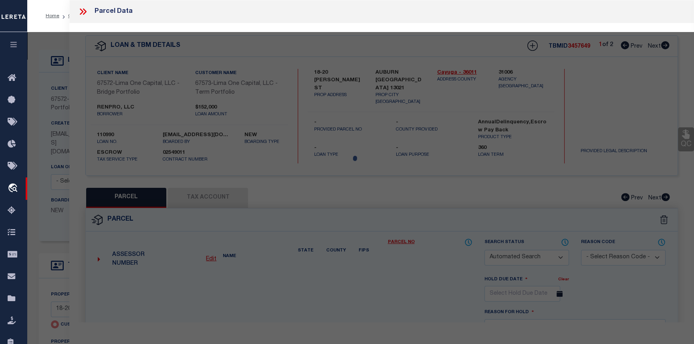
type input "AUBURN [GEOGRAPHIC_DATA] 13021"
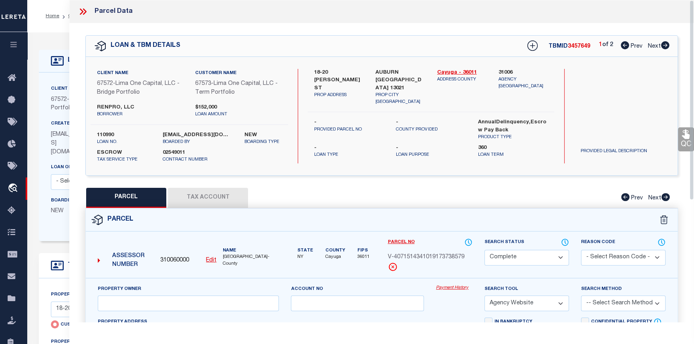
click at [457, 290] on link "Payment History" at bounding box center [454, 288] width 36 height 7
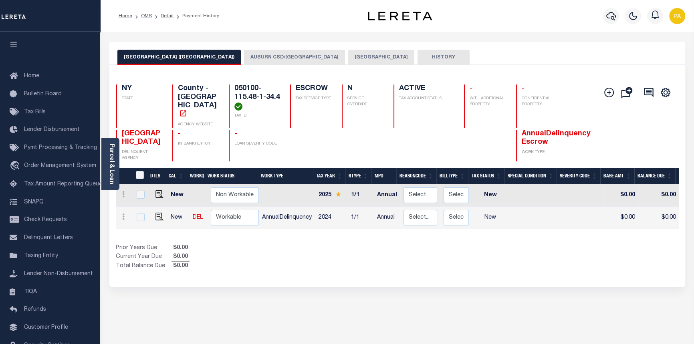
click at [245, 56] on button "AUBURN CSD/[GEOGRAPHIC_DATA]" at bounding box center [294, 57] width 101 height 15
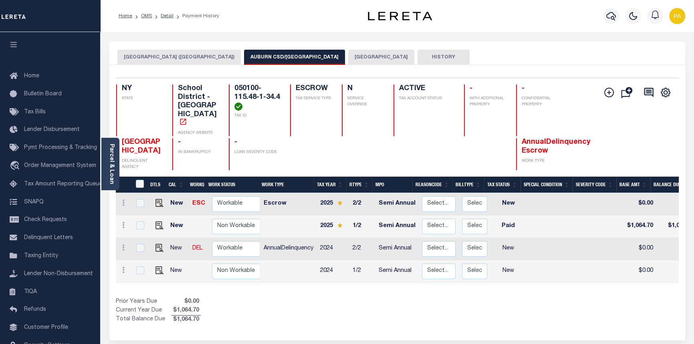
click at [348, 56] on button "[GEOGRAPHIC_DATA]" at bounding box center [381, 57] width 66 height 15
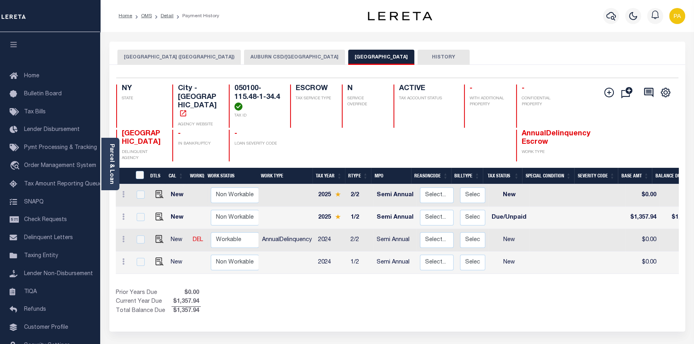
click at [247, 59] on button "AUBURN CSD/[GEOGRAPHIC_DATA]" at bounding box center [294, 57] width 101 height 15
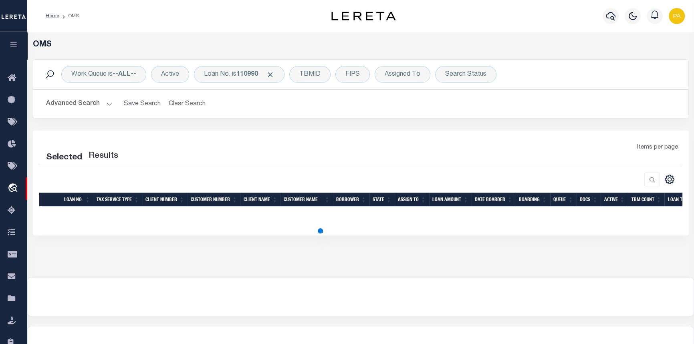
select select "200"
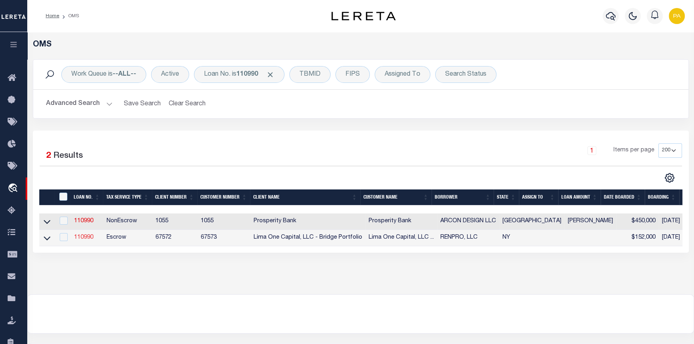
click at [81, 240] on link "110990" at bounding box center [83, 238] width 19 height 6
type input "110990"
type input "RENPRO, LLC"
select select
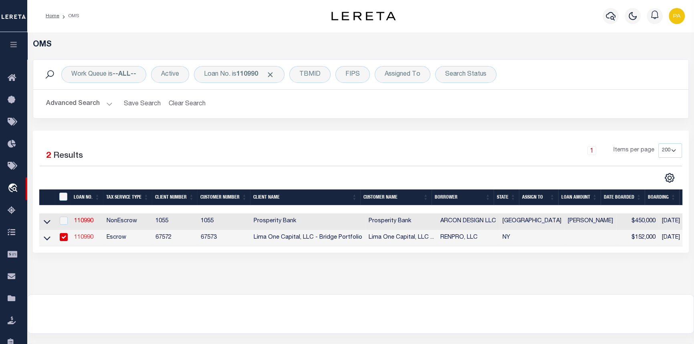
select select
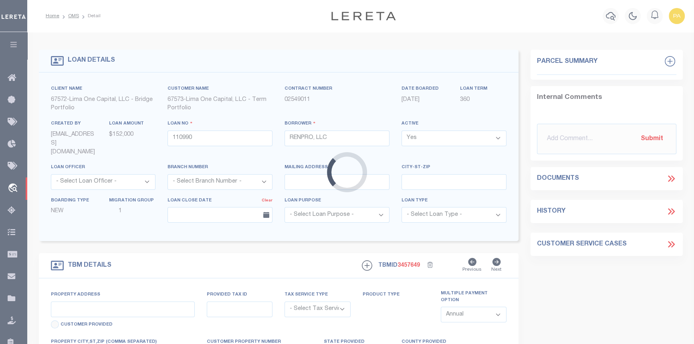
type input "18-20 [PERSON_NAME] ST"
radio input "true"
select select "Escrow"
type input "AUBURN [GEOGRAPHIC_DATA] 13021"
type input "110990-1"
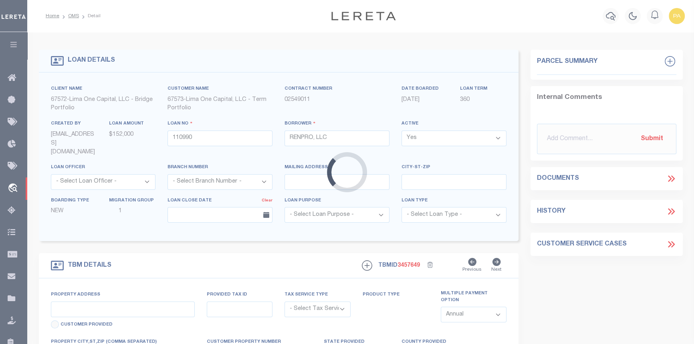
type input "NY"
select select "4"
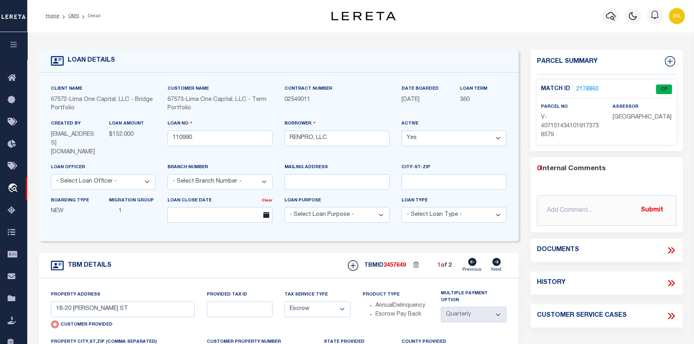
click at [590, 86] on link "2178860" at bounding box center [587, 89] width 22 height 8
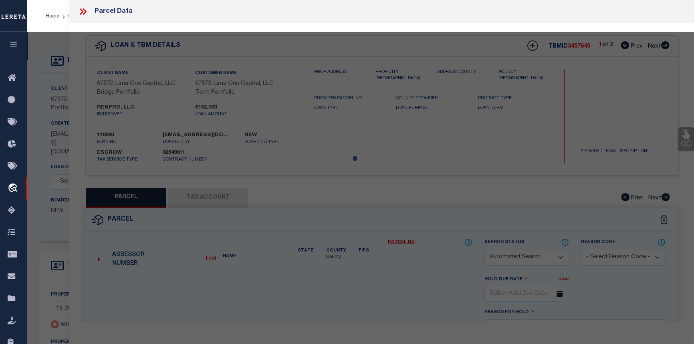
checkbox input "false"
select select "CP"
select select "AGW"
select select
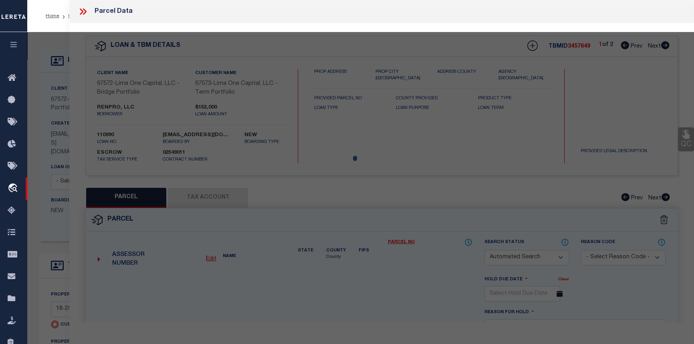
type input "18-20 [PERSON_NAME] ST"
checkbox input "false"
type input "AUBURN [GEOGRAPHIC_DATA] 13021"
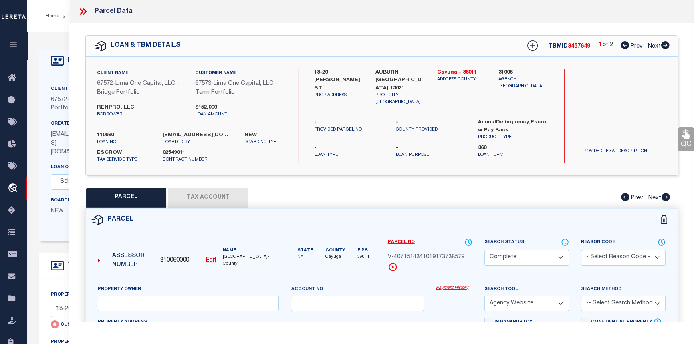
click at [453, 289] on link "Payment History" at bounding box center [454, 288] width 36 height 7
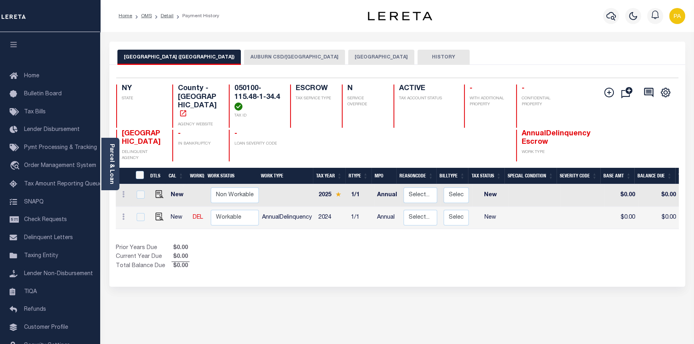
click at [244, 57] on button "AUBURN CSD/[GEOGRAPHIC_DATA]" at bounding box center [294, 57] width 101 height 15
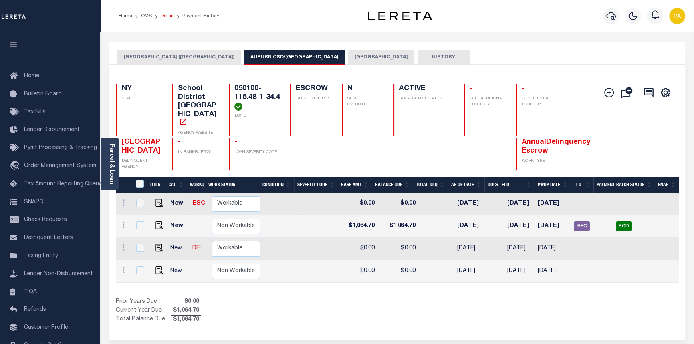
click at [167, 17] on link "Detail" at bounding box center [167, 16] width 13 height 5
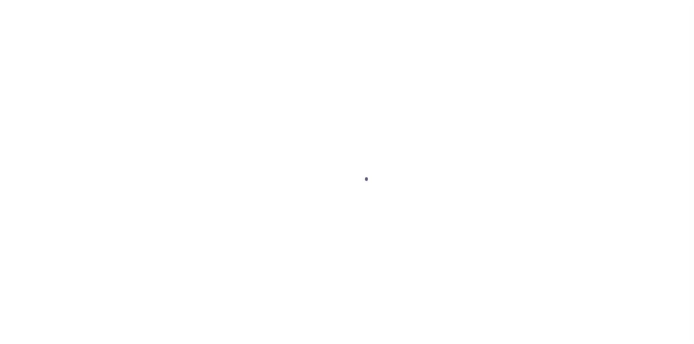
type input "18-20 WHEELER ST"
radio input "true"
select select "Escrow"
type input "AUBURN NY 13021"
type input "110990-1"
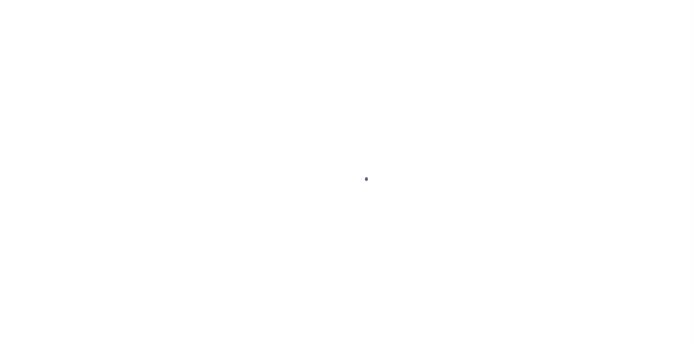
type input "NY"
select select "4"
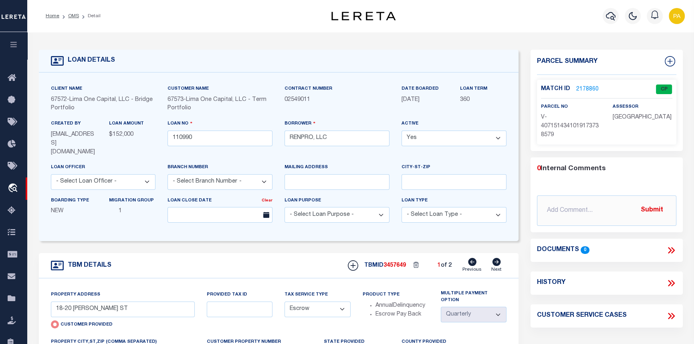
click at [497, 258] on icon at bounding box center [496, 262] width 9 height 8
type input "16-18 GAYLORD ST"
radio input "false"
type input "110990-2"
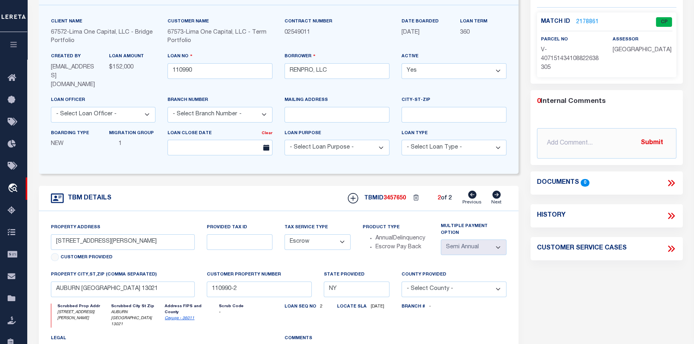
scroll to position [109, 0]
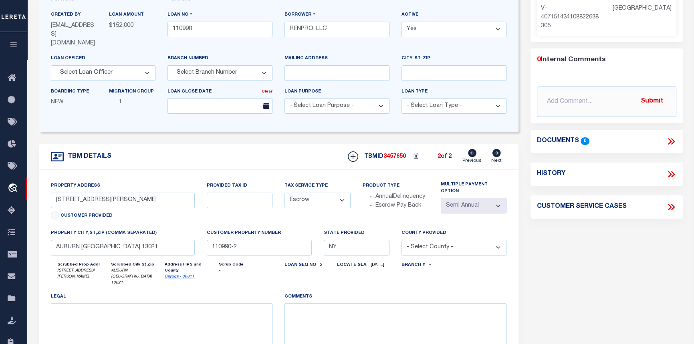
click at [472, 149] on icon at bounding box center [472, 153] width 8 height 8
type input "18-20 WHEELER ST"
radio input "true"
type input "110990-1"
click at [496, 149] on icon at bounding box center [497, 153] width 8 height 8
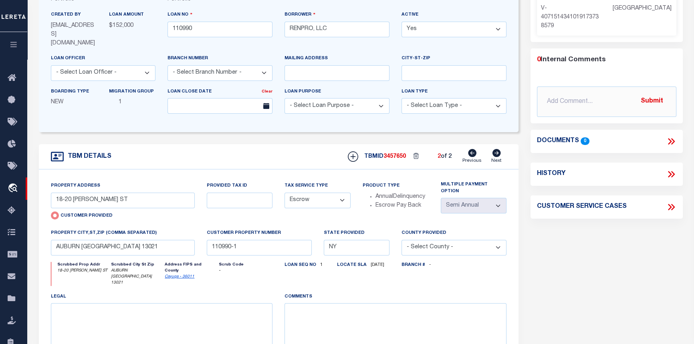
type input "16-18 GAYLORD ST"
radio input "false"
type input "110990-2"
click at [475, 149] on icon at bounding box center [472, 153] width 8 height 8
type input "18-20 WHEELER ST"
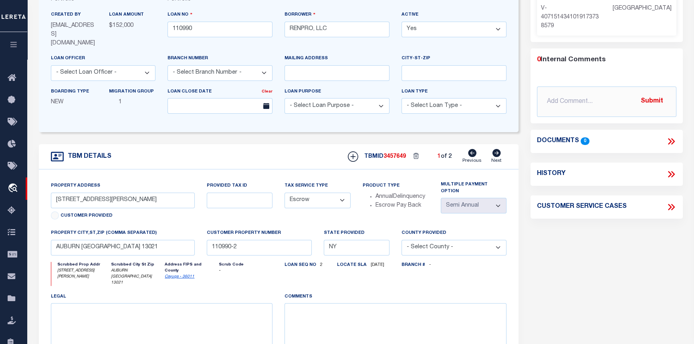
radio input "true"
type input "110990-1"
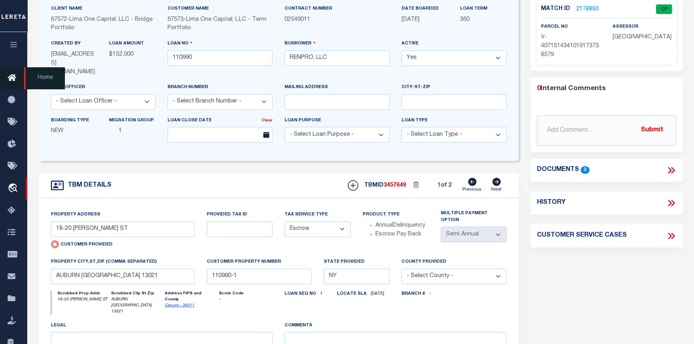
scroll to position [0, 0]
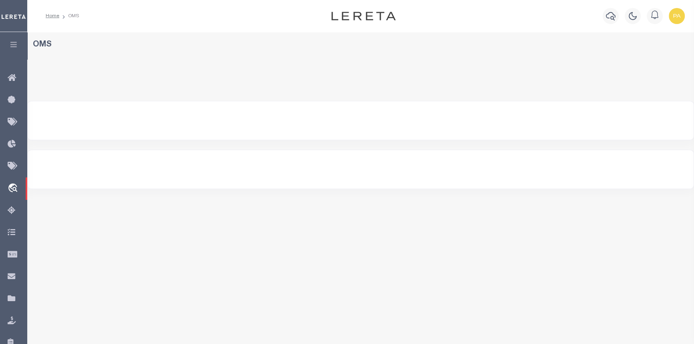
select select "200"
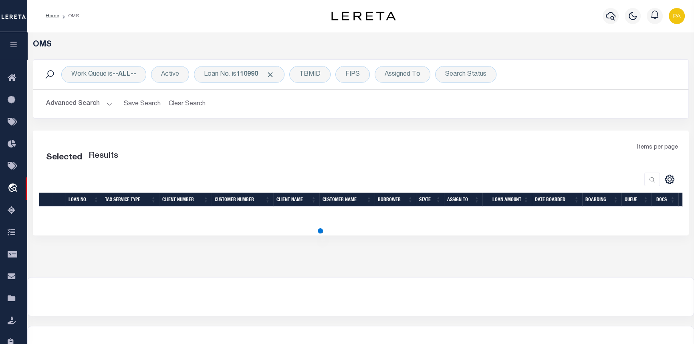
select select "200"
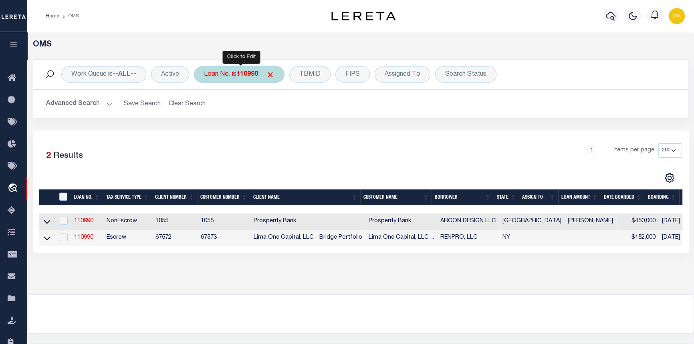
click at [234, 77] on div "Loan No. is 110990" at bounding box center [239, 74] width 91 height 17
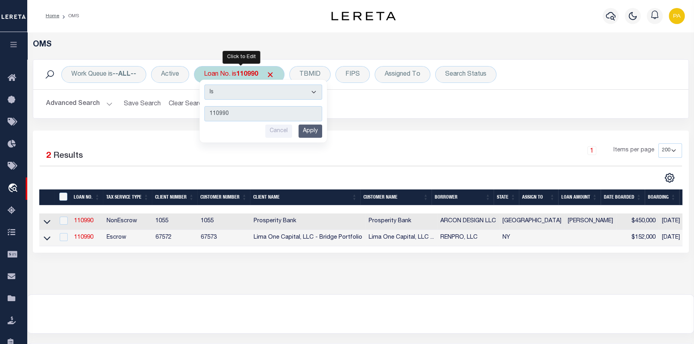
click at [257, 73] on b "110990" at bounding box center [247, 74] width 22 height 6
type input "10017952"
click at [309, 131] on input "Apply" at bounding box center [311, 131] width 24 height 13
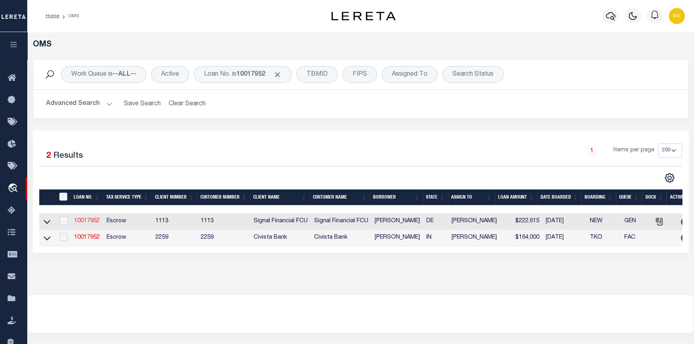
click at [88, 222] on link "10017952" at bounding box center [87, 221] width 26 height 6
type input "10017952"
type input "[PERSON_NAME]"
select select
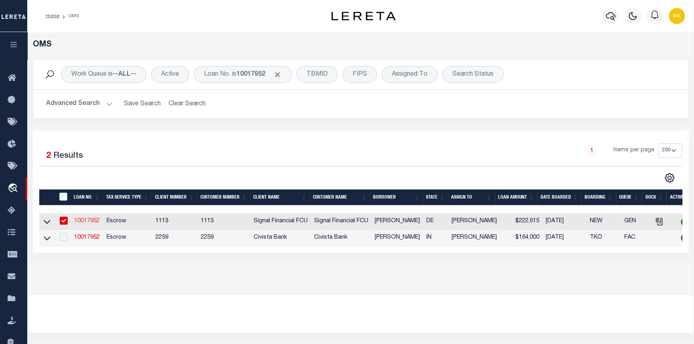
select select "10"
select select "Escrow"
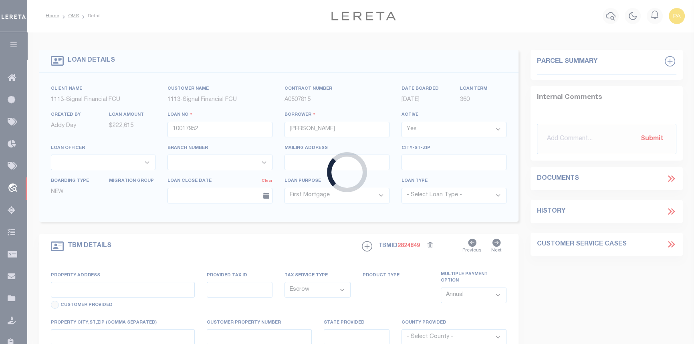
select select "2140"
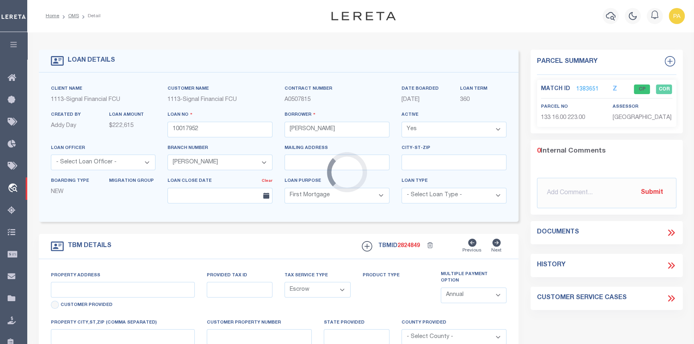
type input "103 Millers Run"
type input "1-33 16.00 223.00"
select select
type input "Millsboro DE 19966"
type input "10017952"
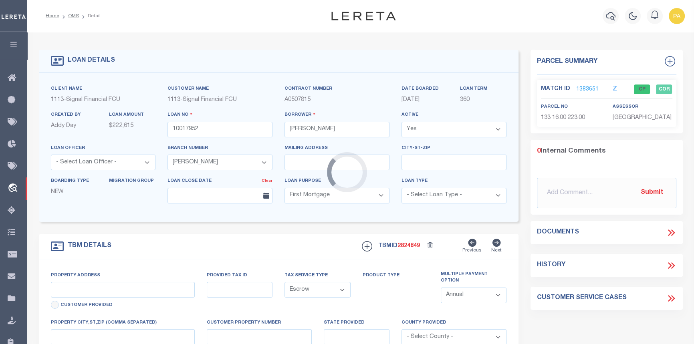
type input "DE"
select select "[GEOGRAPHIC_DATA]"
type textarea "LOT 24, [GEOGRAPHIC_DATA]"
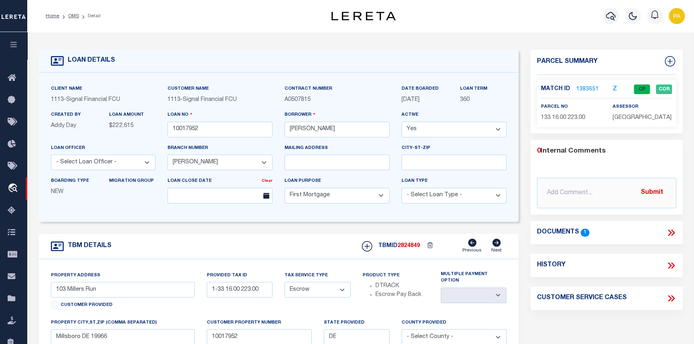
click at [588, 87] on link "1383651" at bounding box center [587, 89] width 22 height 8
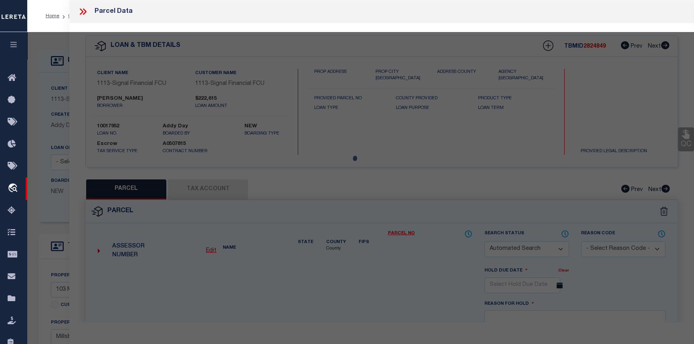
checkbox input "false"
select select "CP"
type input "[PERSON_NAME] [PERSON_NAME]"
select select "AGF"
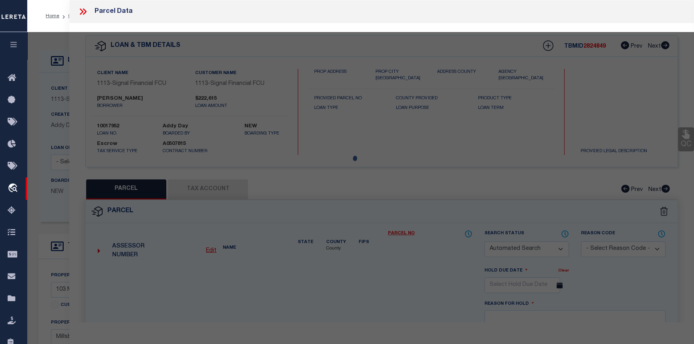
select select "ADD"
type input "103 Millers Run"
type input "MILLSBORO DE 19966"
type textarea "MILL LANDING LOT 24"
type textarea "Millsboro Town not needed per parcel viewer"
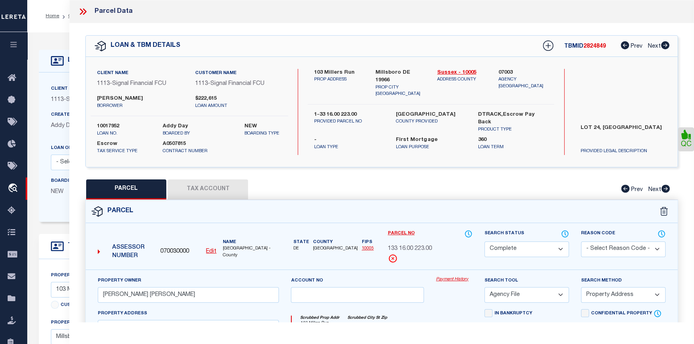
click at [459, 281] on link "Payment History" at bounding box center [454, 280] width 36 height 7
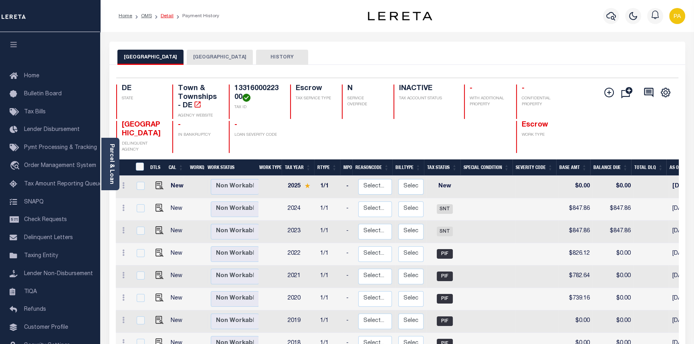
click at [166, 14] on link "Detail" at bounding box center [167, 16] width 13 height 5
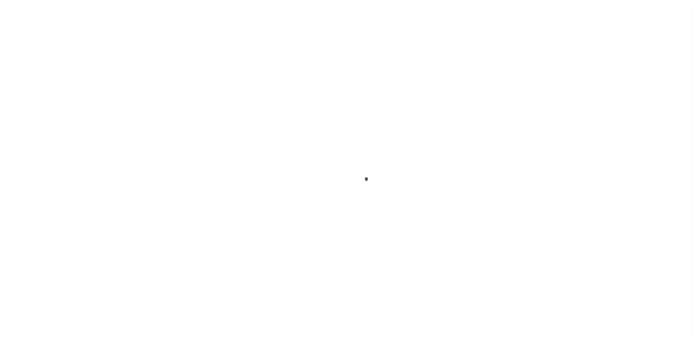
select select "2140"
select select "10"
select select "Escrow"
select select "[GEOGRAPHIC_DATA]"
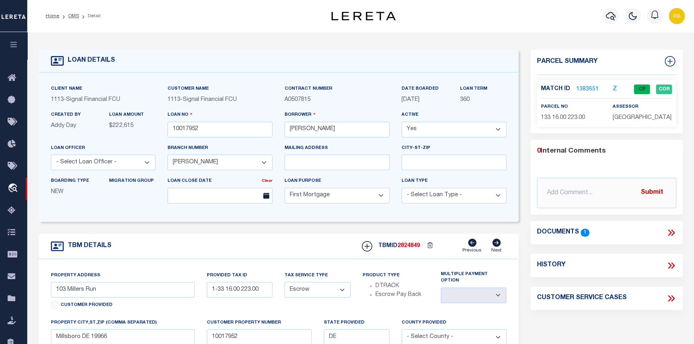
click at [585, 85] on p "1383651" at bounding box center [587, 89] width 22 height 9
click at [584, 91] on link "1383651" at bounding box center [587, 89] width 22 height 8
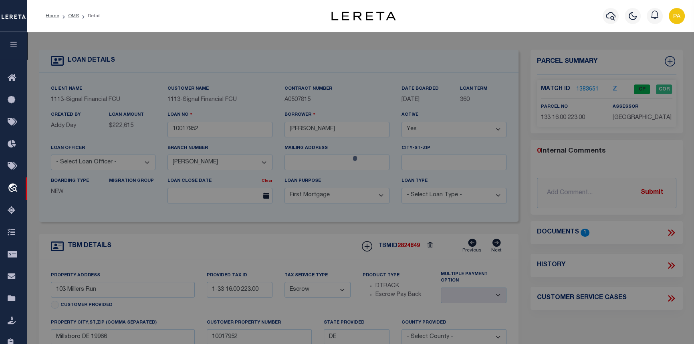
checkbox input "false"
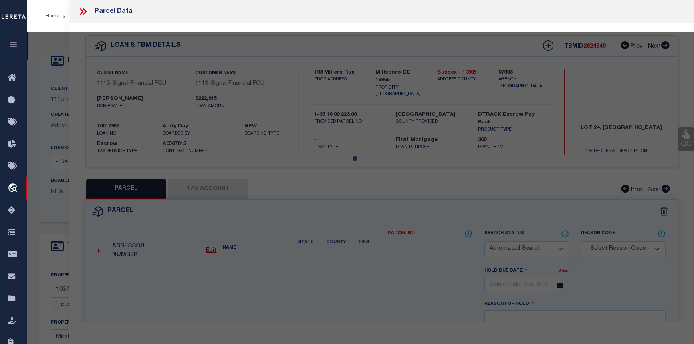
select select "CP"
type input "STEVENSON JEFFREY LYNN"
select select "AGF"
select select "ADD"
type input "103 Millers Run"
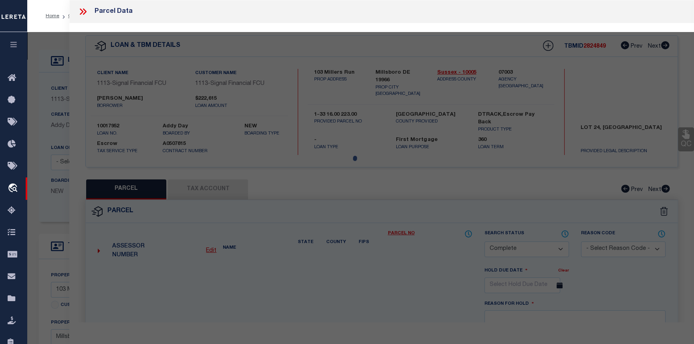
type input "MILLSBORO DE 19966"
type textarea "MILL LANDING LOT 24"
type textarea "Millsboro Town not needed per parcel viewer"
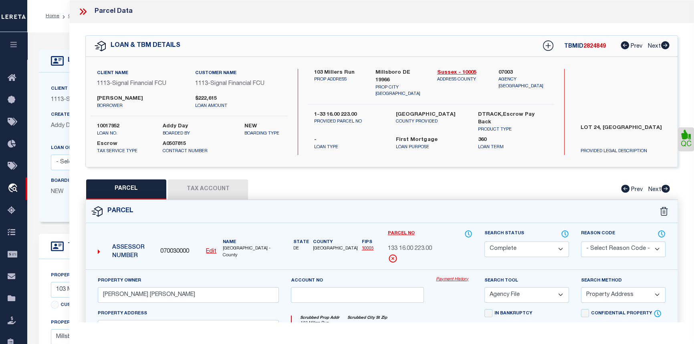
click at [210, 190] on button "Tax Account" at bounding box center [208, 190] width 80 height 20
select select "100"
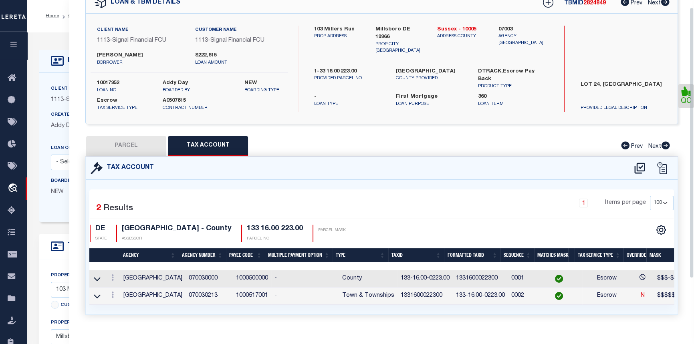
scroll to position [60, 0]
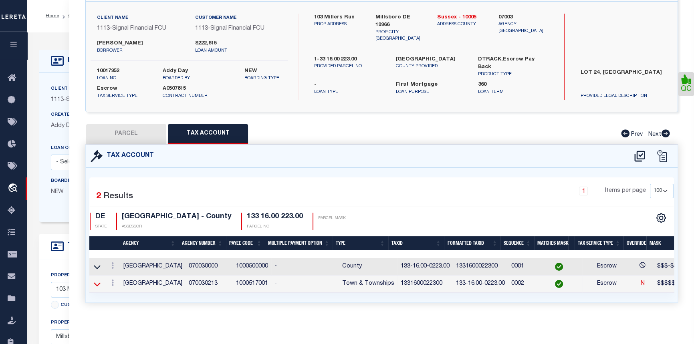
click at [97, 280] on icon at bounding box center [97, 284] width 7 height 8
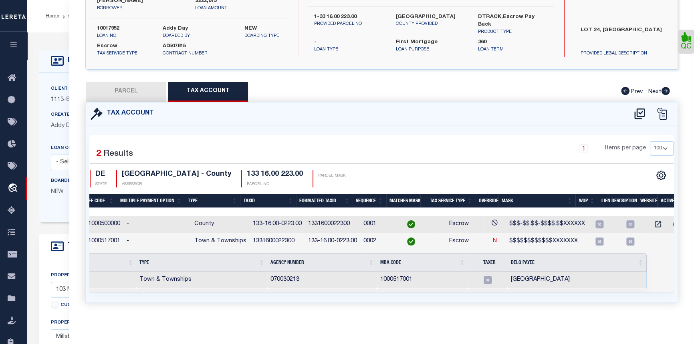
scroll to position [0, 103]
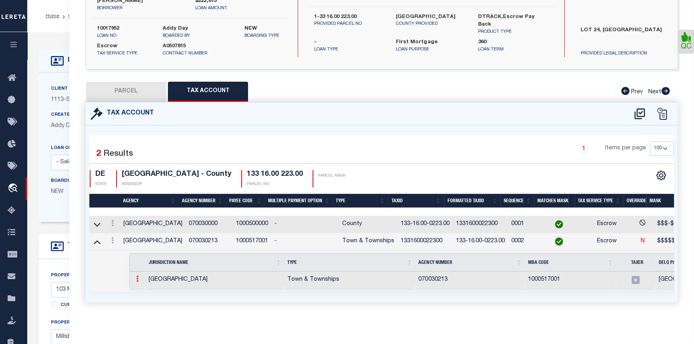
click at [136, 277] on icon at bounding box center [137, 279] width 2 height 6
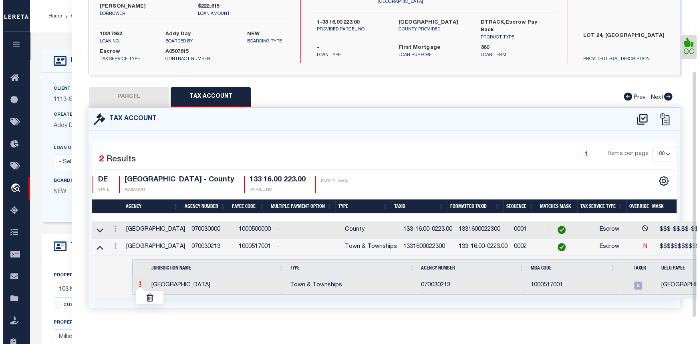
scroll to position [92, 0]
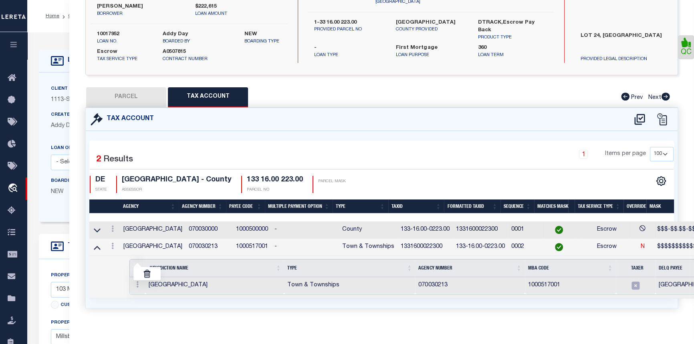
click at [97, 287] on td "Selected 1 Result Items per page" at bounding box center [462, 277] width 746 height 42
click at [112, 246] on icon at bounding box center [112, 246] width 2 height 6
click at [121, 258] on icon "" at bounding box center [121, 258] width 6 height 6
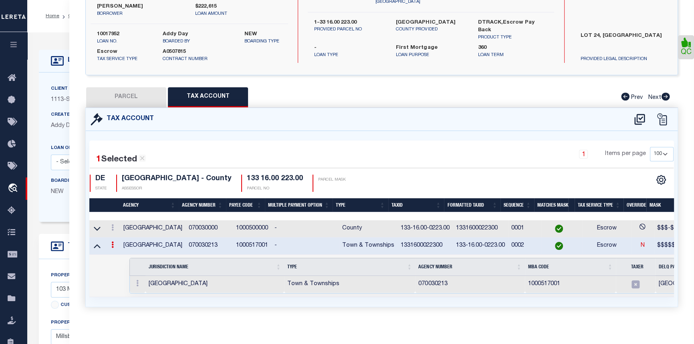
type input "1331600022300"
type textarea "$$$$$$$$$$$$XXXXXXX"
select select "099"
type textarea "Millsboro Town not needed per parcel viewer"
type input "XXX-XX.XX-XXXX.XX XXXXXX*"
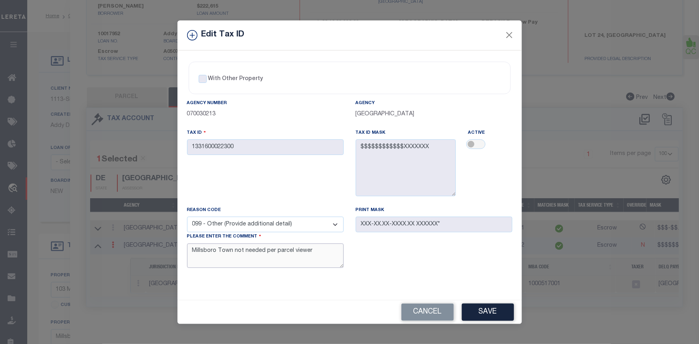
click at [189, 254] on textarea "Millsboro Town not needed per parcel viewer" at bounding box center [265, 256] width 157 height 24
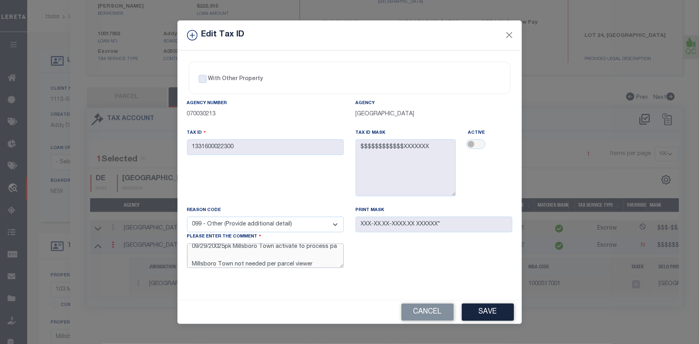
scroll to position [12, 0]
type textarea "09/29/20025pk Millsboro Town activate to process payment. Millsboro Town not ne…"
click at [485, 316] on button "Save" at bounding box center [488, 312] width 52 height 17
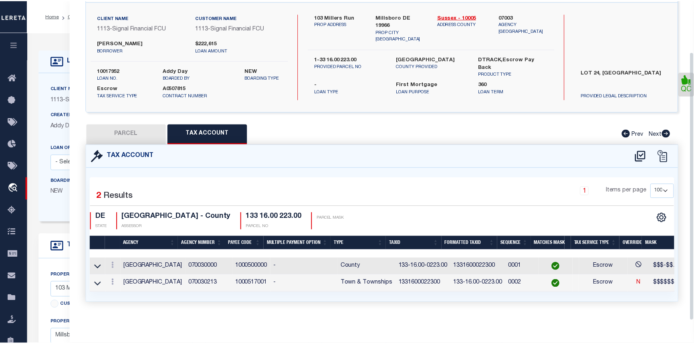
scroll to position [60, 0]
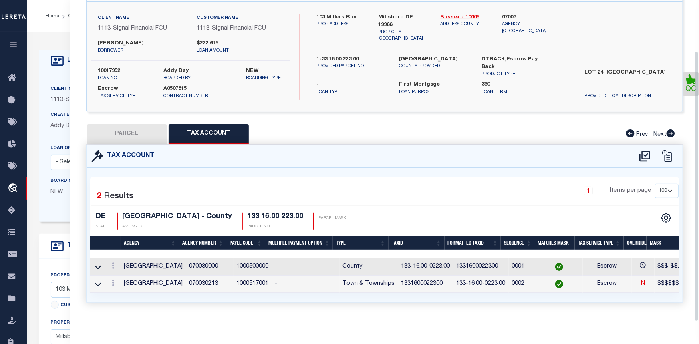
select select
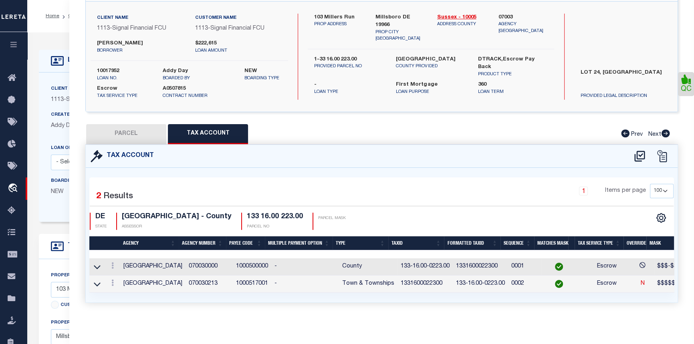
drag, startPoint x: 539, startPoint y: 293, endPoint x: 604, endPoint y: 289, distance: 65.5
click at [604, 289] on div "1 Selected 2 Results 1 Items per page 10 25 50 100 DE" at bounding box center [382, 235] width 592 height 135
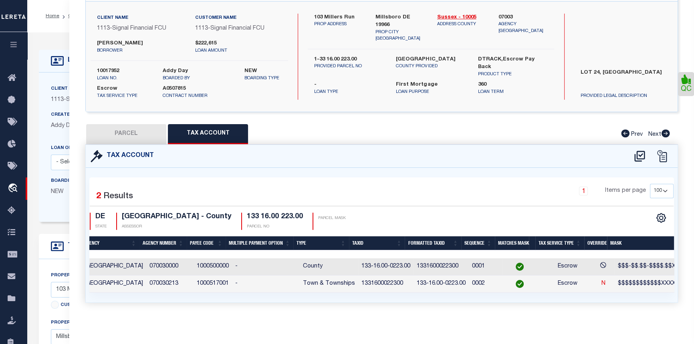
scroll to position [0, 65]
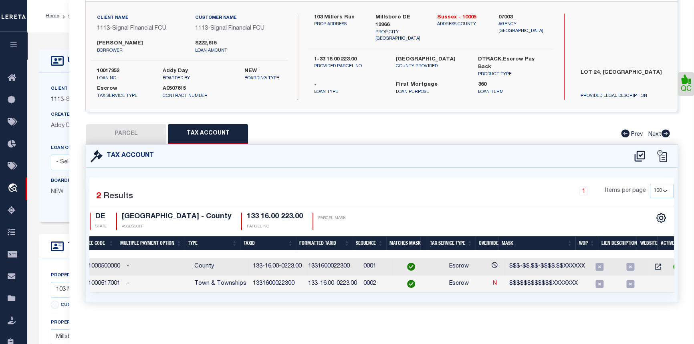
click at [675, 280] on icon at bounding box center [679, 284] width 8 height 8
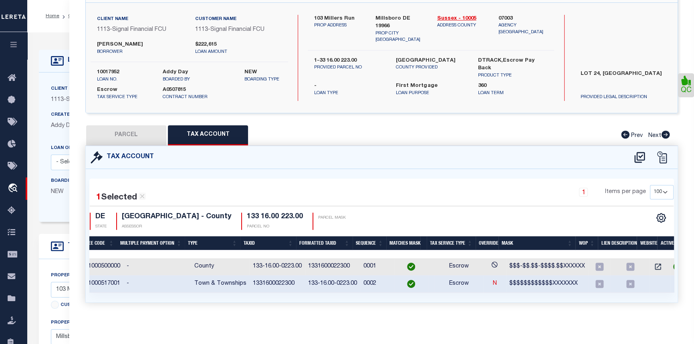
scroll to position [0, 123]
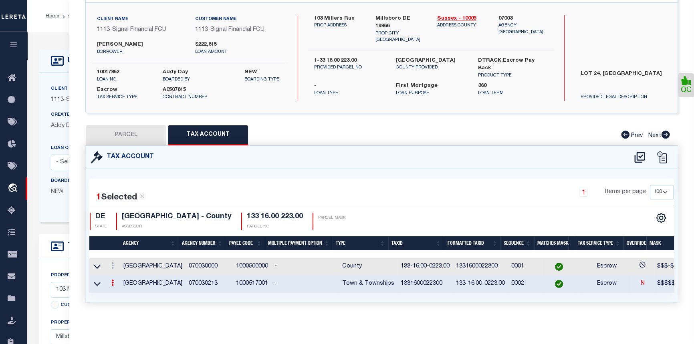
click at [112, 281] on icon at bounding box center [112, 283] width 2 height 6
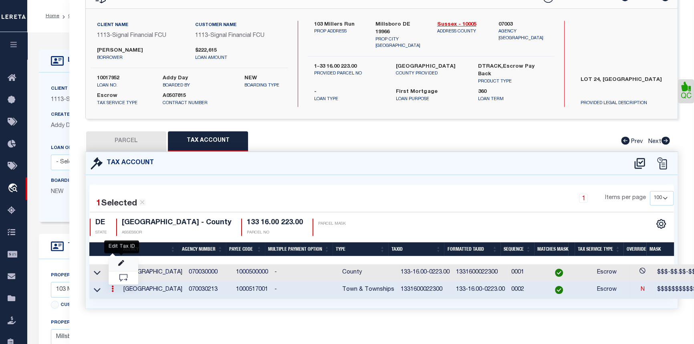
click at [119, 262] on icon at bounding box center [121, 264] width 6 height 6
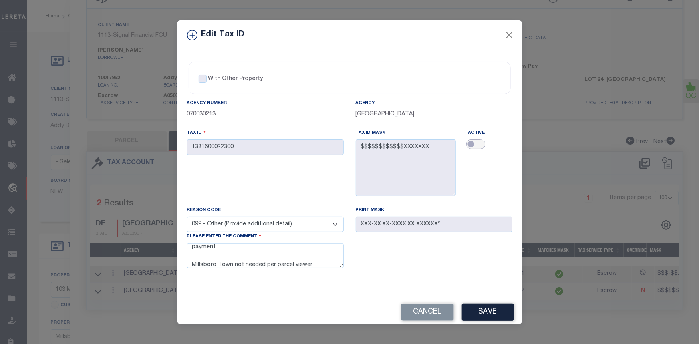
drag, startPoint x: 473, startPoint y: 143, endPoint x: 491, endPoint y: 144, distance: 18.5
click at [491, 144] on div at bounding box center [490, 144] width 44 height 11
drag, startPoint x: 467, startPoint y: 144, endPoint x: 479, endPoint y: 143, distance: 11.6
click at [479, 143] on input "checkbox" at bounding box center [476, 144] width 19 height 10
checkbox input "true"
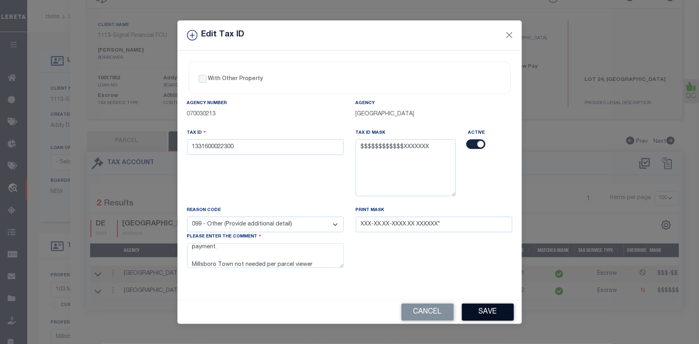
click at [488, 310] on button "Save" at bounding box center [488, 312] width 52 height 17
select select
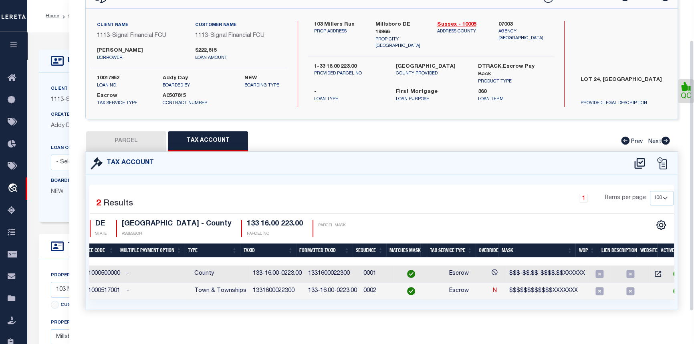
click at [94, 142] on button "PARCEL" at bounding box center [126, 141] width 80 height 20
select select "AS"
select select
checkbox input "false"
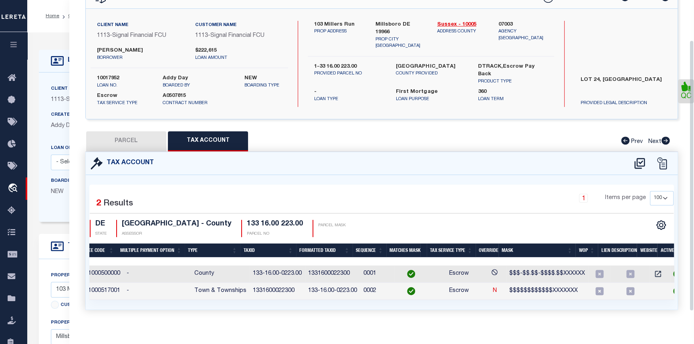
checkbox input "false"
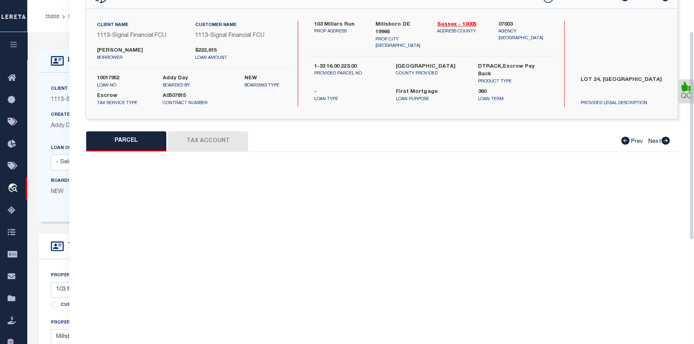
select select "CP"
type input "STEVENSON JEFFREY LYNN"
select select "AGF"
select select "ADD"
type input "103 Millers Run"
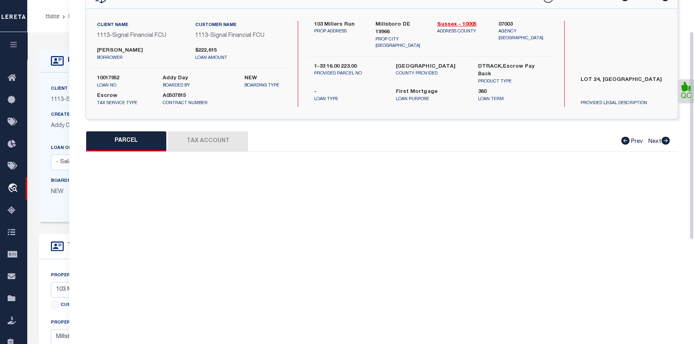
type input "MILLSBORO DE 19966"
type textarea "MILL LANDING LOT 24"
type textarea "09/29/20025pk Millsboro Town activate to process payment. Millsboro Town not ne…"
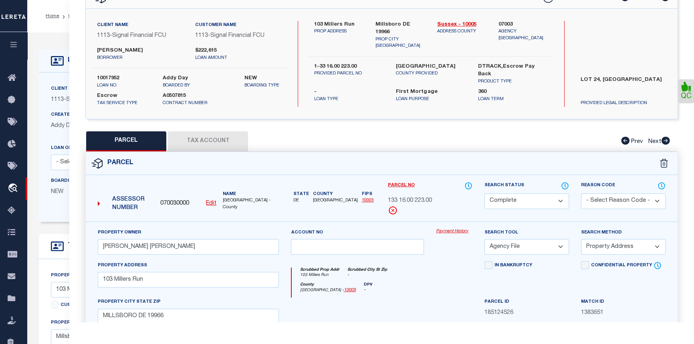
click at [477, 228] on div "Payment History" at bounding box center [454, 244] width 49 height 33
click at [447, 230] on link "Payment History" at bounding box center [454, 231] width 36 height 7
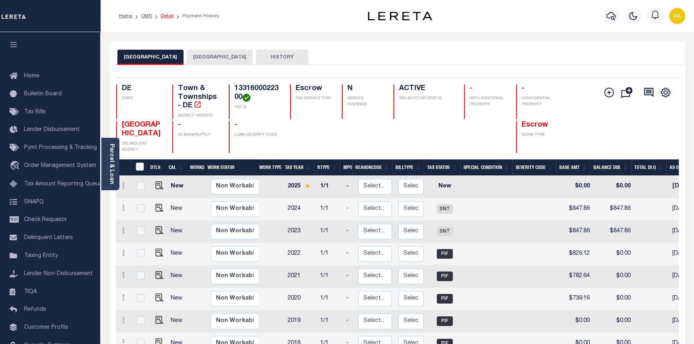
click at [161, 17] on link "Detail" at bounding box center [167, 16] width 13 height 5
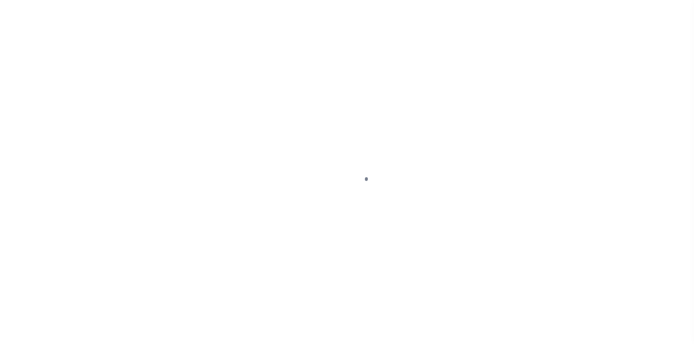
select select "10"
select select "Escrow"
type input "103 Millers Run"
type input "1-33 16.00 223.00"
select select
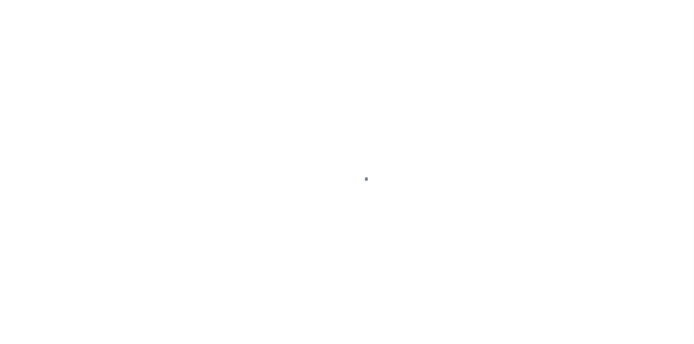
type input "Millsboro DE 19966"
type input "10017952"
type input "DE"
select select "[GEOGRAPHIC_DATA]"
type textarea "LOT 24, [GEOGRAPHIC_DATA]"
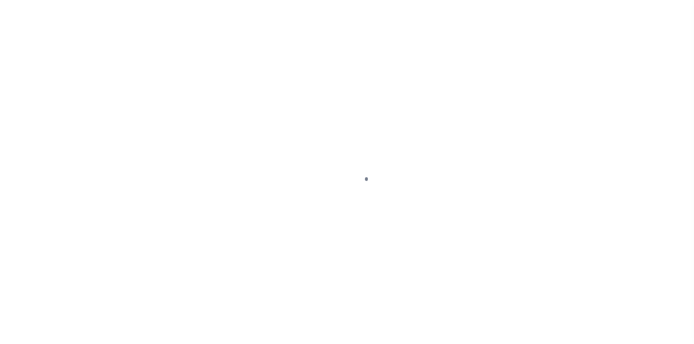
select select "2140"
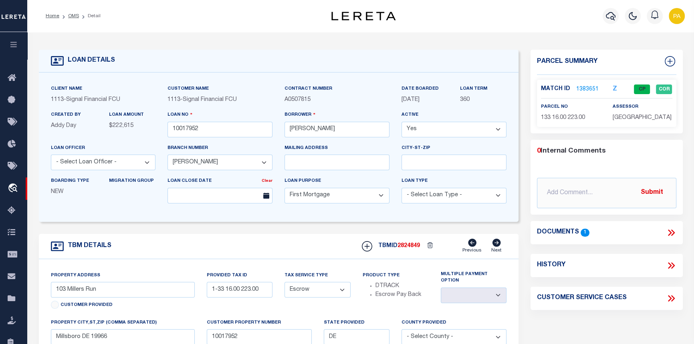
click at [73, 10] on ol "Home OMS Detail" at bounding box center [73, 16] width 68 height 17
click at [74, 16] on link "OMS" at bounding box center [73, 16] width 11 height 5
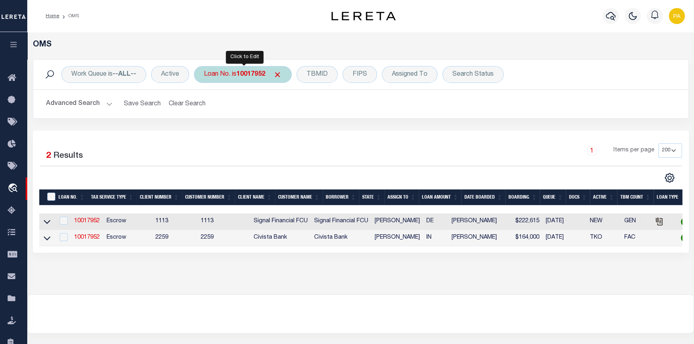
click at [253, 75] on b "10017952" at bounding box center [250, 74] width 29 height 6
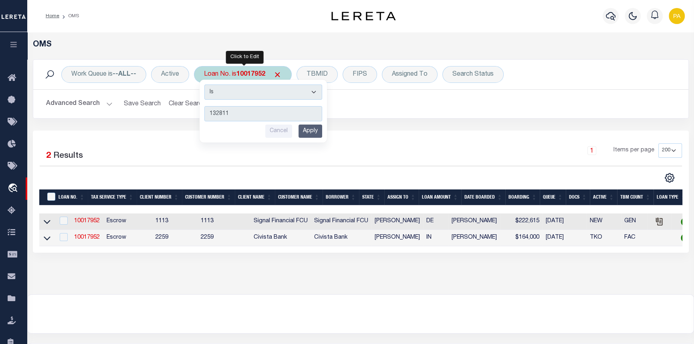
type input "132811"
click at [309, 129] on input "Apply" at bounding box center [311, 131] width 24 height 13
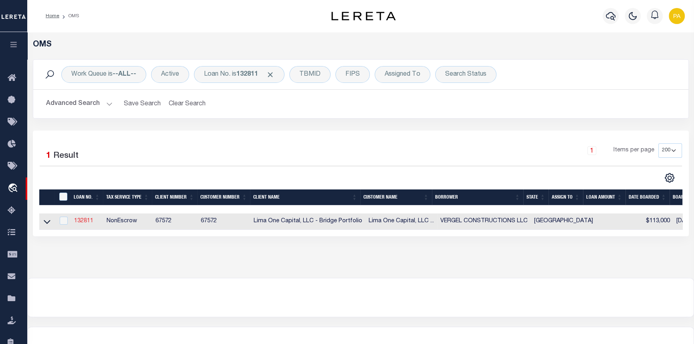
click at [83, 220] on link "132811" at bounding box center [83, 221] width 19 height 6
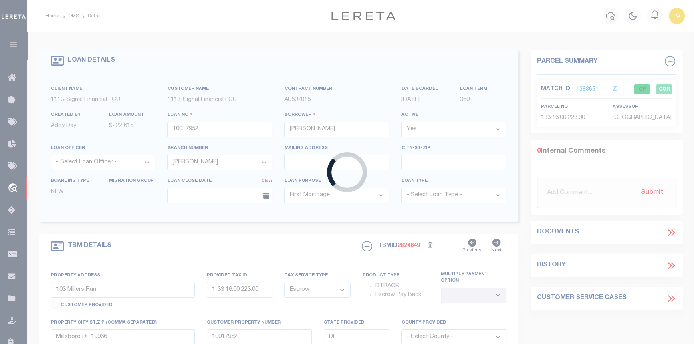
type input "132811"
type input "VERGEL CONSTRUCTIONS LLC"
select select
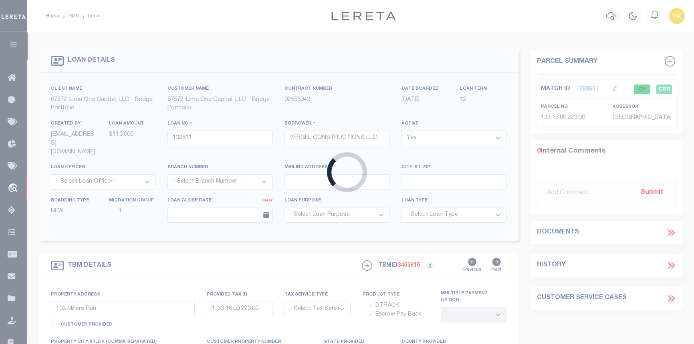
type input "[STREET_ADDRESS][PERSON_NAME]"
radio input "true"
select select "NonEscrow"
select select
type input "[GEOGRAPHIC_DATA]"
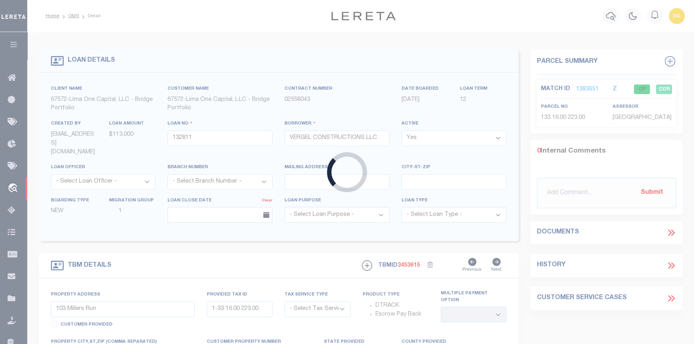
type input "132811-1"
type input "[GEOGRAPHIC_DATA]"
select select
type textarea "COLLECTOR: ENTITY: PARCEL: 16090330310"
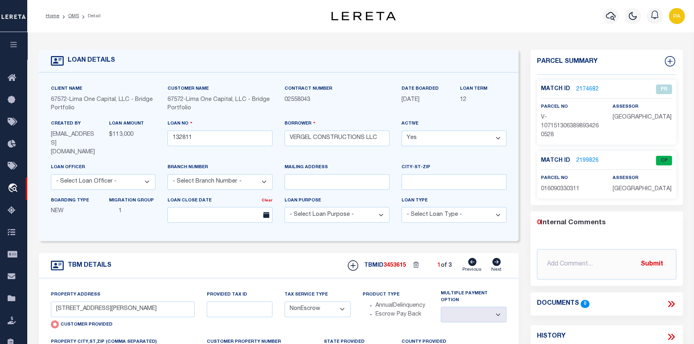
click at [589, 162] on link "2199826" at bounding box center [587, 161] width 22 height 8
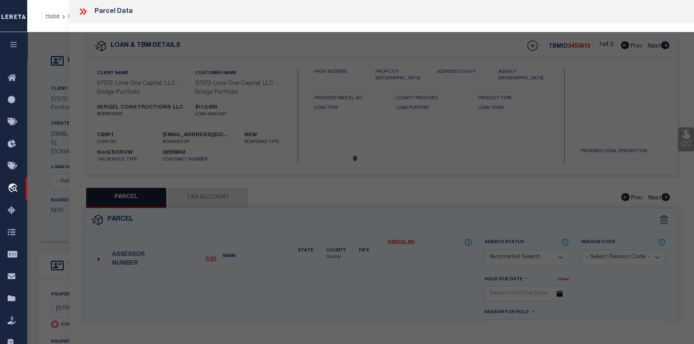
checkbox input "false"
select select "CP"
type input "VERGEL CONSTRUCTIONS LLC"
select select "AGW"
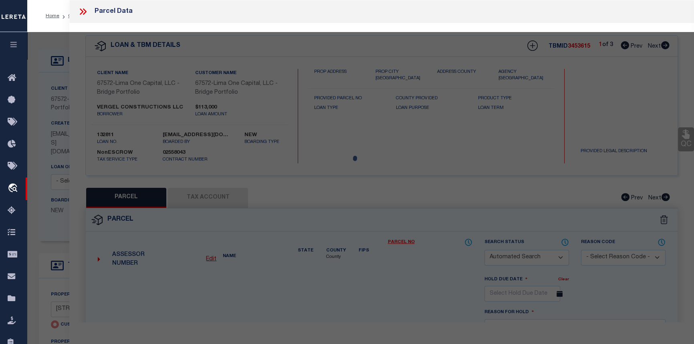
select select "ADD"
type input "[STREET_ADDRESS][PERSON_NAME]"
type input "[GEOGRAPHIC_DATA]"
type textarea "NCB 1609 BLK 33 LOT 31"
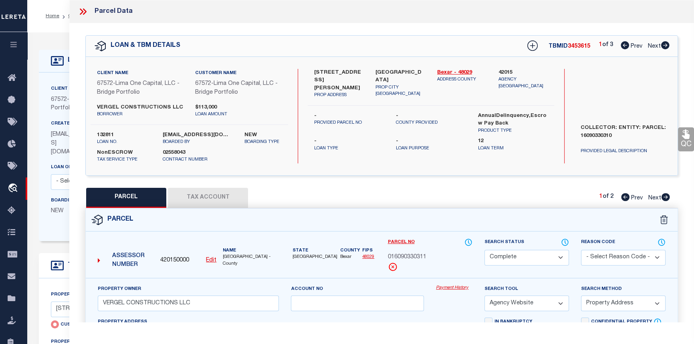
click at [84, 10] on icon at bounding box center [83, 11] width 10 height 10
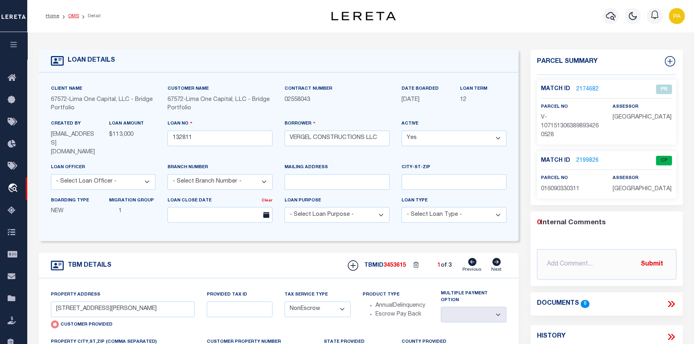
click at [71, 14] on link "OMS" at bounding box center [73, 16] width 11 height 5
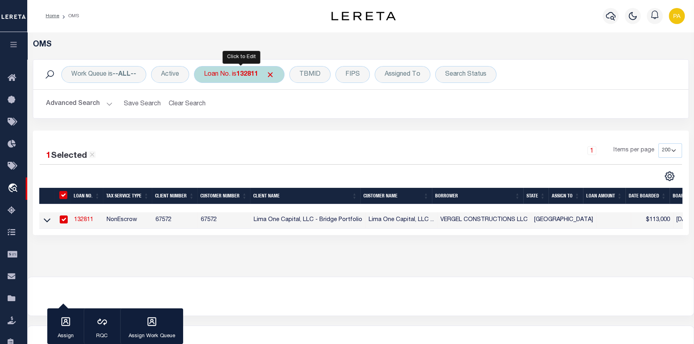
click at [249, 74] on b "132811" at bounding box center [247, 74] width 22 height 6
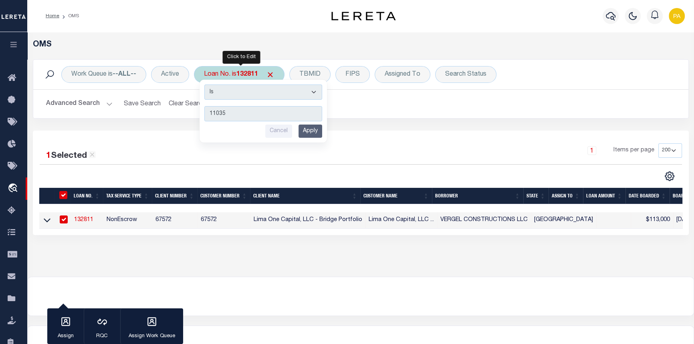
type input "110357"
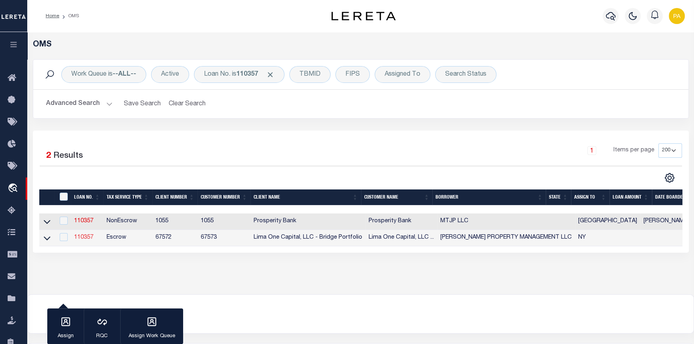
click at [84, 238] on link "110357" at bounding box center [83, 238] width 19 height 6
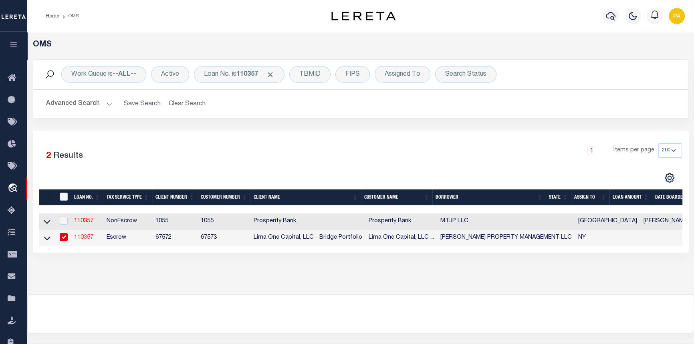
type input "110357"
type input "[PERSON_NAME] PROPERTY MANAGEMENT LLC"
select select
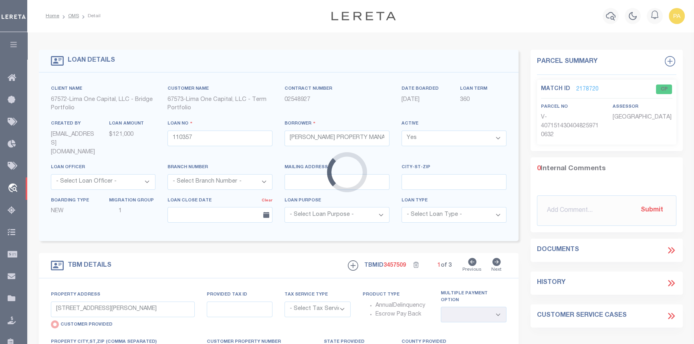
type input "[STREET_ADDRESS]"
select select "Escrow"
type input "ROCHESTER NY 14621"
type input "110357-1"
type input "NY"
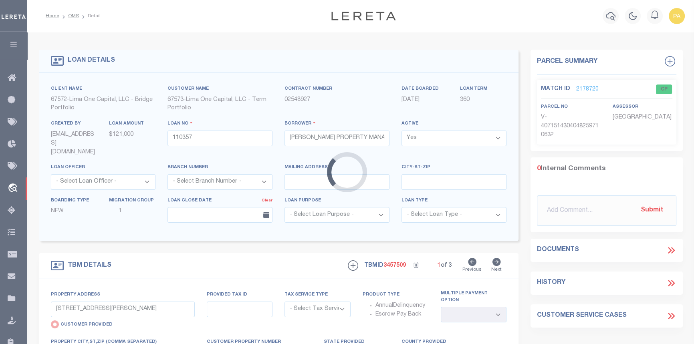
type textarea "[DATE] LEGAL COVERS 3 PARCELS"
select select "4"
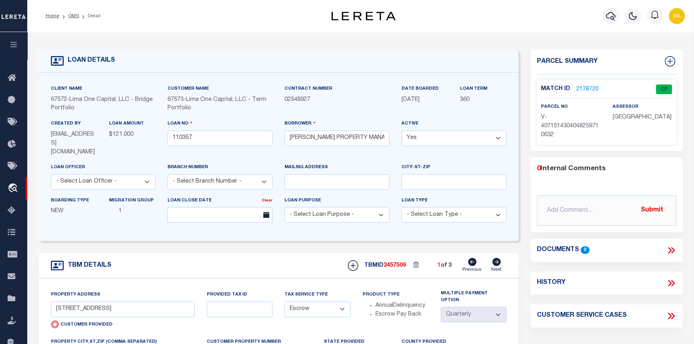
click at [586, 87] on link "2178720" at bounding box center [587, 89] width 22 height 8
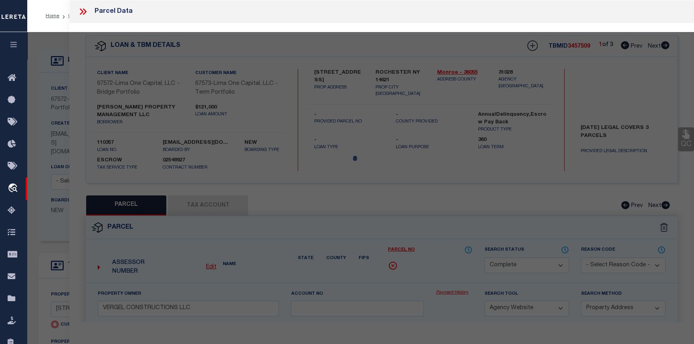
select select "AS"
select select
checkbox input "false"
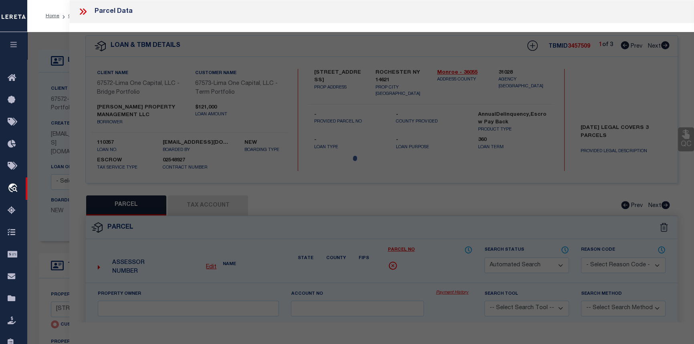
select select "CP"
select select "AGW"
select select
type input "[STREET_ADDRESS]"
checkbox input "false"
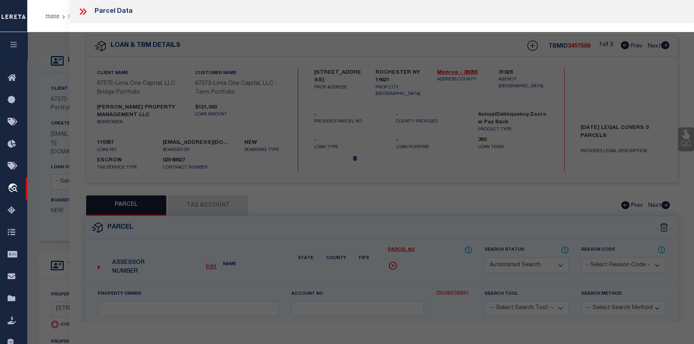
type input "ROCHESTER NY 14621"
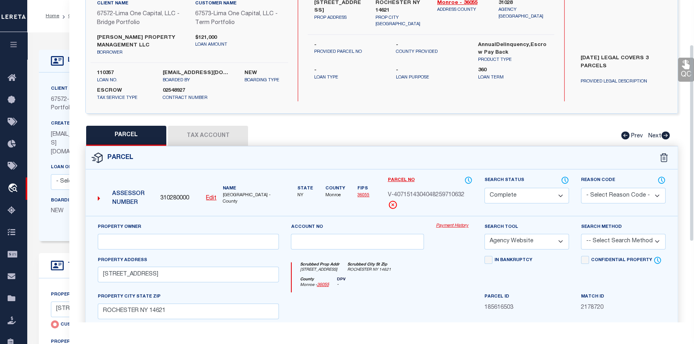
scroll to position [73, 0]
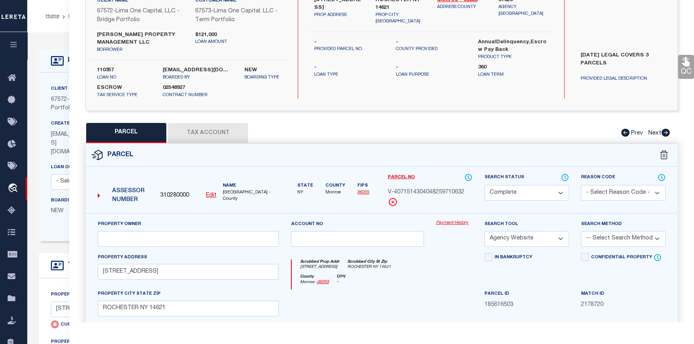
click at [452, 223] on link "Payment History" at bounding box center [454, 223] width 36 height 7
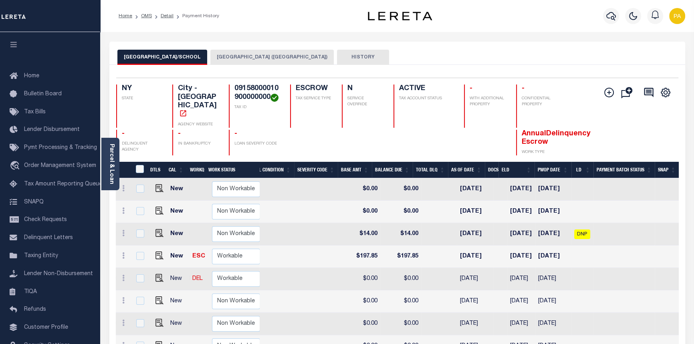
click at [238, 53] on button "MONROE COUNTY (ROCHESTER CITY)" at bounding box center [271, 57] width 123 height 15
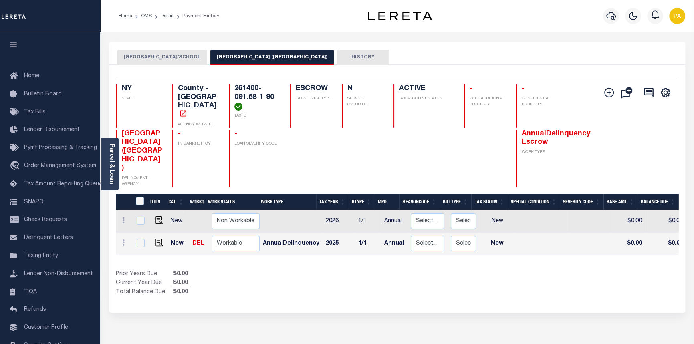
scroll to position [0, 262]
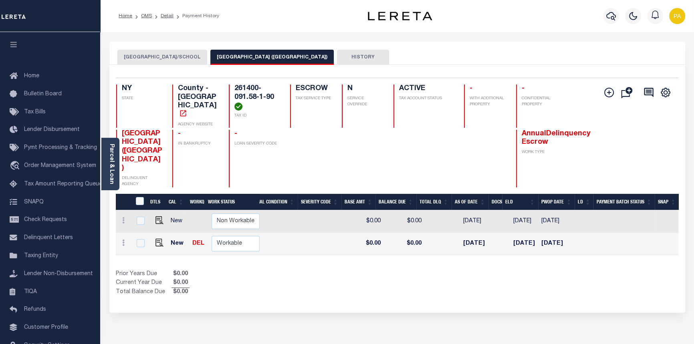
click at [157, 56] on button "ROCHESTER CITY/SCHOOL" at bounding box center [162, 57] width 90 height 15
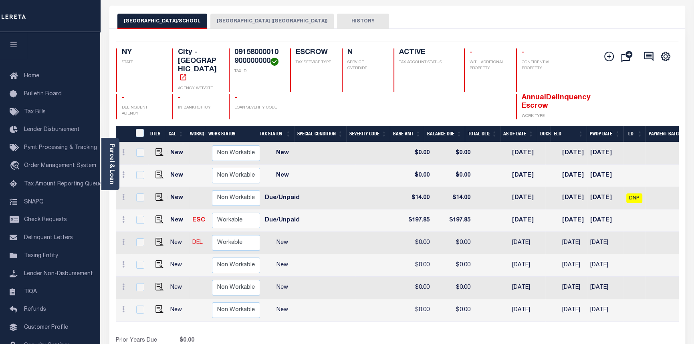
scroll to position [0, 273]
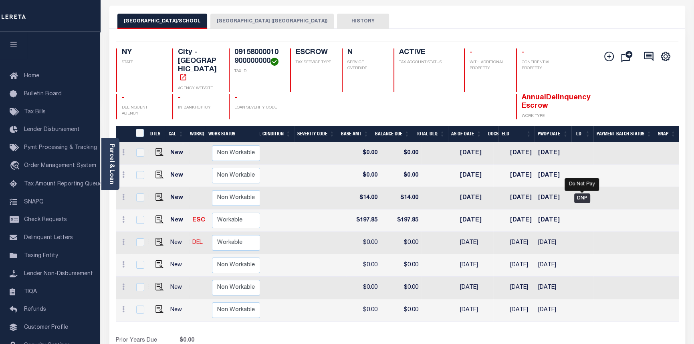
click at [586, 194] on span "DNP" at bounding box center [582, 199] width 16 height 10
checkbox input "true"
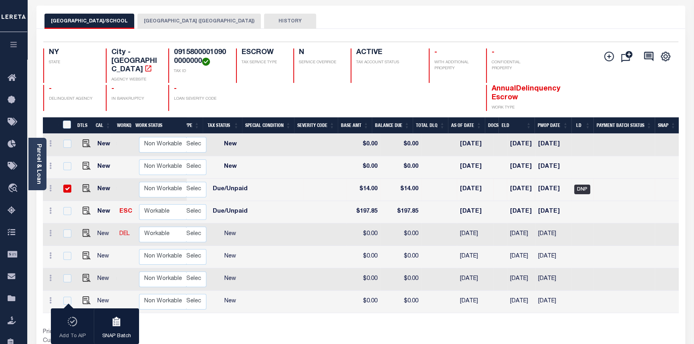
scroll to position [0, 200]
click at [178, 20] on button "[GEOGRAPHIC_DATA] ([GEOGRAPHIC_DATA])" at bounding box center [198, 21] width 123 height 15
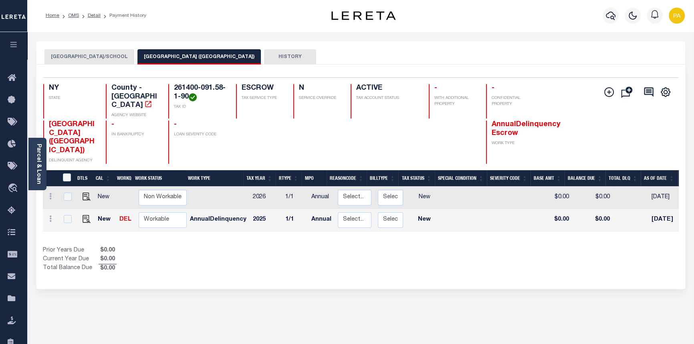
scroll to position [0, 0]
click at [93, 12] on ol "Home OMS Detail Payment History" at bounding box center [95, 16] width 113 height 17
click at [92, 16] on link "Detail" at bounding box center [94, 16] width 13 height 5
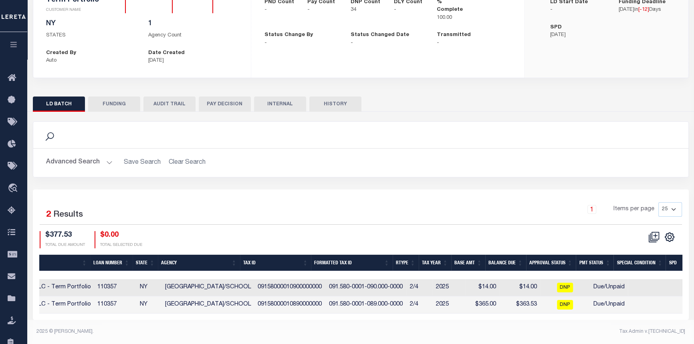
scroll to position [0, 236]
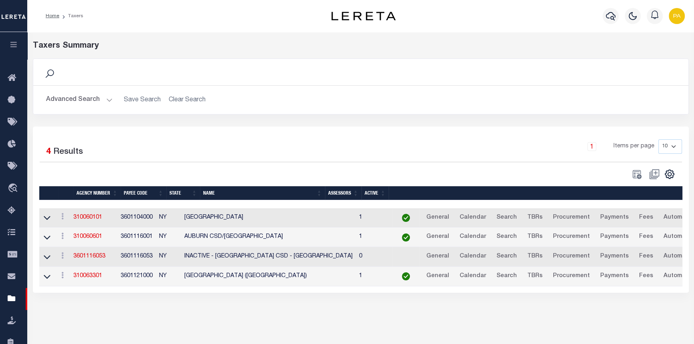
click at [108, 99] on button "Advanced Search" at bounding box center [79, 100] width 67 height 16
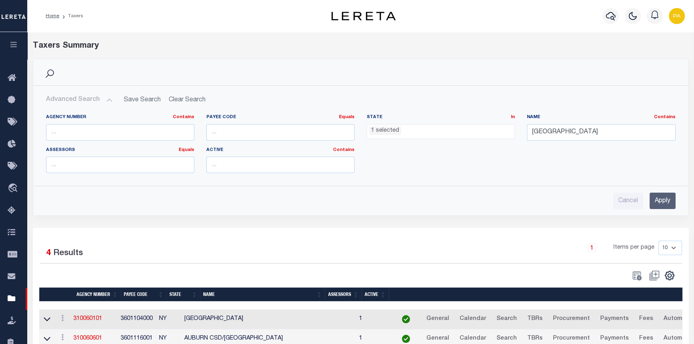
click at [428, 134] on ul "1 selected" at bounding box center [441, 130] width 148 height 11
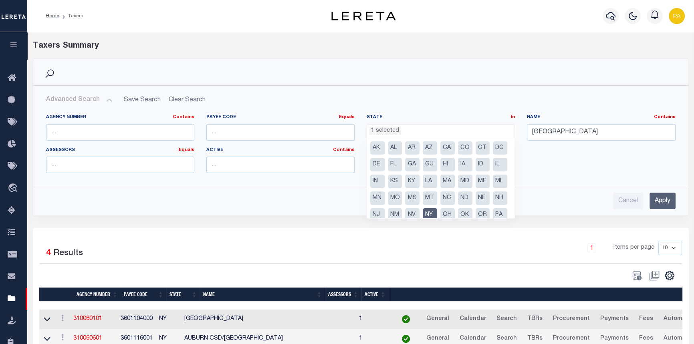
scroll to position [36, 0]
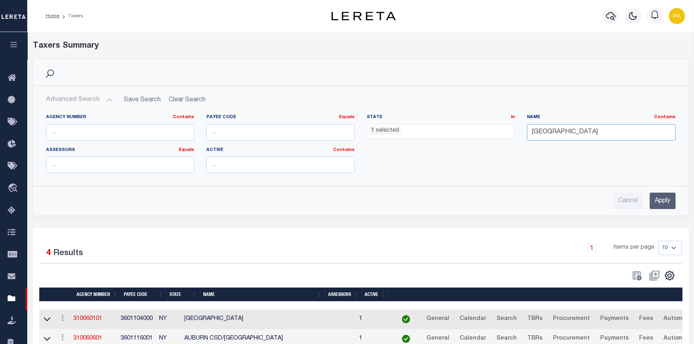
click at [574, 129] on input "[GEOGRAPHIC_DATA]" at bounding box center [601, 132] width 148 height 16
drag, startPoint x: 577, startPoint y: 129, endPoint x: 435, endPoint y: 137, distance: 142.1
click at [435, 137] on div "Agency Number Contains Contains Is Payee Code Equals Equals Is Not Equal To Is …" at bounding box center [361, 146] width 642 height 65
click at [657, 201] on input "Apply" at bounding box center [663, 201] width 26 height 16
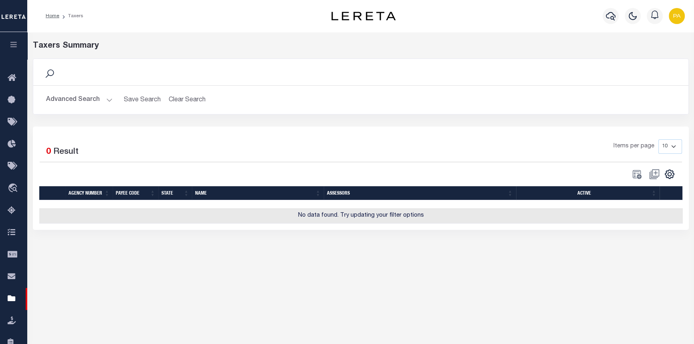
click at [109, 100] on button "Advanced Search" at bounding box center [79, 100] width 67 height 16
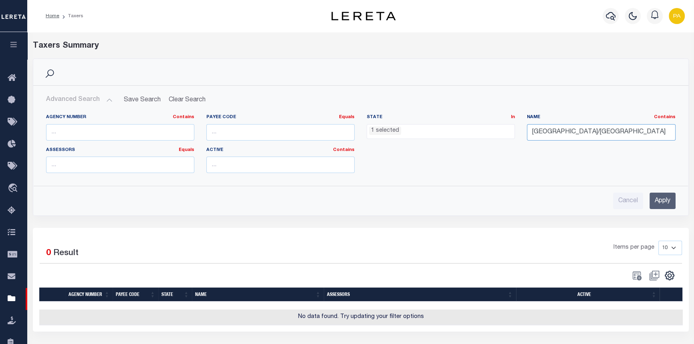
drag, startPoint x: 622, startPoint y: 131, endPoint x: 403, endPoint y: 143, distance: 219.6
click at [403, 143] on div "Agency Number Contains Contains Is Payee Code Equals Equals Is Not Equal To Is …" at bounding box center [361, 146] width 642 height 65
type input "[GEOGRAPHIC_DATA]"
click at [661, 201] on input "Apply" at bounding box center [663, 201] width 26 height 16
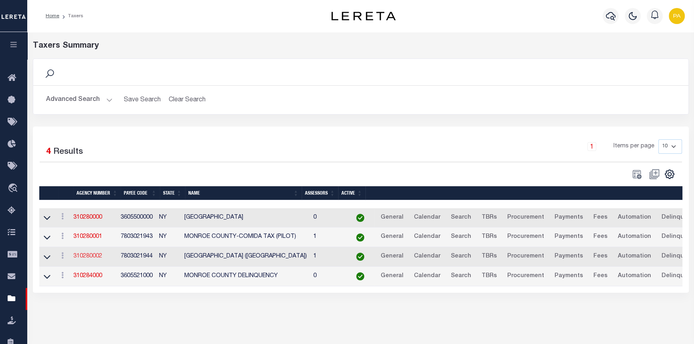
click at [84, 256] on link "310280002" at bounding box center [87, 257] width 29 height 6
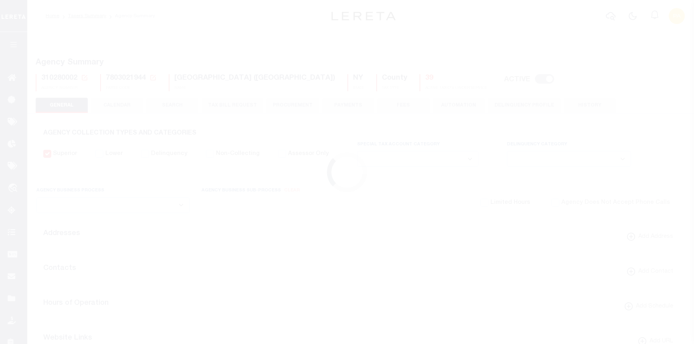
select select
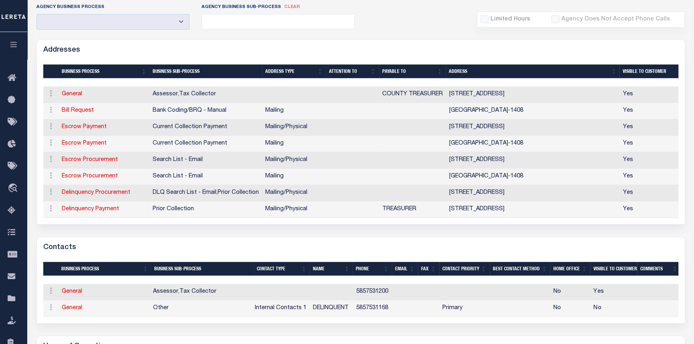
scroll to position [218, 0]
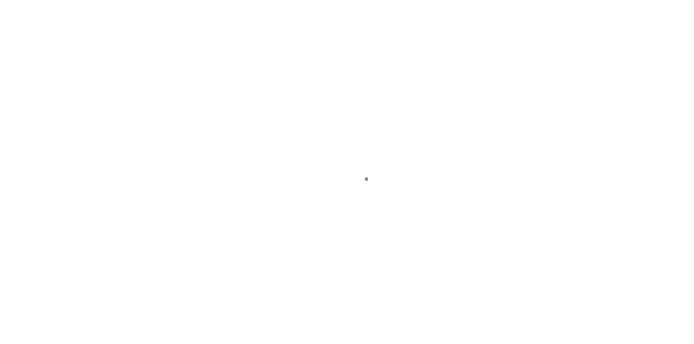
type input "[STREET_ADDRESS]"
radio input "true"
select select "Escrow"
type input "ROCHESTER NY 14621"
type input "110357-1"
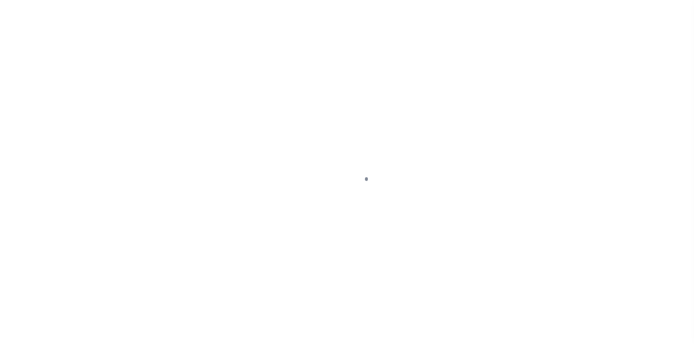
type input "NY"
type textarea "[DATE] LEGAL COVERS 3 PARCELS"
select select "4"
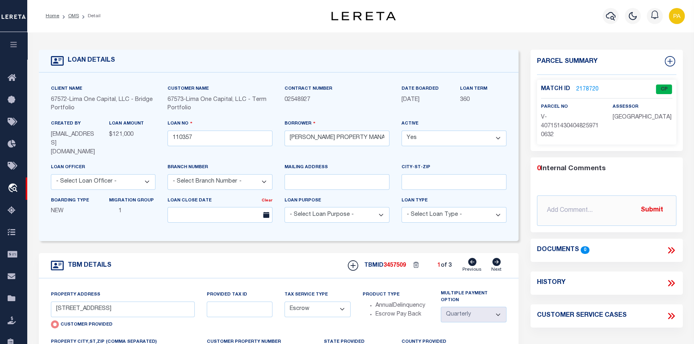
click at [590, 87] on link "2178720" at bounding box center [587, 89] width 22 height 8
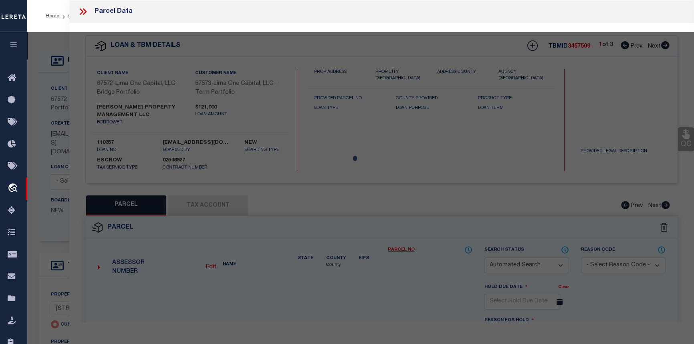
checkbox input "false"
select select "CP"
select select "AGW"
select select
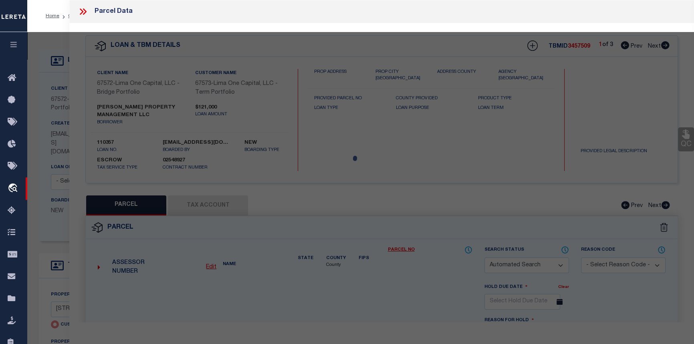
type input "[STREET_ADDRESS]"
checkbox input "false"
type input "ROCHESTER NY 14621"
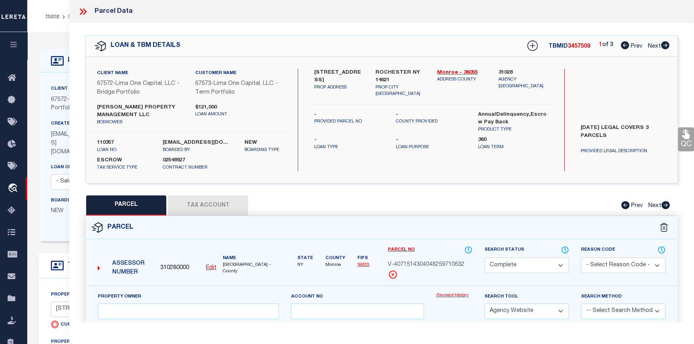
click at [445, 297] on link "Payment History" at bounding box center [454, 296] width 36 height 7
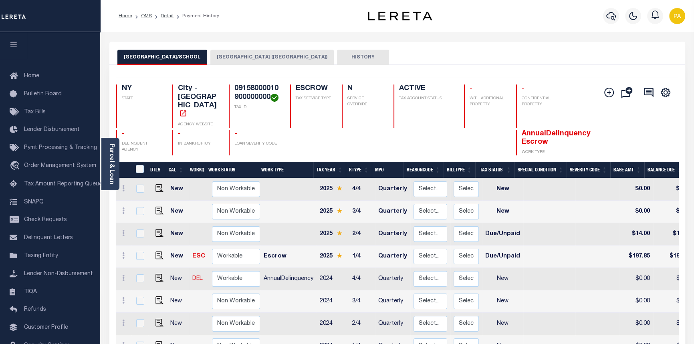
click at [253, 56] on button "[GEOGRAPHIC_DATA] ([GEOGRAPHIC_DATA])" at bounding box center [271, 57] width 123 height 15
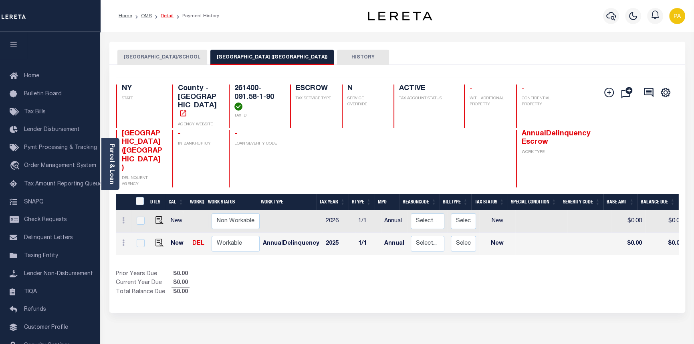
click at [164, 18] on link "Detail" at bounding box center [167, 16] width 13 height 5
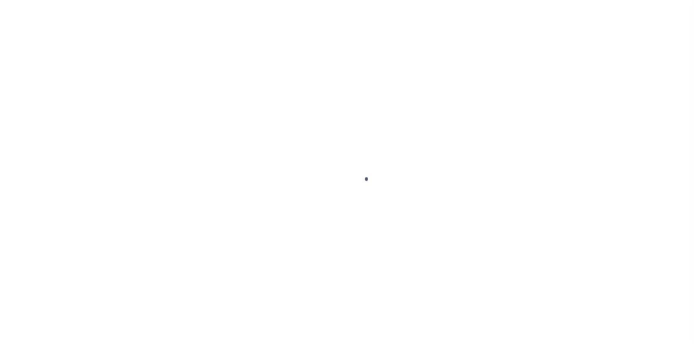
type input "[STREET_ADDRESS]"
radio input "true"
select select "Escrow"
type input "ROCHESTER NY 14621"
type input "110357-1"
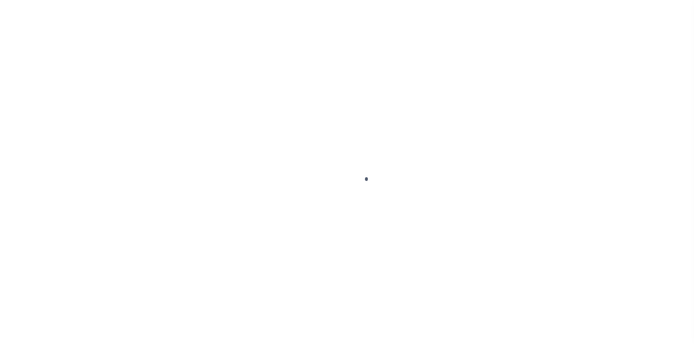
type input "NY"
type textarea "[DATE] LEGAL COVERS 3 PARCELS"
select select "4"
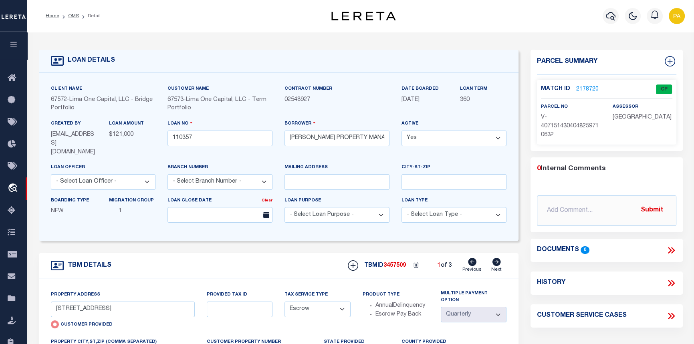
click at [591, 87] on link "2178720" at bounding box center [587, 89] width 22 height 8
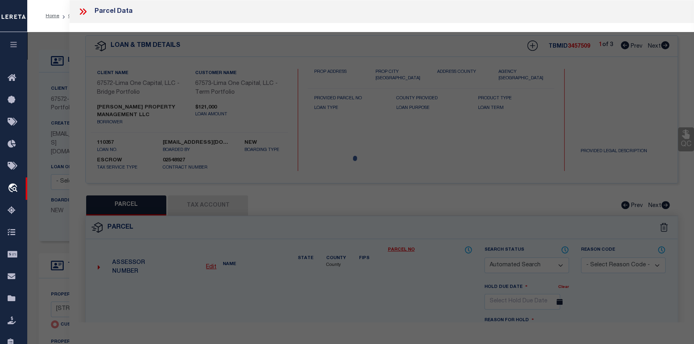
checkbox input "false"
select select "CP"
select select "AGW"
select select
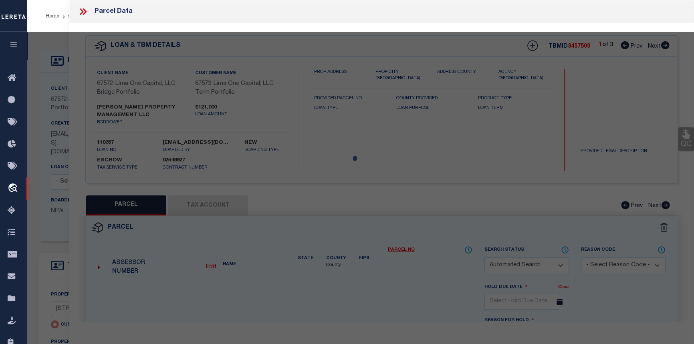
type input "[STREET_ADDRESS]"
checkbox input "false"
type input "ROCHESTER NY 14621"
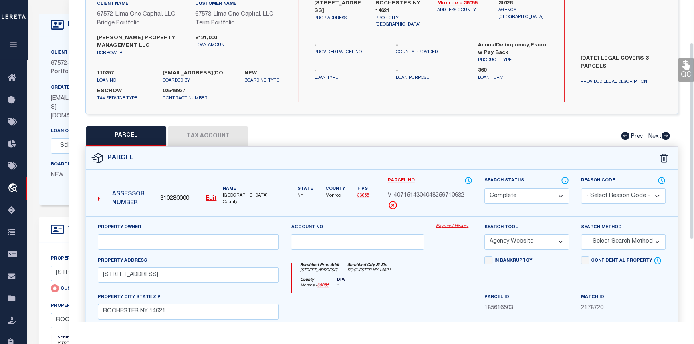
scroll to position [73, 0]
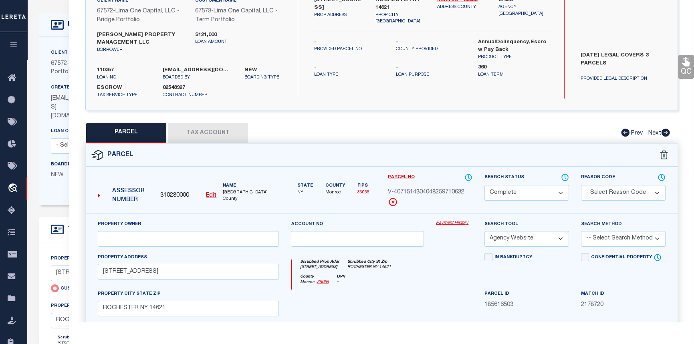
click at [457, 221] on link "Payment History" at bounding box center [454, 223] width 36 height 7
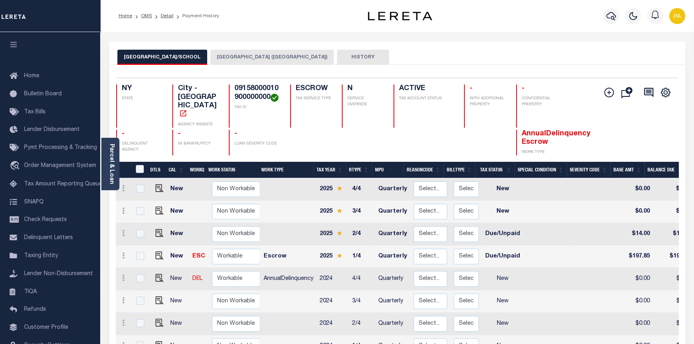
click at [238, 57] on button "[GEOGRAPHIC_DATA] ([GEOGRAPHIC_DATA])" at bounding box center [271, 57] width 123 height 15
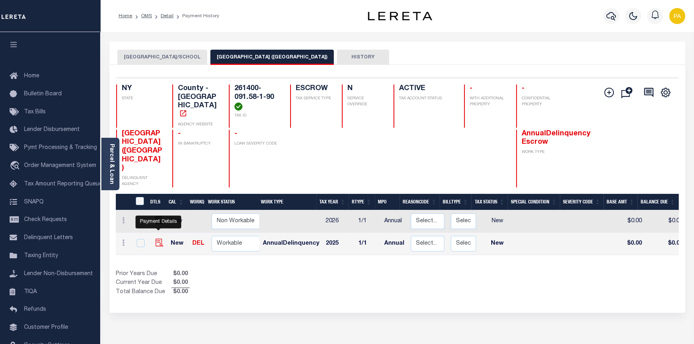
click at [156, 239] on img "" at bounding box center [160, 243] width 8 height 8
checkbox input "true"
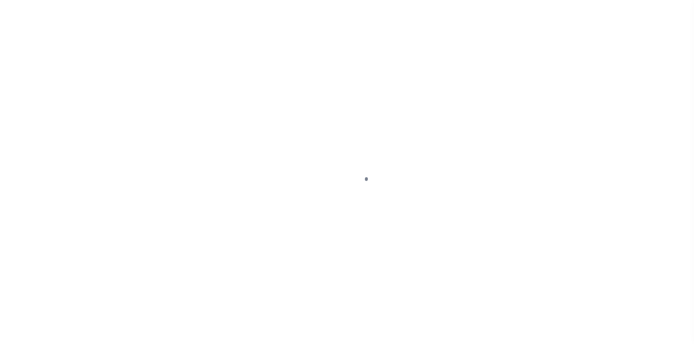
select select "NW2"
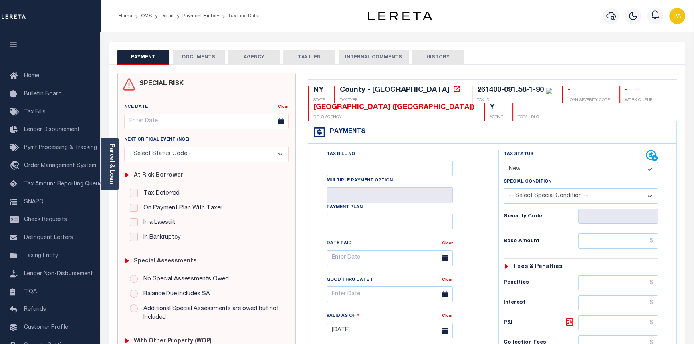
click at [190, 59] on button "DOCUMENTS" at bounding box center [199, 57] width 52 height 15
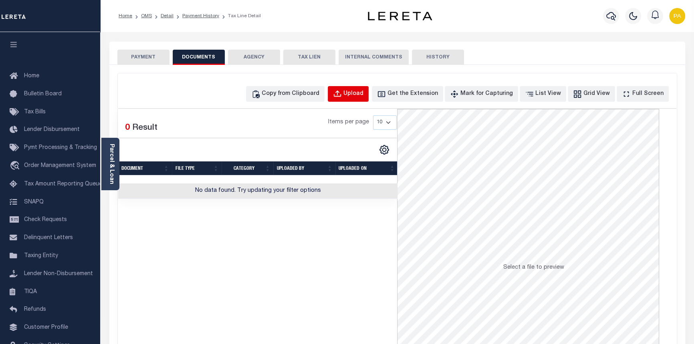
click at [366, 98] on button "Upload" at bounding box center [348, 94] width 41 height 16
select select "POP"
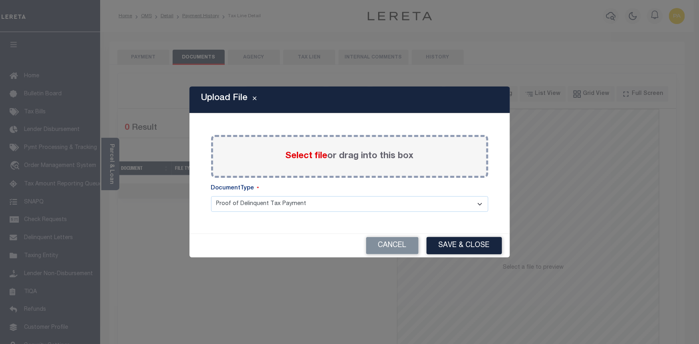
click at [303, 158] on span "Select file" at bounding box center [307, 156] width 42 height 9
click at [0, 0] on input "Select file or drag into this box" at bounding box center [0, 0] width 0 height 0
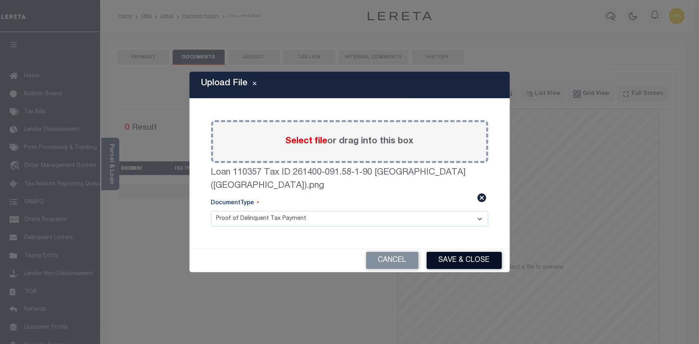
click at [467, 263] on button "Save & Close" at bounding box center [464, 260] width 75 height 17
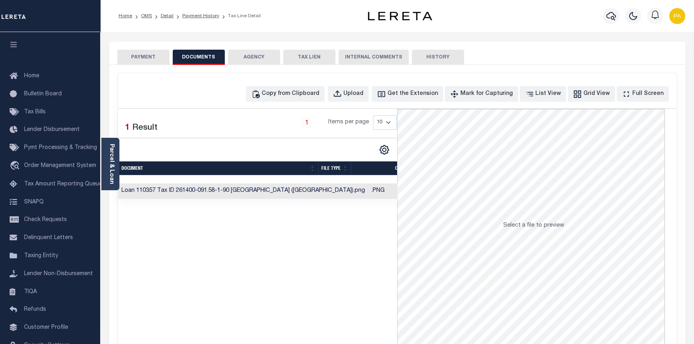
click at [141, 54] on button "PAYMENT" at bounding box center [143, 57] width 52 height 15
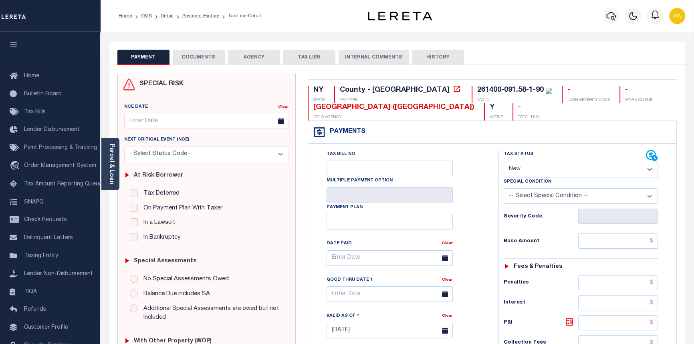
click at [545, 175] on select "- Select Status Code - Open Due/Unpaid Paid Incomplete No Tax Due Internal Refu…" at bounding box center [581, 170] width 155 height 16
select select "PYD"
click at [504, 162] on select "- Select Status Code - Open Due/Unpaid Paid Incomplete No Tax Due Internal Refu…" at bounding box center [581, 170] width 155 height 16
type input "[DATE]"
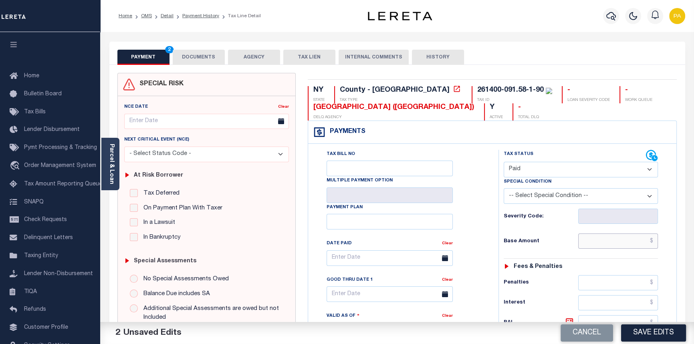
click at [655, 246] on input "text" at bounding box center [618, 241] width 80 height 15
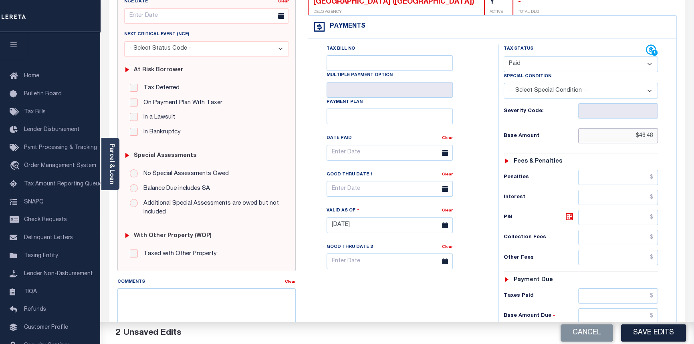
scroll to position [109, 0]
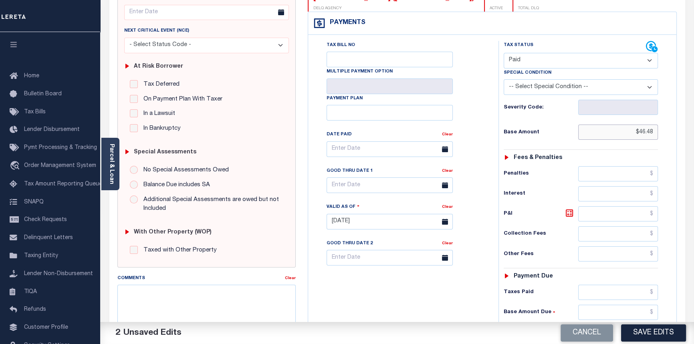
type input "$46.48"
click at [655, 293] on input "text" at bounding box center [618, 292] width 80 height 15
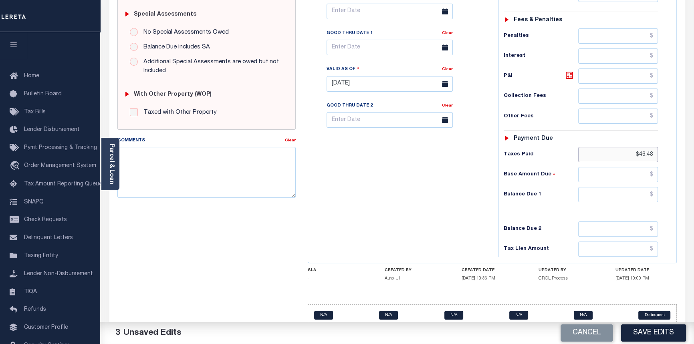
scroll to position [255, 0]
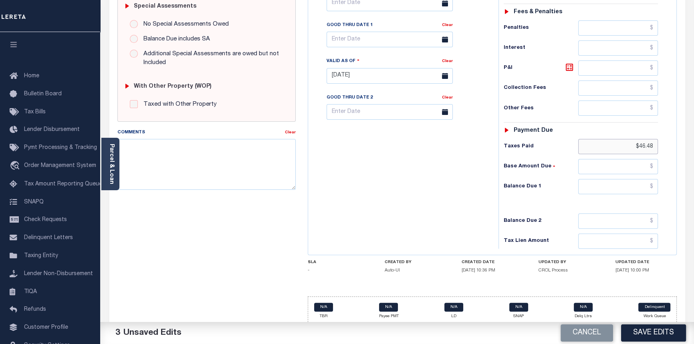
type input "$46.48"
click at [656, 170] on input "text" at bounding box center [618, 166] width 80 height 15
type input "$0.00"
click at [653, 185] on input "text" at bounding box center [618, 186] width 80 height 15
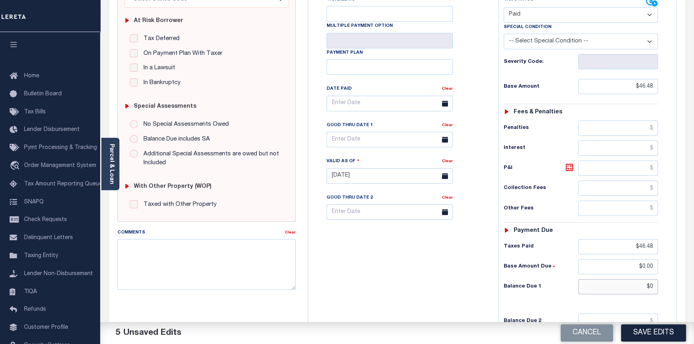
scroll to position [182, 0]
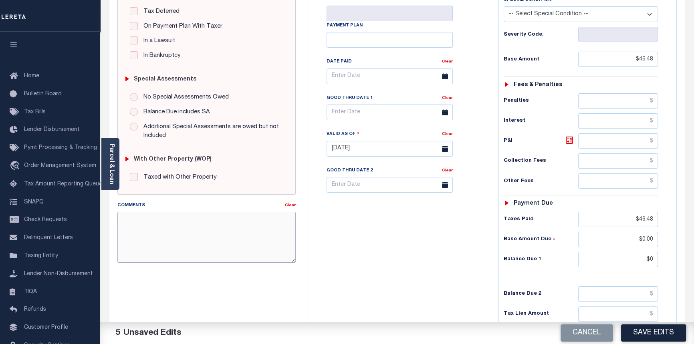
type input "$0.00"
click at [155, 220] on textarea "Comments" at bounding box center [206, 237] width 179 height 51
type textarea "09/29/2025pk See imaged payment details."
click at [657, 331] on button "Save Edits" at bounding box center [653, 333] width 65 height 17
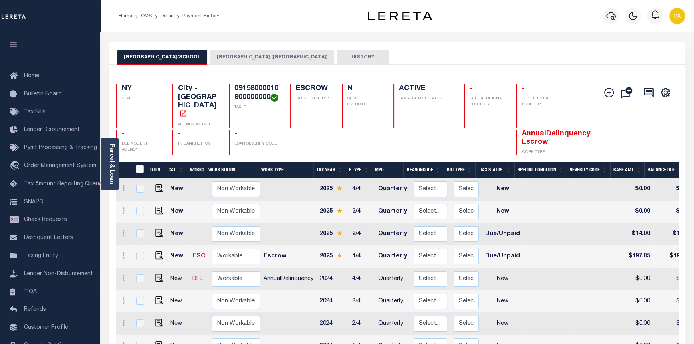
click at [249, 59] on button "[GEOGRAPHIC_DATA] ([GEOGRAPHIC_DATA])" at bounding box center [271, 57] width 123 height 15
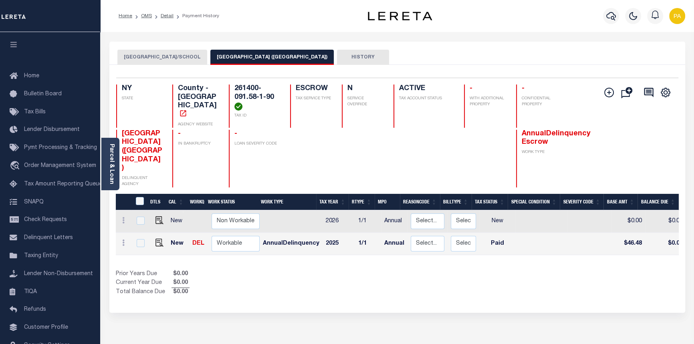
click at [150, 59] on button "ROCHESTER CITY/SCHOOL" at bounding box center [162, 57] width 90 height 15
